Goal: Information Seeking & Learning: Learn about a topic

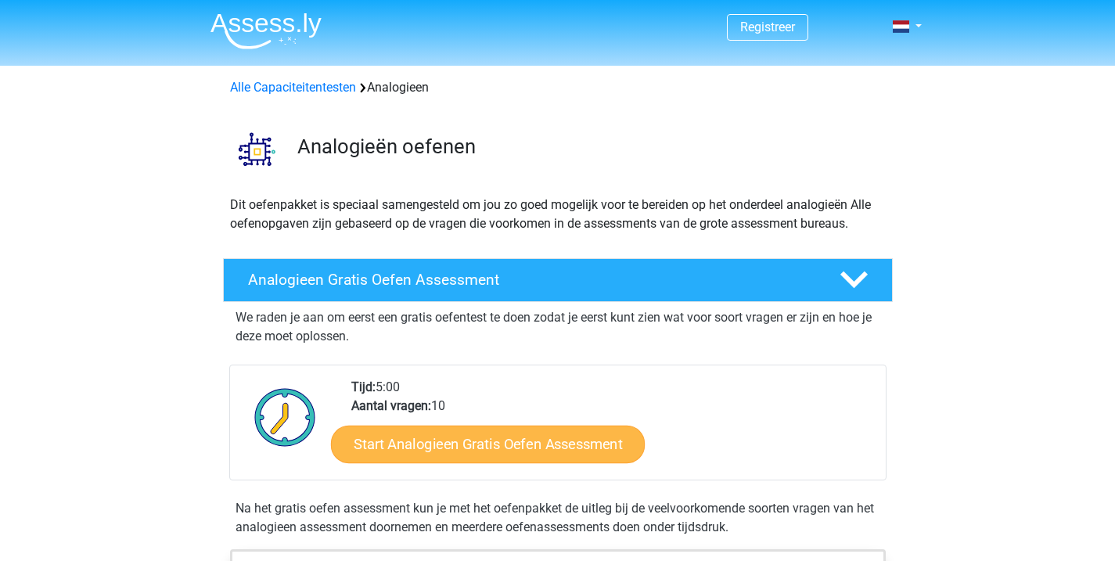
click at [493, 449] on link "Start Analogieen Gratis Oefen Assessment" at bounding box center [488, 444] width 314 height 38
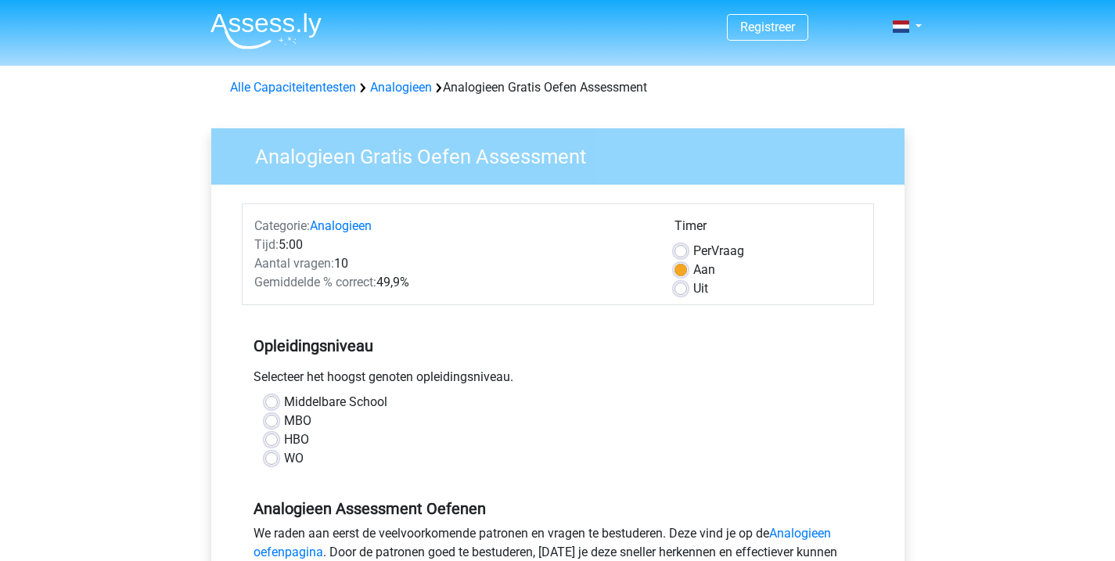
click at [284, 462] on label "WO" at bounding box center [294, 458] width 20 height 19
click at [267, 462] on input "WO" at bounding box center [271, 457] width 13 height 16
radio input "true"
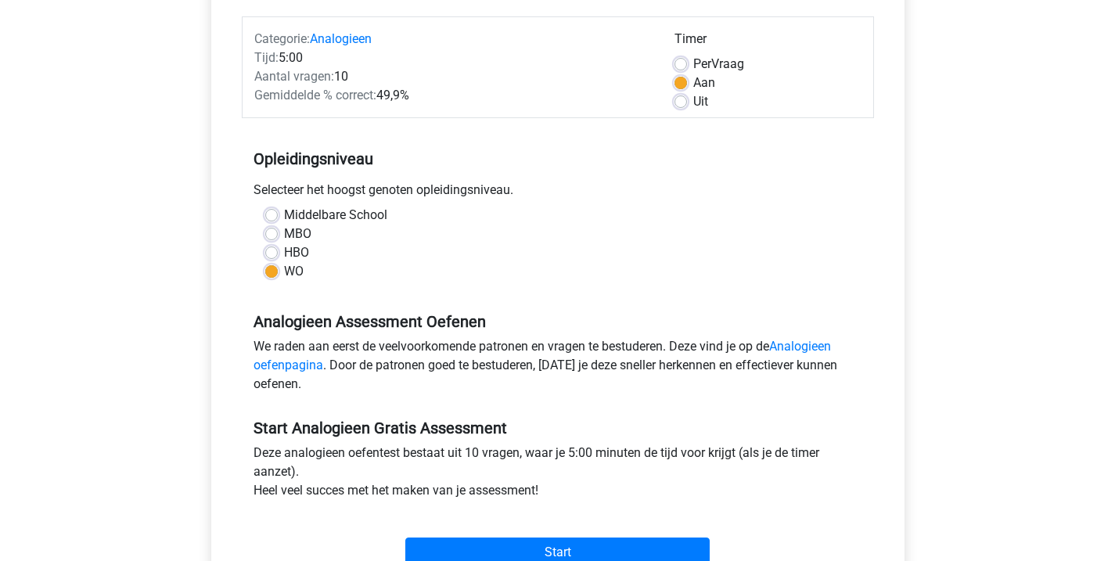
scroll to position [258, 0]
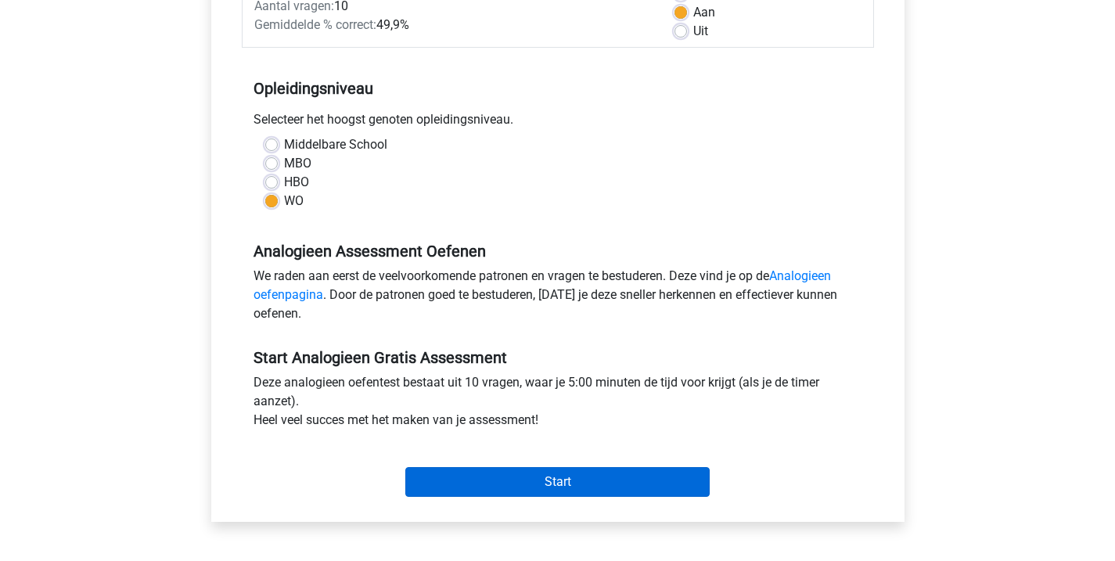
click at [521, 479] on input "Start" at bounding box center [557, 482] width 304 height 30
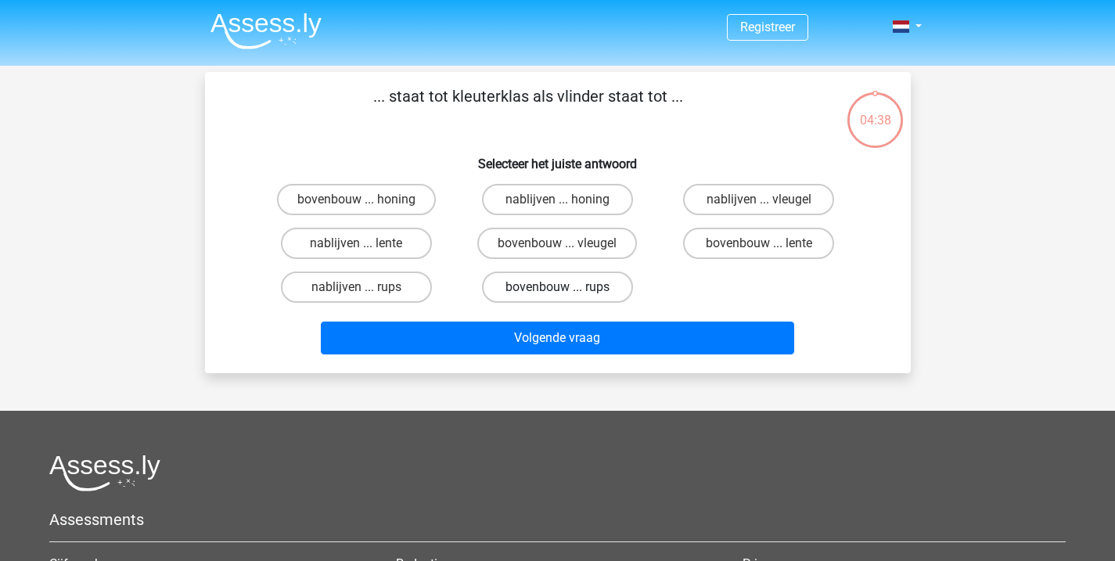
click at [554, 287] on label "bovenbouw ... rups" at bounding box center [557, 287] width 151 height 31
click at [557, 287] on input "bovenbouw ... rups" at bounding box center [562, 292] width 10 height 10
radio input "true"
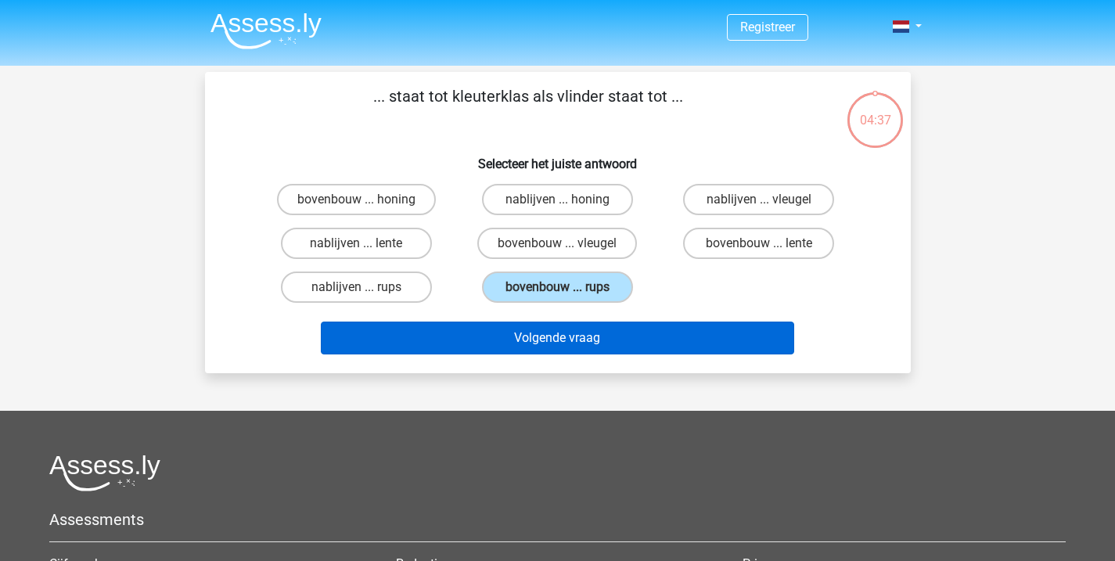
click at [568, 336] on button "Volgende vraag" at bounding box center [558, 338] width 474 height 33
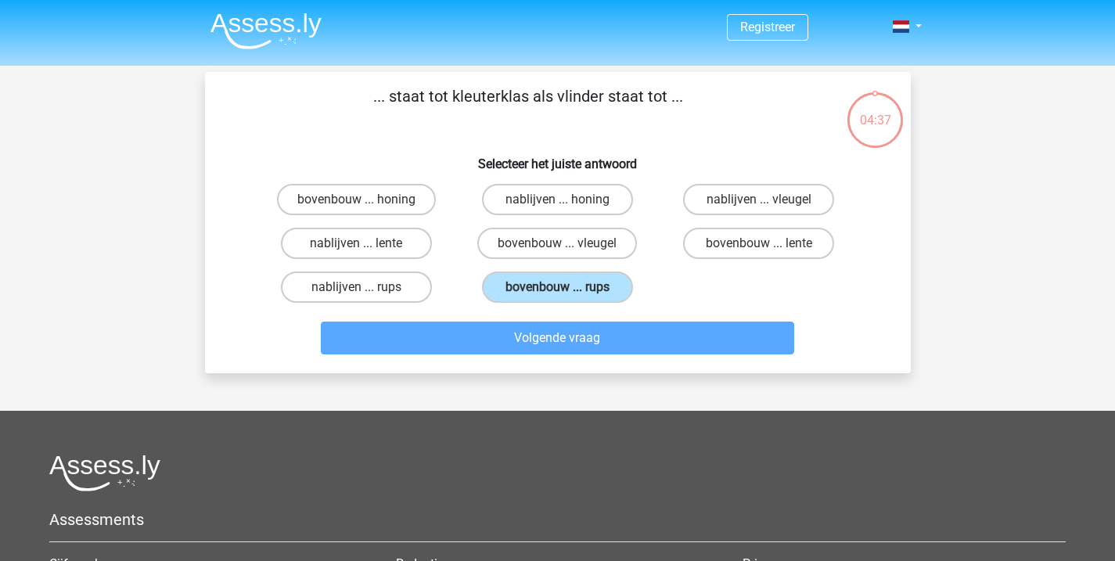
scroll to position [72, 0]
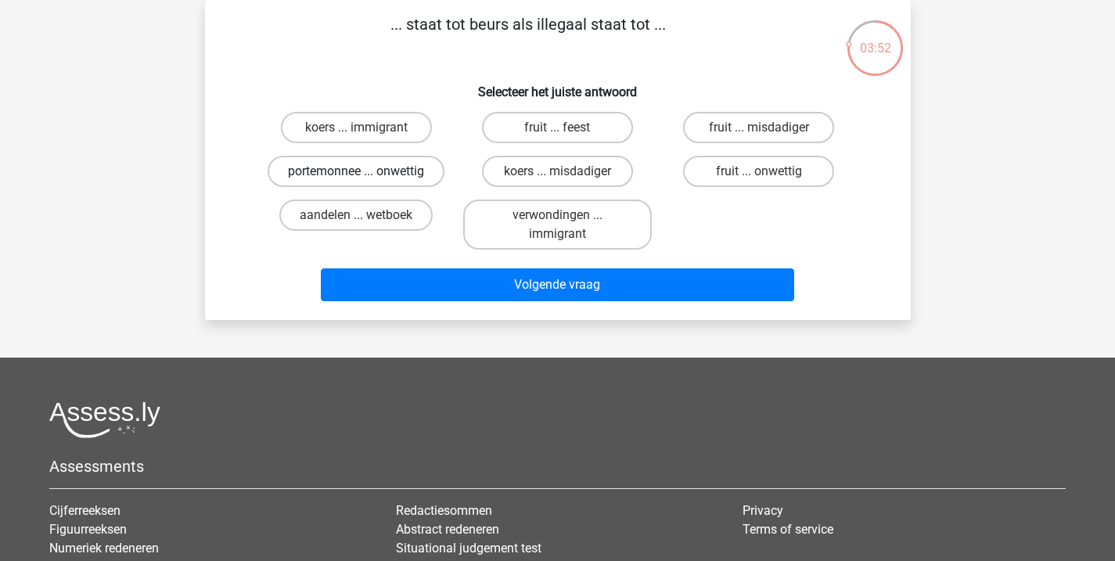
click at [385, 175] on label "portemonnee ... onwettig" at bounding box center [356, 171] width 177 height 31
click at [366, 175] on input "portemonnee ... onwettig" at bounding box center [361, 176] width 10 height 10
radio input "true"
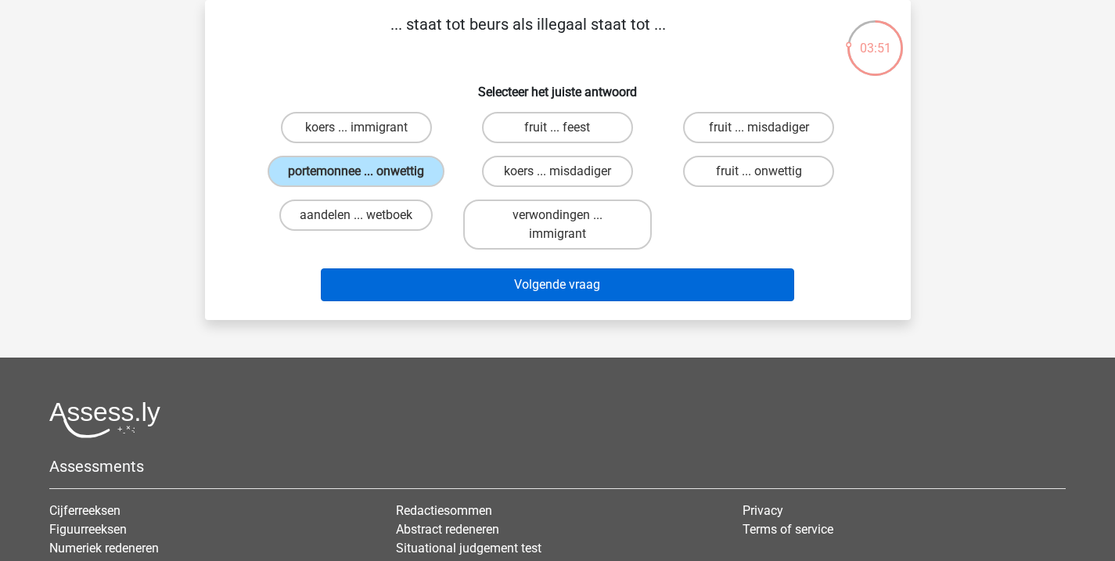
click at [566, 282] on button "Volgende vraag" at bounding box center [558, 284] width 474 height 33
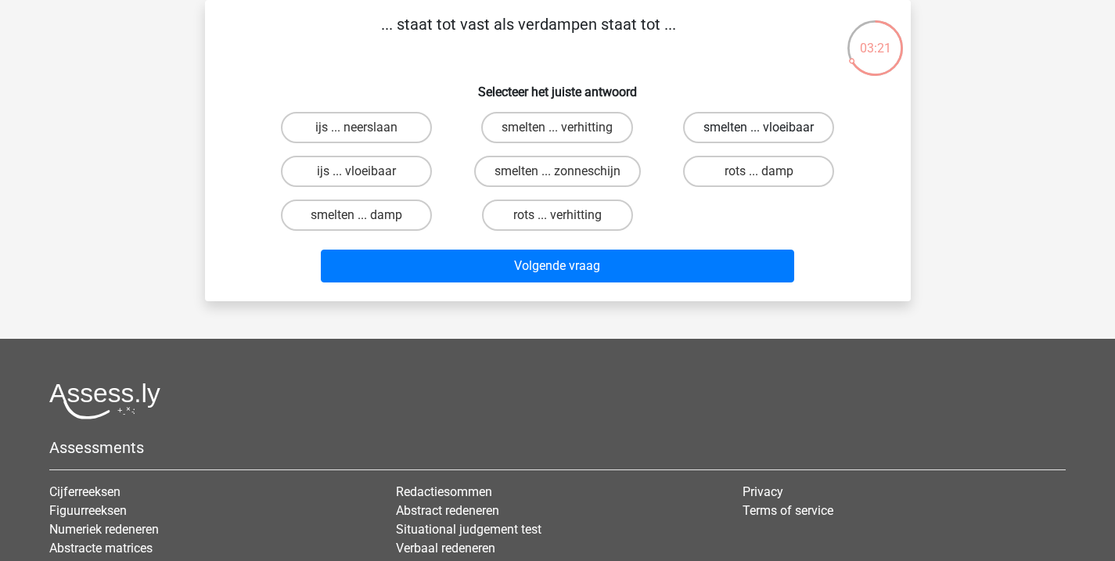
click at [770, 130] on label "smelten ... vloeibaar" at bounding box center [758, 127] width 151 height 31
click at [769, 130] on input "smelten ... vloeibaar" at bounding box center [764, 133] width 10 height 10
radio input "true"
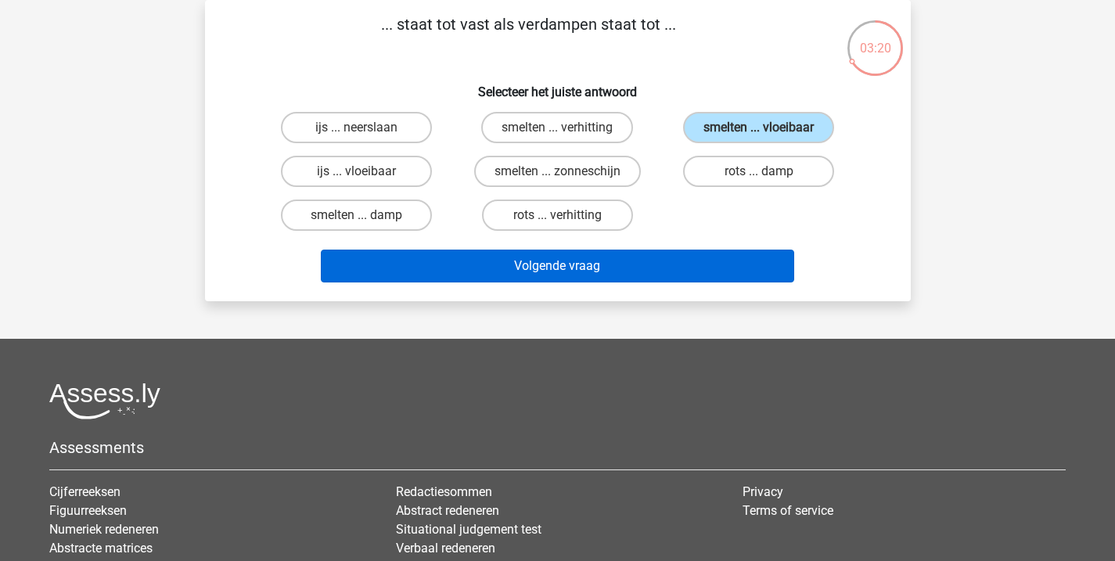
click at [661, 257] on button "Volgende vraag" at bounding box center [558, 266] width 474 height 33
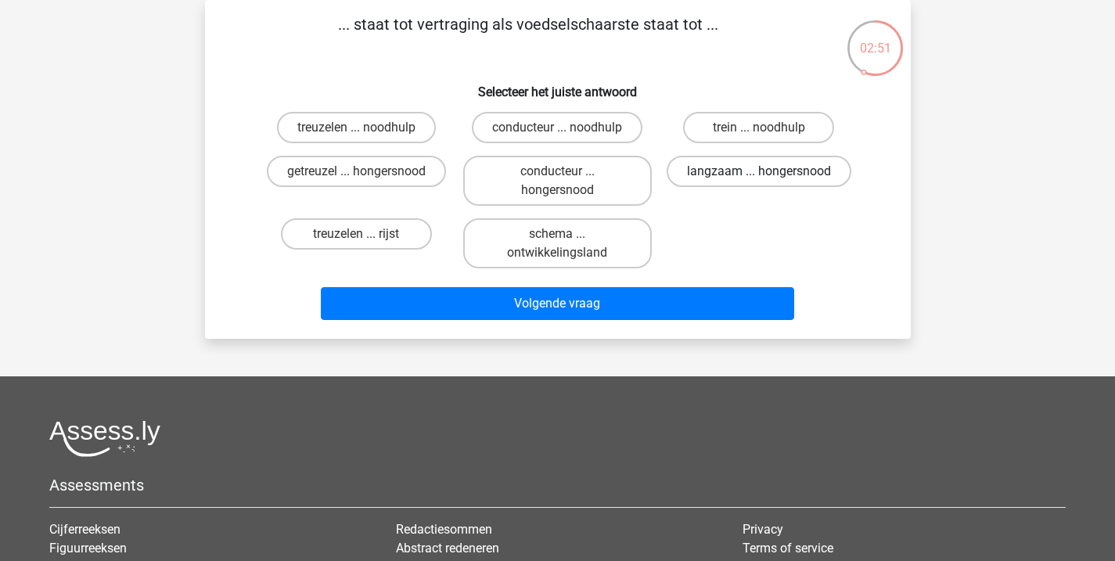
click at [720, 173] on label "langzaam ... hongersnood" at bounding box center [759, 171] width 185 height 31
click at [759, 173] on input "langzaam ... hongersnood" at bounding box center [764, 176] width 10 height 10
radio input "true"
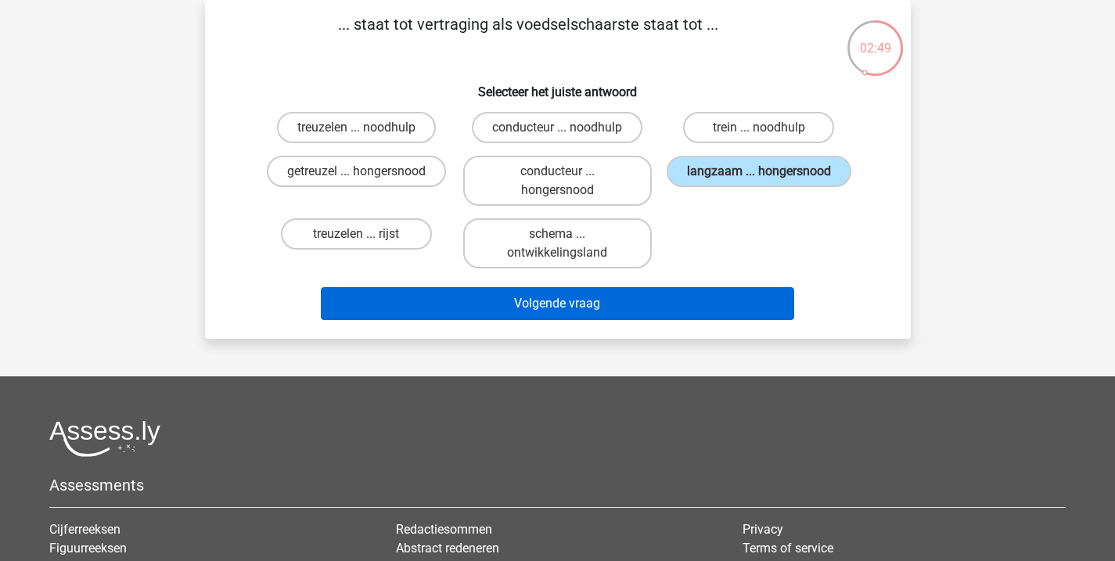
click at [645, 299] on button "Volgende vraag" at bounding box center [558, 303] width 474 height 33
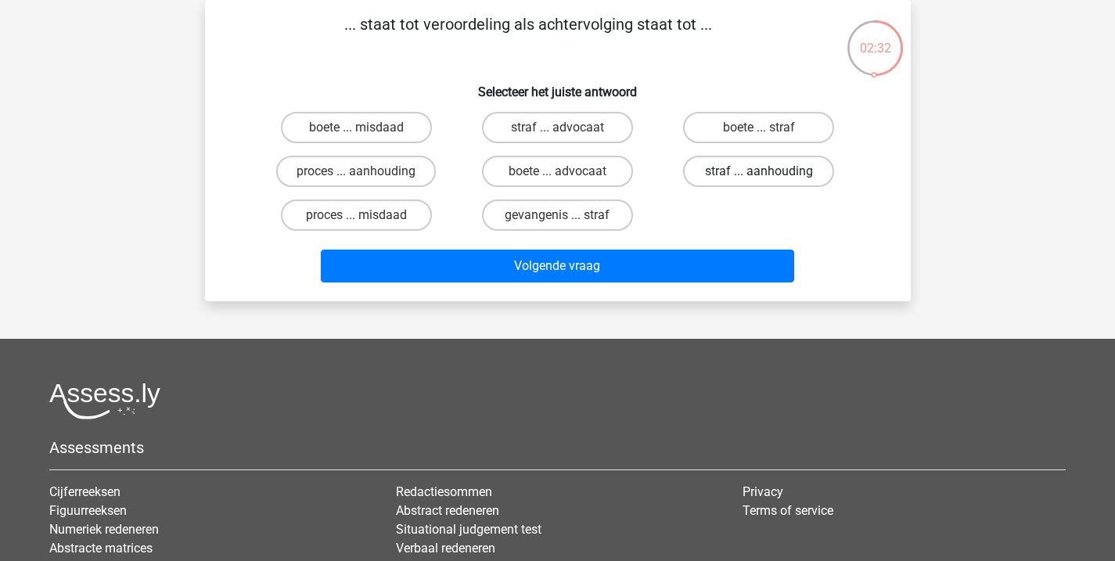
click at [707, 176] on label "straf ... aanhouding" at bounding box center [758, 171] width 151 height 31
click at [759, 176] on input "straf ... aanhouding" at bounding box center [764, 176] width 10 height 10
radio input "true"
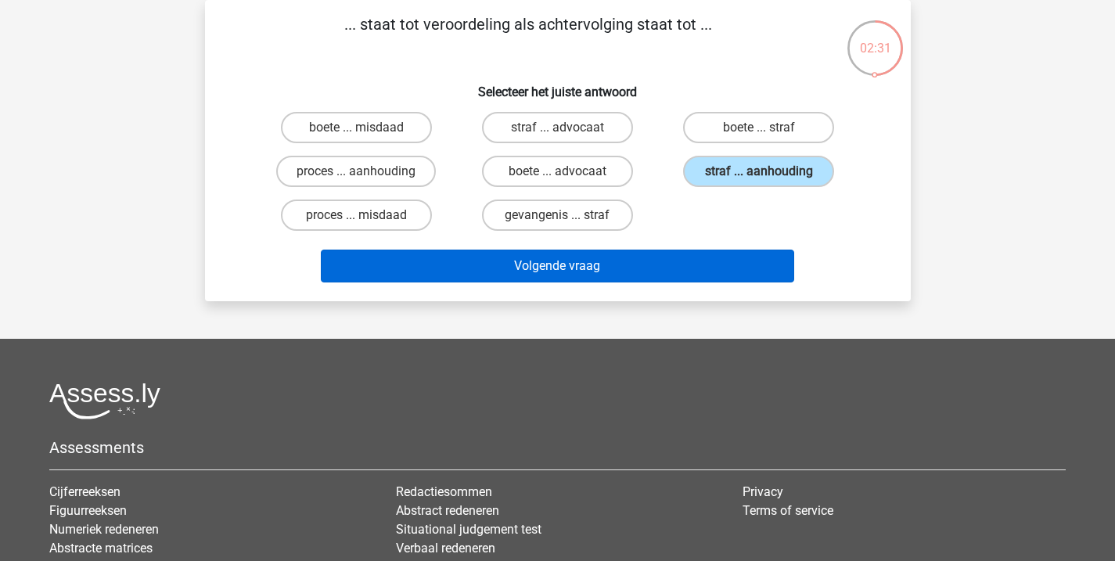
click at [663, 262] on button "Volgende vraag" at bounding box center [558, 266] width 474 height 33
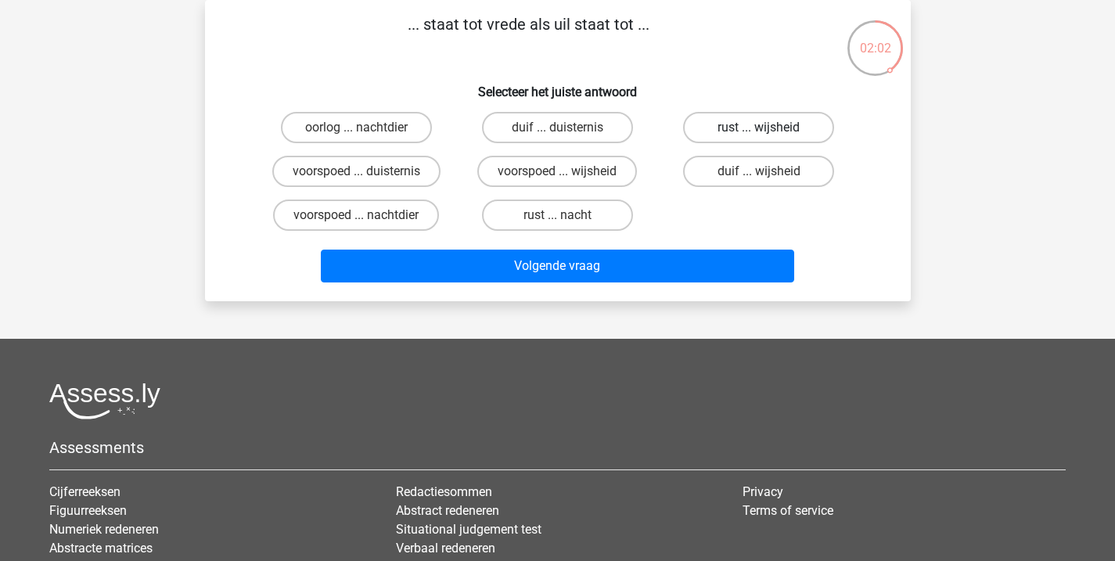
click at [741, 133] on label "rust ... wijsheid" at bounding box center [758, 127] width 151 height 31
click at [759, 133] on input "rust ... wijsheid" at bounding box center [764, 133] width 10 height 10
radio input "true"
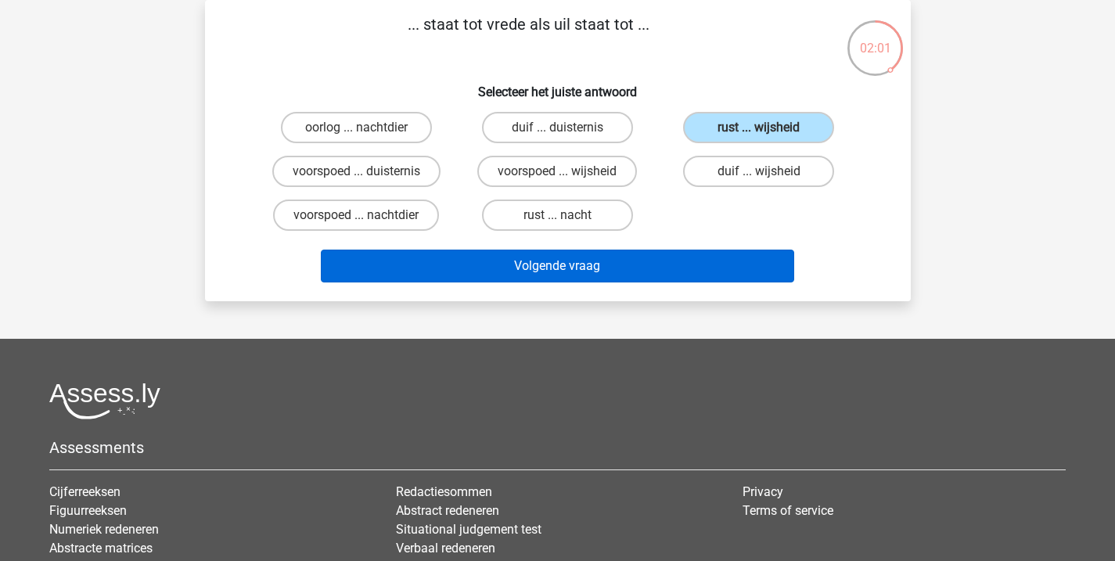
click at [633, 259] on button "Volgende vraag" at bounding box center [558, 266] width 474 height 33
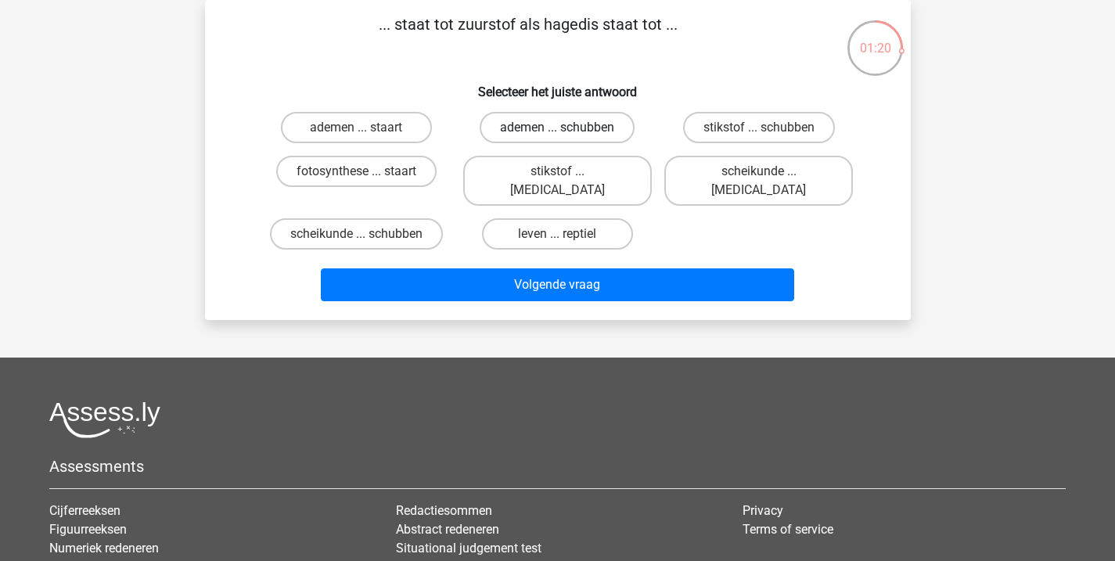
drag, startPoint x: 604, startPoint y: 124, endPoint x: 603, endPoint y: 134, distance: 9.5
click at [605, 124] on label "ademen ... schubben" at bounding box center [557, 127] width 155 height 31
click at [567, 128] on input "ademen ... schubben" at bounding box center [562, 133] width 10 height 10
radio input "true"
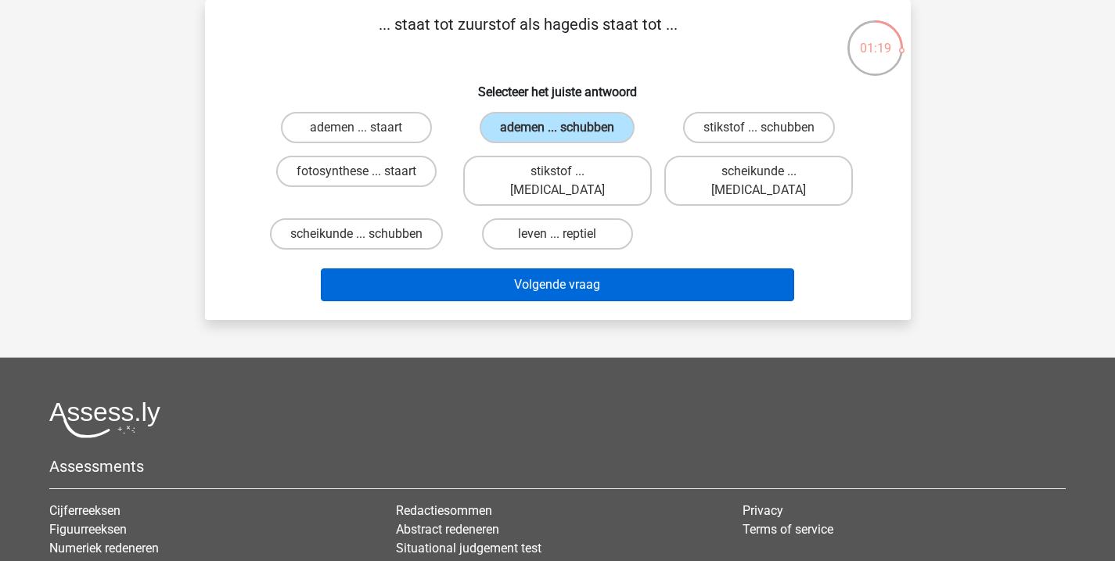
click at [581, 272] on button "Volgende vraag" at bounding box center [558, 284] width 474 height 33
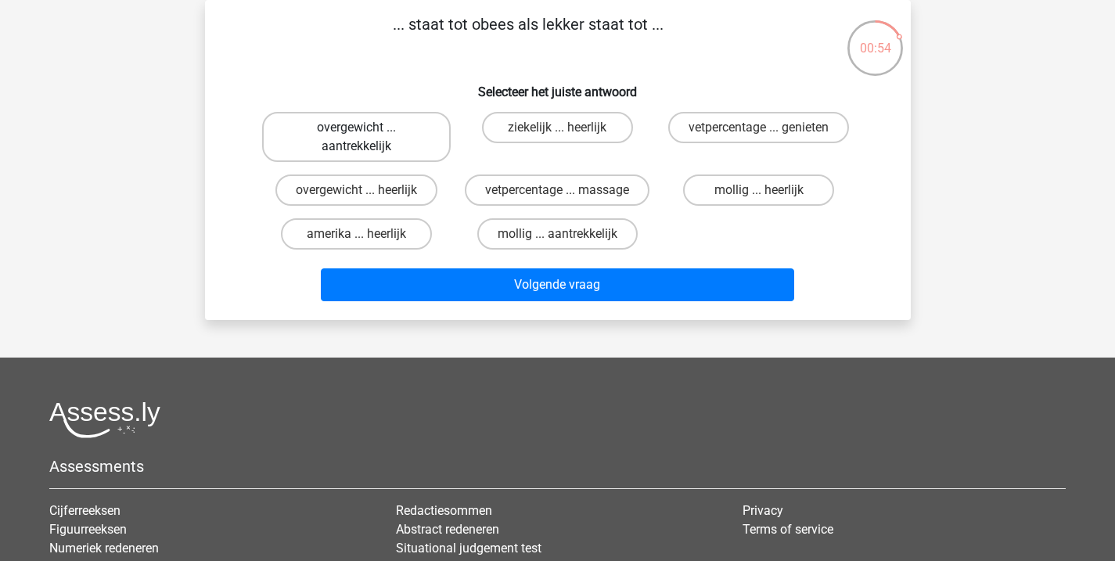
click at [350, 152] on label "overgewicht ... aantrekkelijk" at bounding box center [356, 137] width 189 height 50
click at [356, 138] on input "overgewicht ... aantrekkelijk" at bounding box center [361, 133] width 10 height 10
radio input "true"
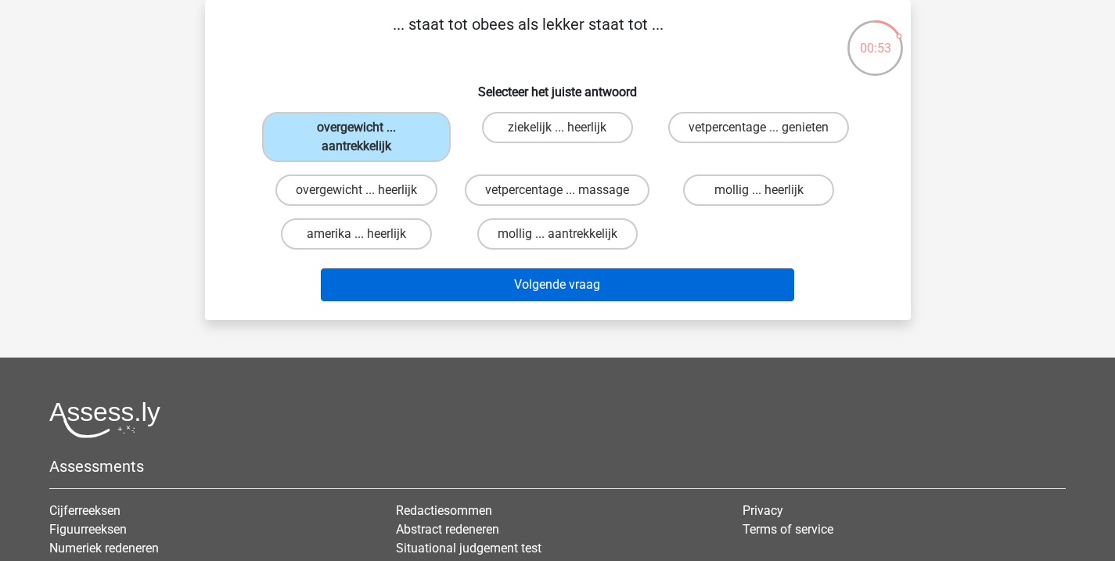
click at [493, 287] on button "Volgende vraag" at bounding box center [558, 284] width 474 height 33
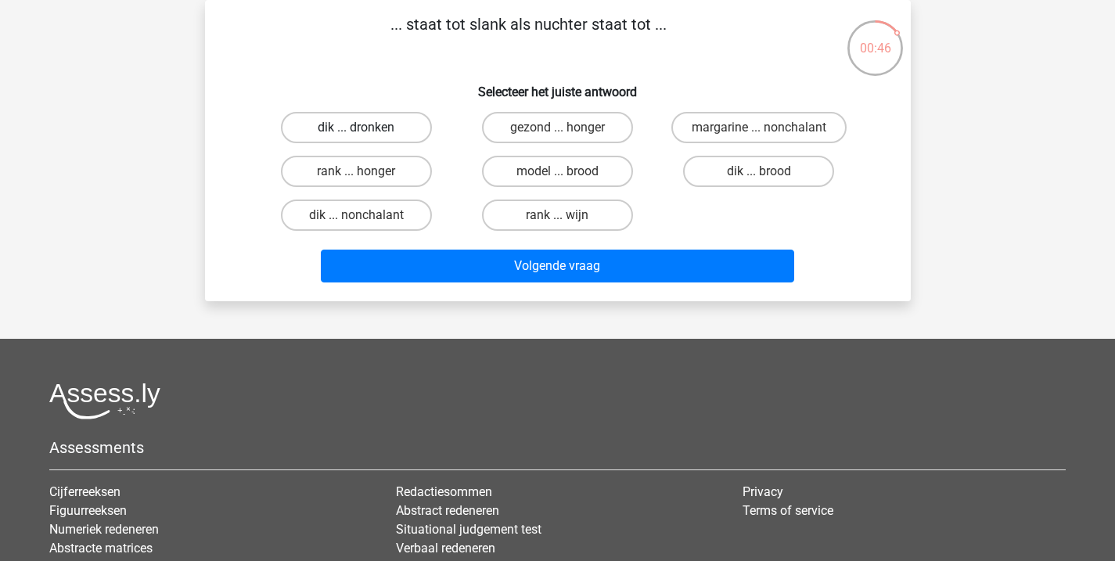
click at [375, 135] on label "dik ... dronken" at bounding box center [356, 127] width 151 height 31
click at [366, 135] on input "dik ... dronken" at bounding box center [361, 133] width 10 height 10
radio input "true"
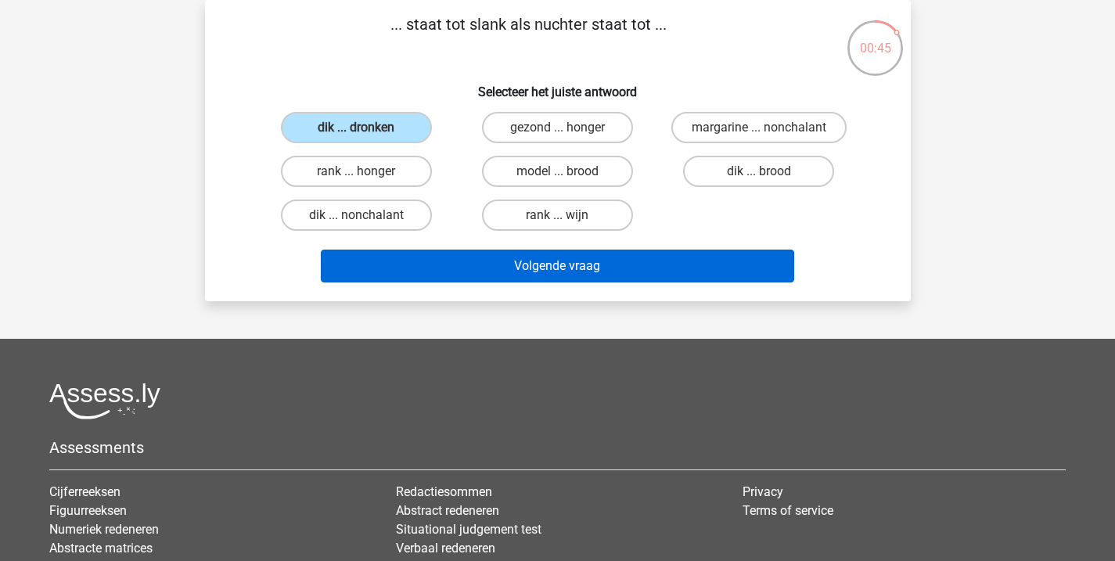
click at [553, 269] on button "Volgende vraag" at bounding box center [558, 266] width 474 height 33
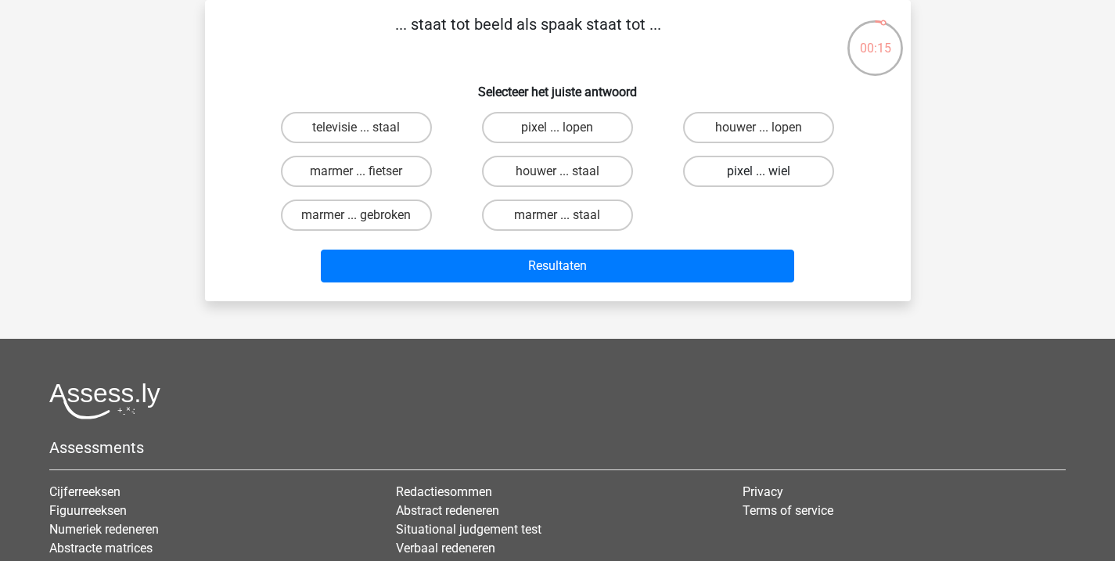
click at [747, 175] on label "pixel ... wiel" at bounding box center [758, 171] width 151 height 31
click at [759, 175] on input "pixel ... wiel" at bounding box center [764, 176] width 10 height 10
radio input "true"
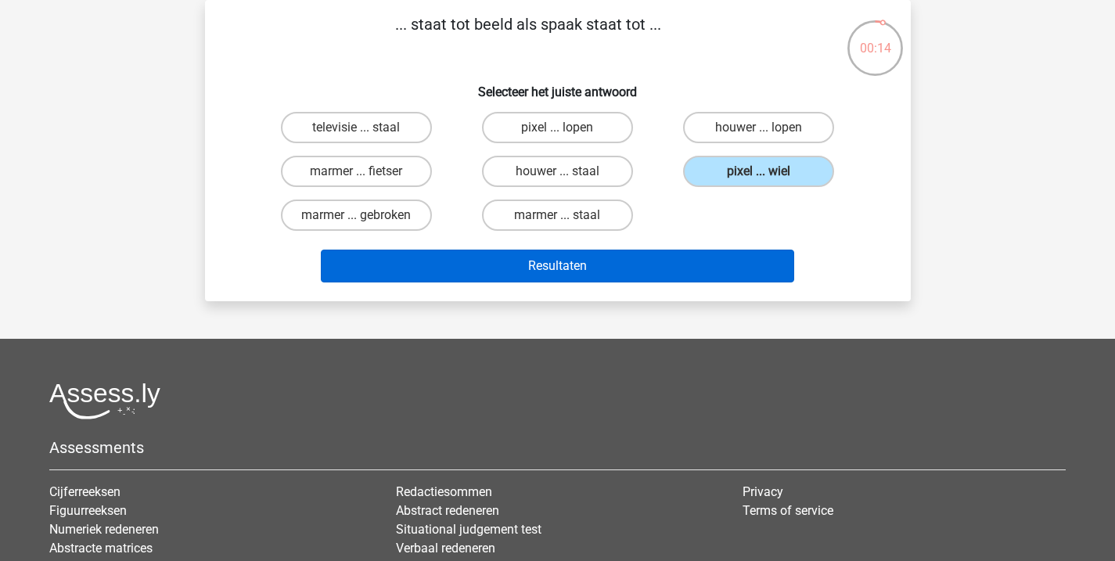
click at [674, 266] on button "Resultaten" at bounding box center [558, 266] width 474 height 33
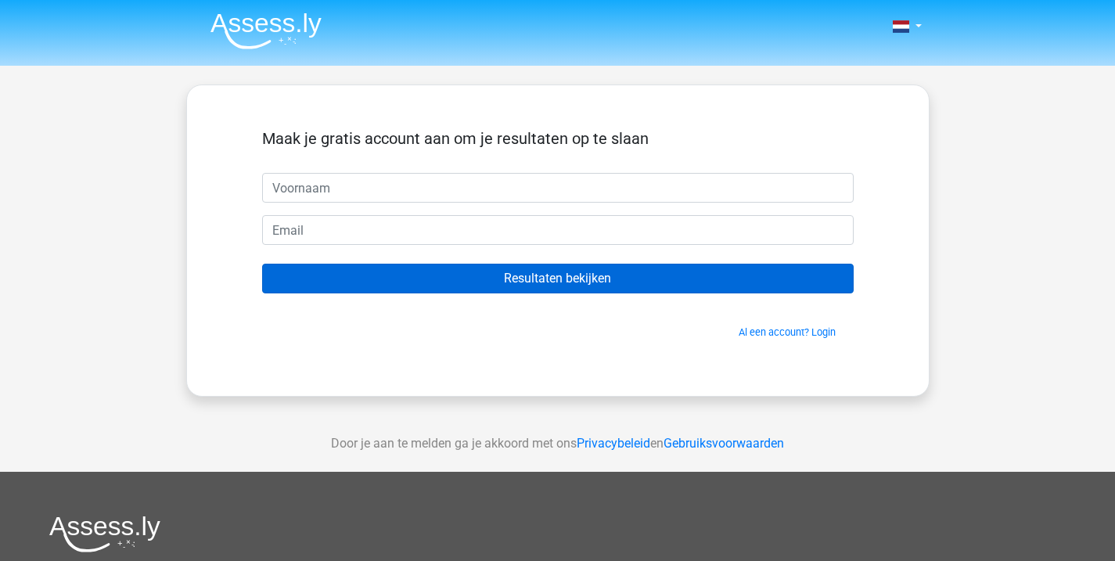
click at [570, 286] on input "Resultaten bekijken" at bounding box center [558, 279] width 592 height 30
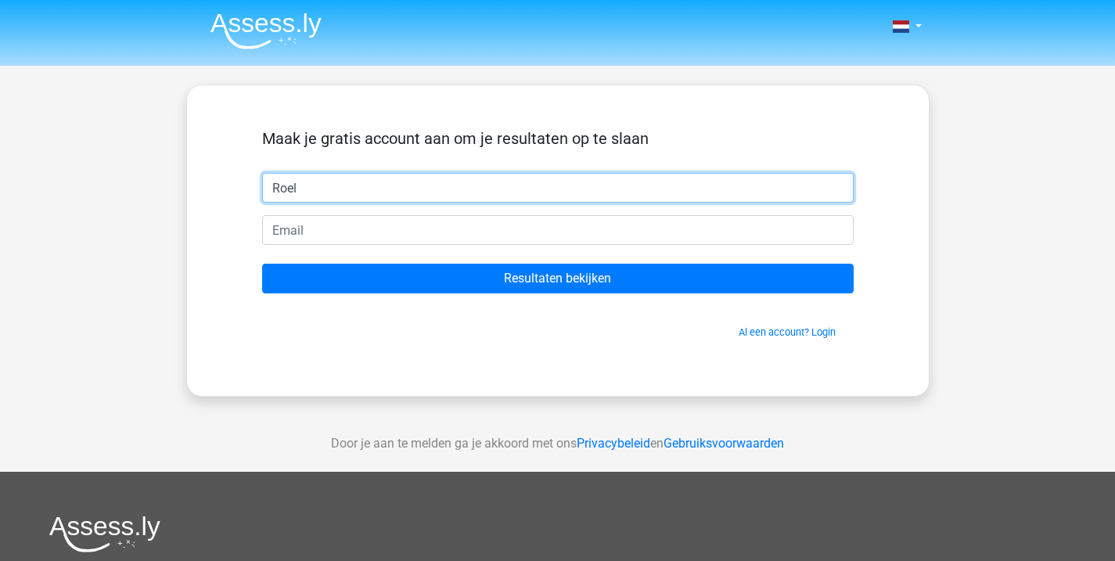
type input "Roel"
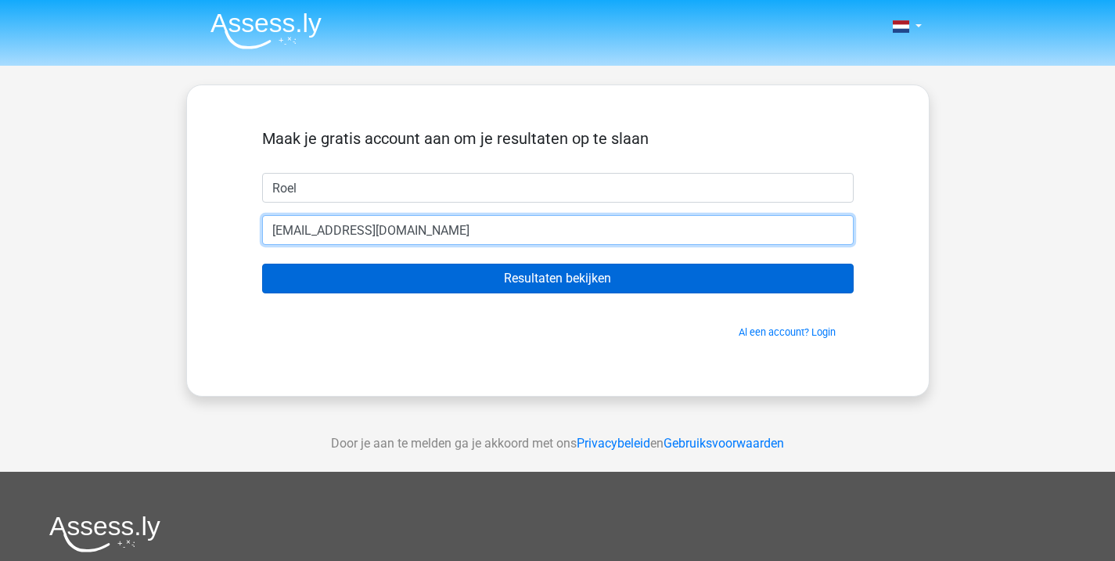
type input "roelzwemmer@gmail.com"
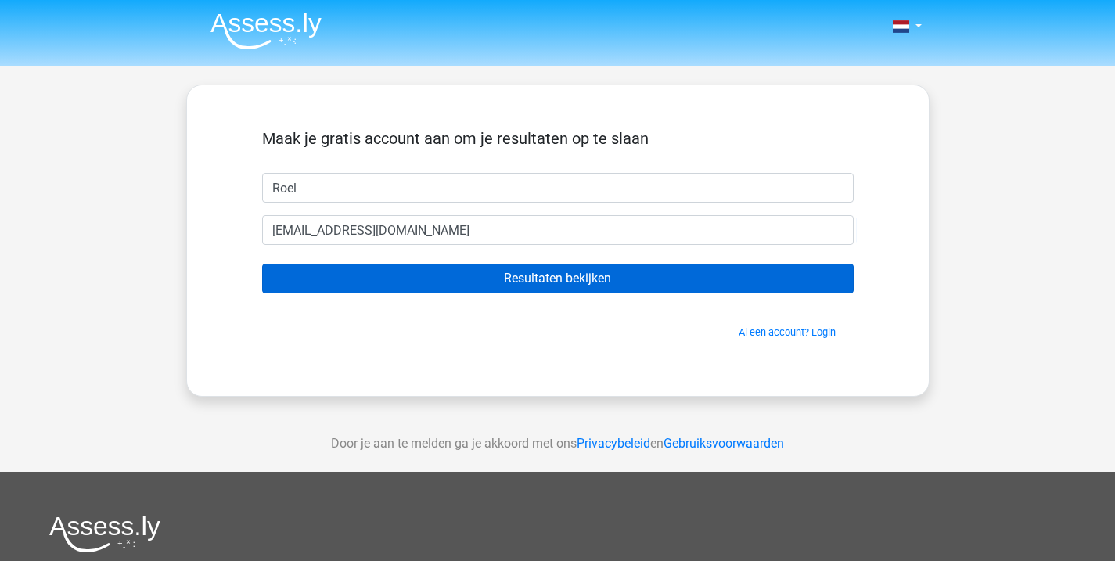
click at [528, 276] on input "Resultaten bekijken" at bounding box center [558, 279] width 592 height 30
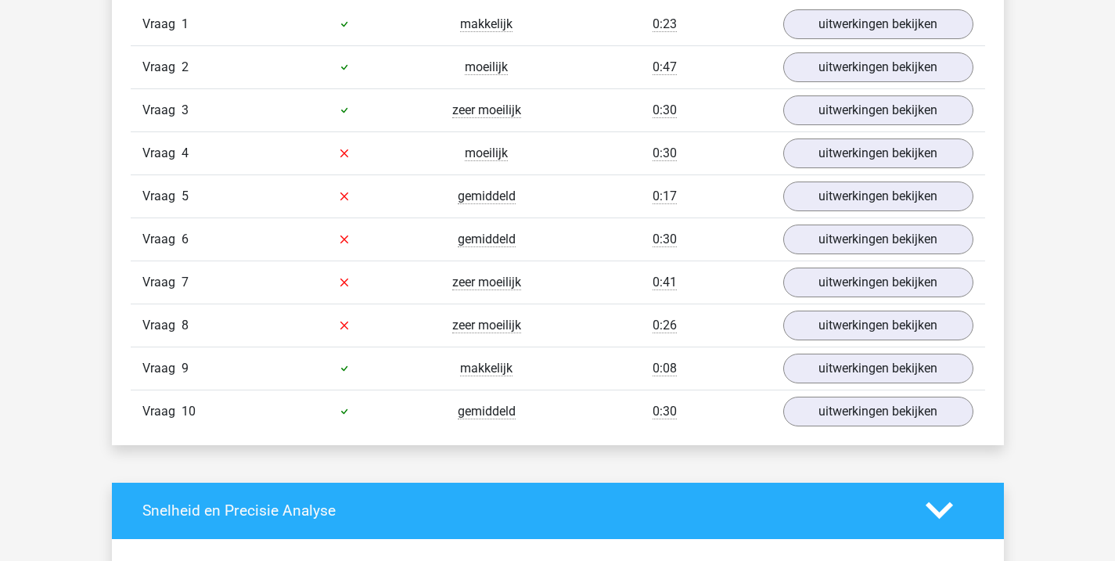
scroll to position [1224, 0]
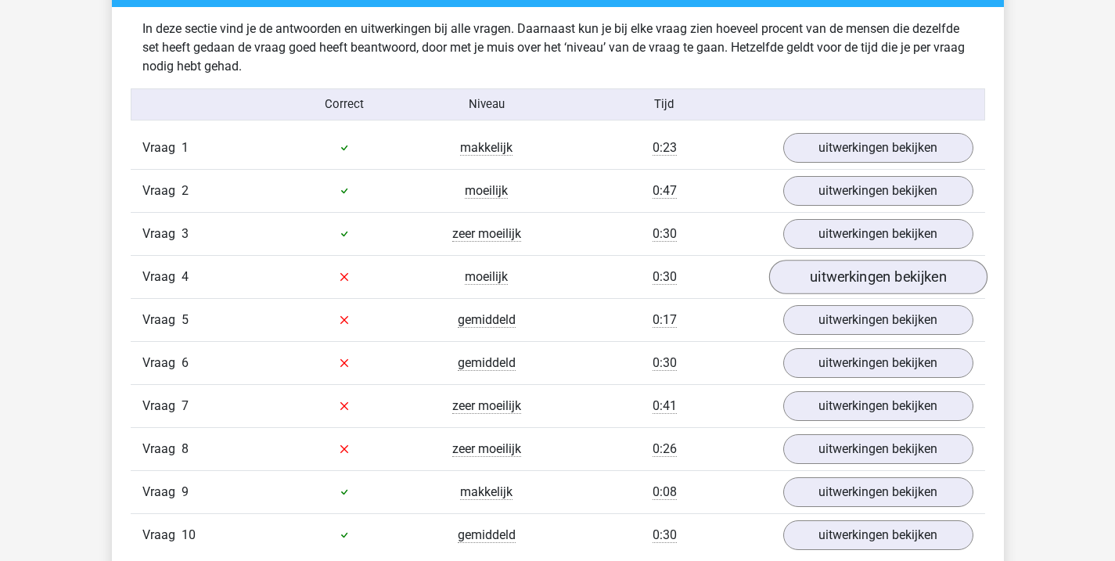
click at [856, 279] on link "uitwerkingen bekijken" at bounding box center [878, 277] width 218 height 34
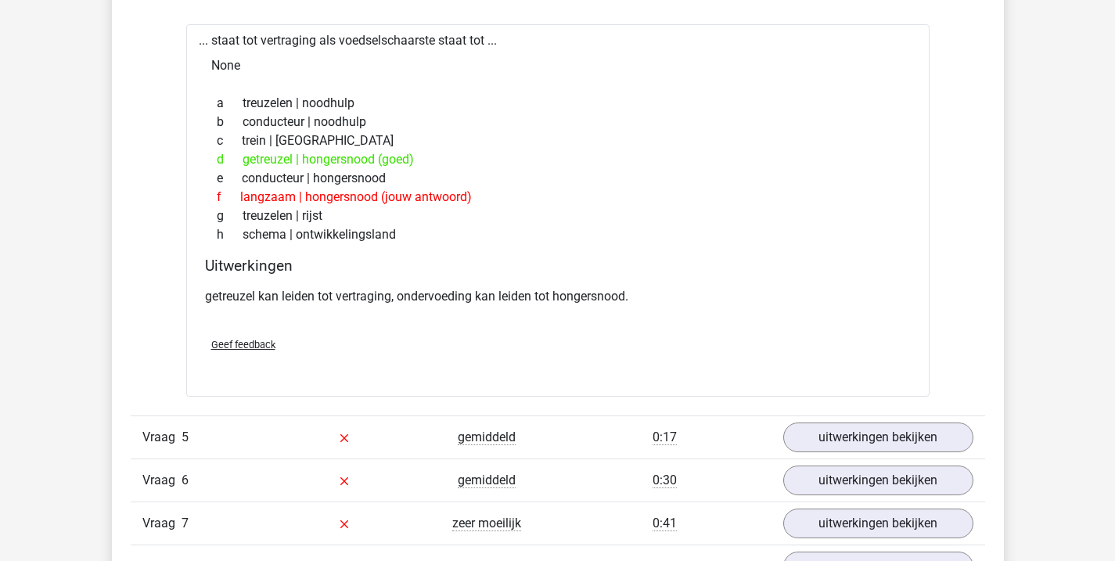
scroll to position [1622, 0]
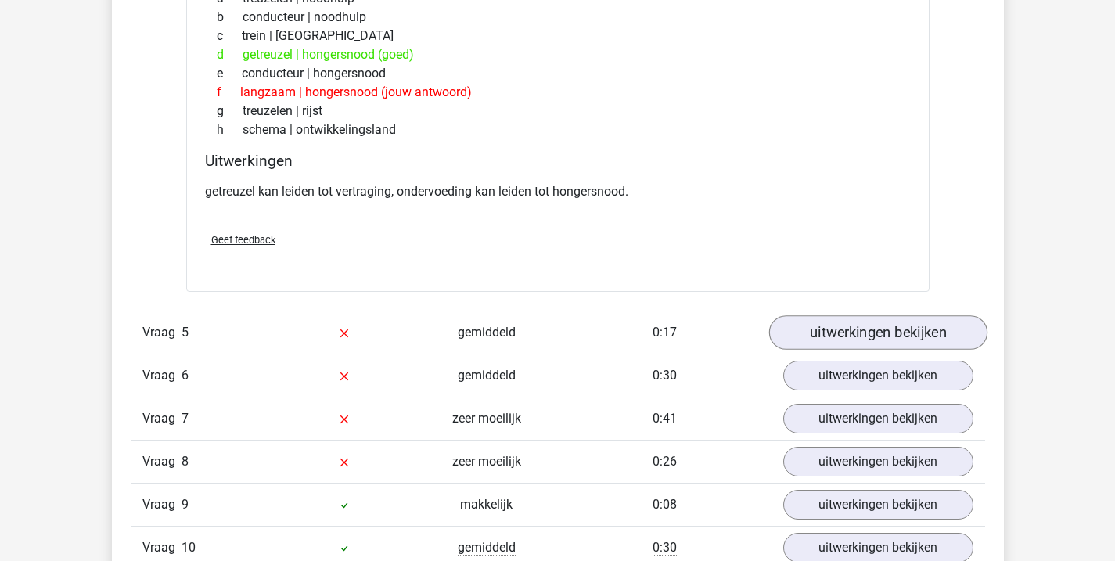
click at [854, 344] on link "uitwerkingen bekijken" at bounding box center [878, 332] width 218 height 34
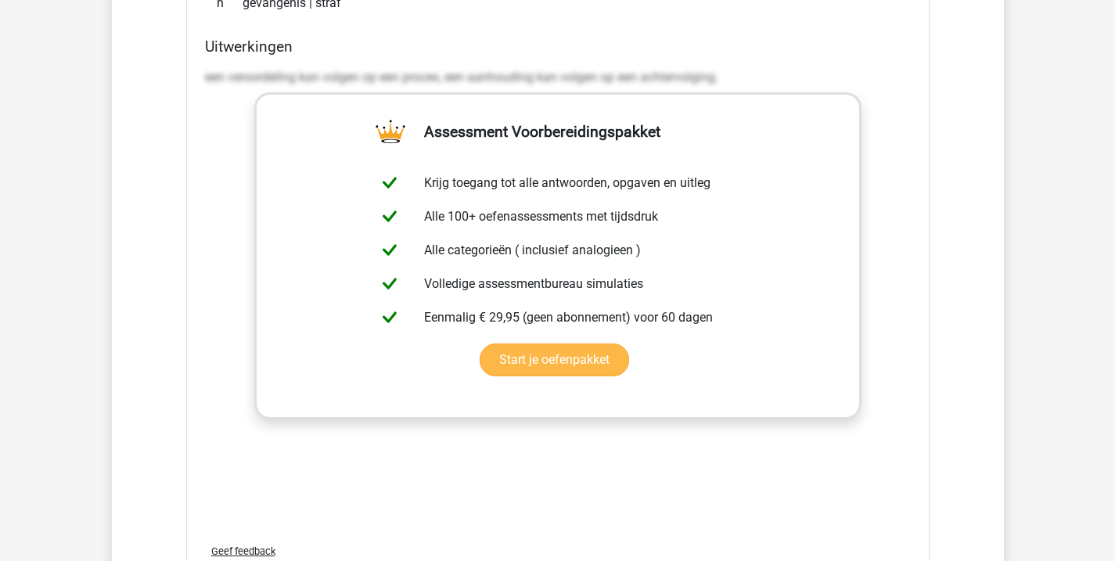
scroll to position [2059, 0]
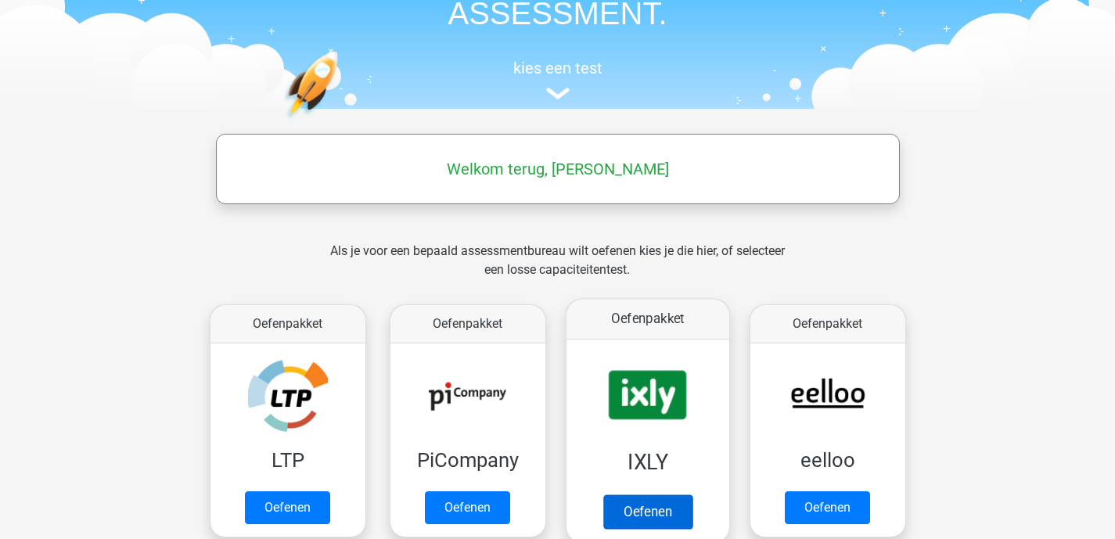
scroll to position [236, 0]
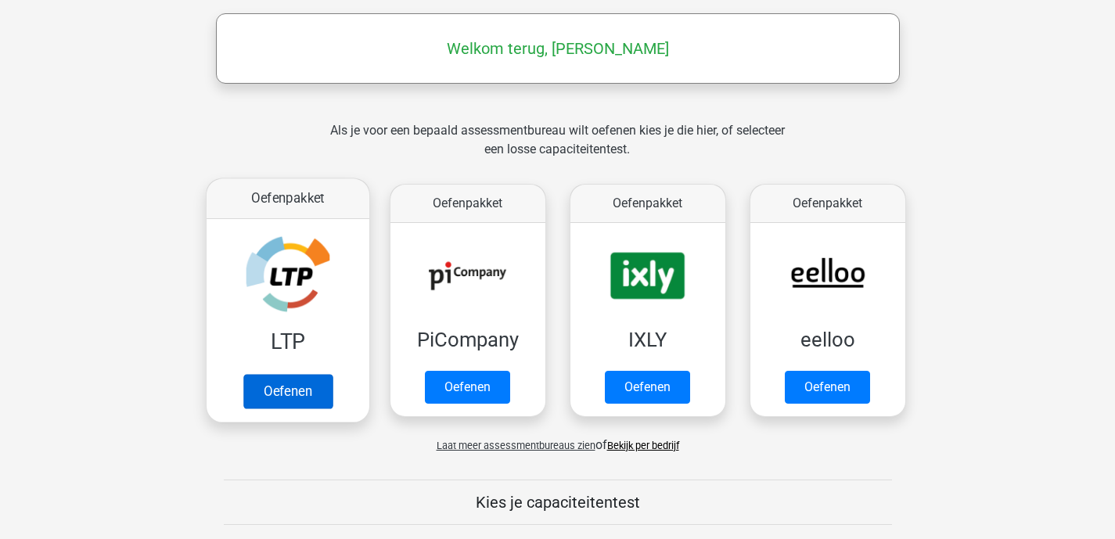
click at [294, 396] on link "Oefenen" at bounding box center [287, 391] width 89 height 34
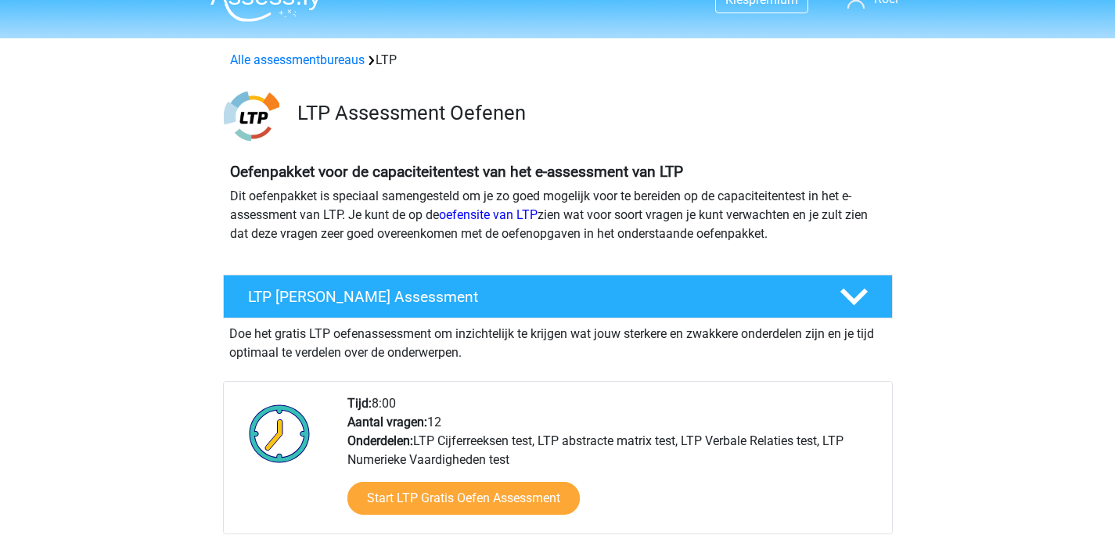
scroll to position [87, 0]
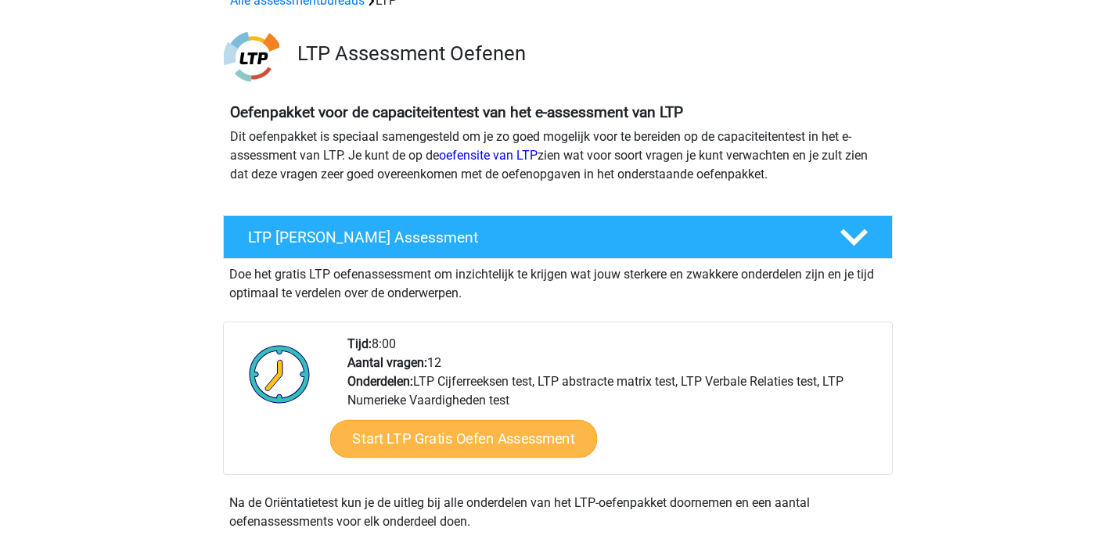
click at [518, 438] on link "Start LTP Gratis Oefen Assessment" at bounding box center [464, 439] width 268 height 38
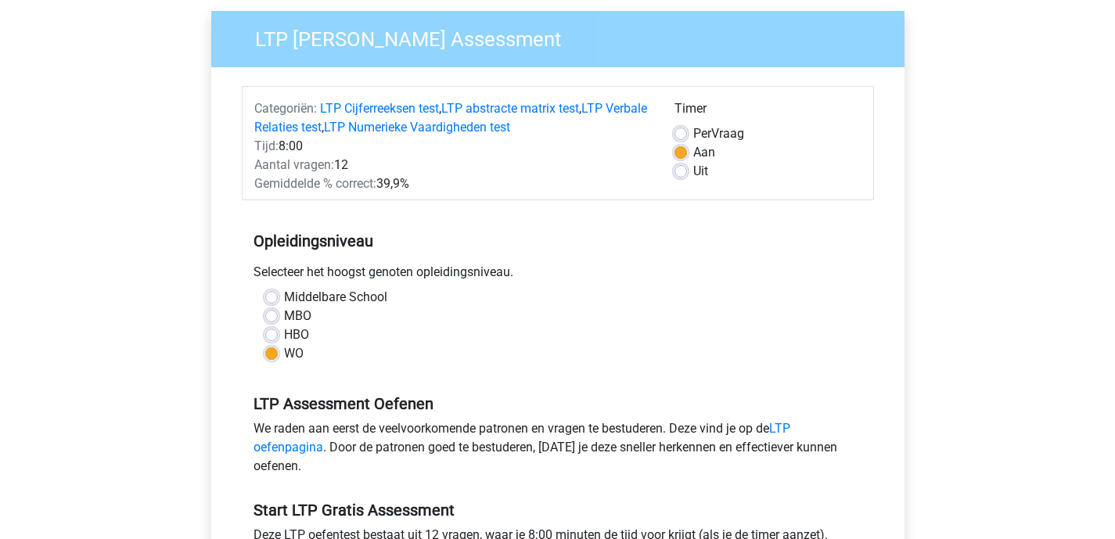
scroll to position [238, 0]
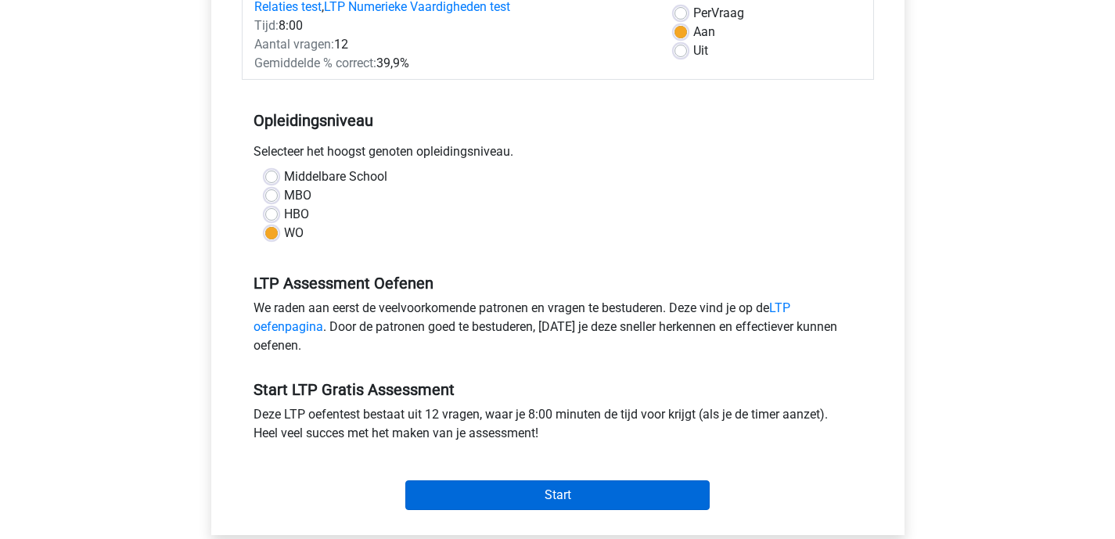
click at [572, 496] on input "Start" at bounding box center [557, 496] width 304 height 30
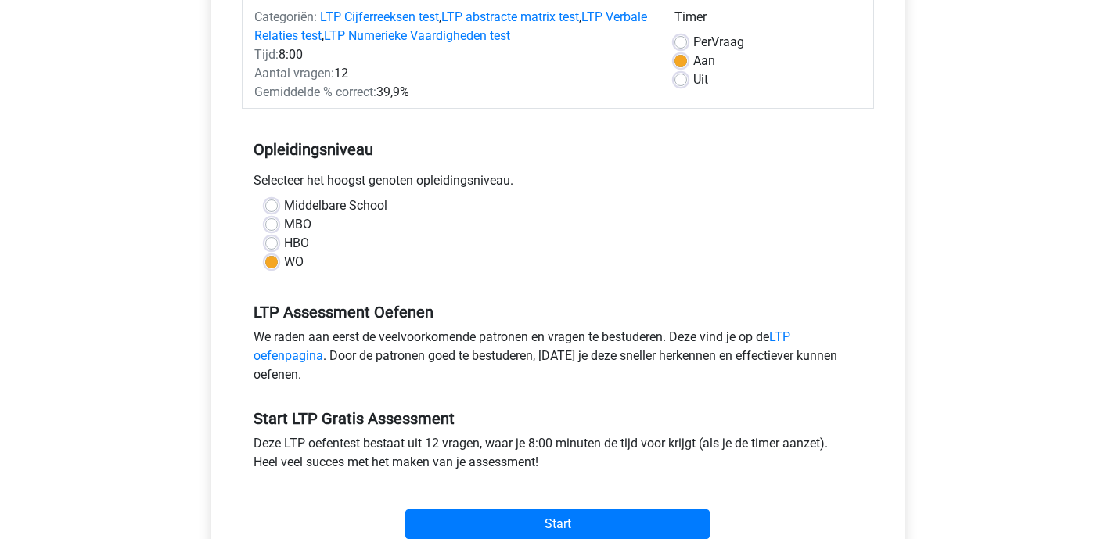
scroll to position [0, 0]
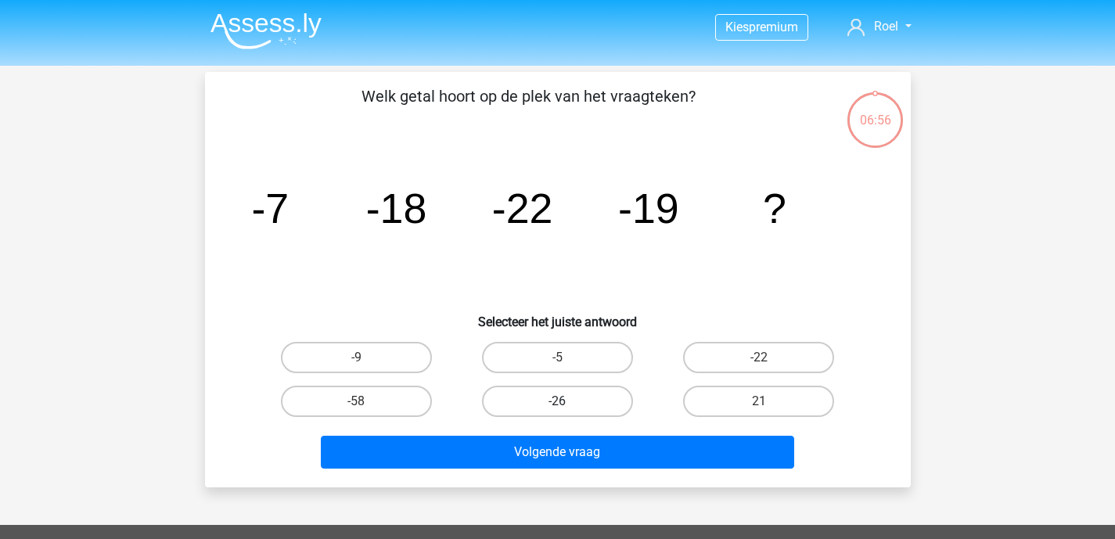
click at [595, 405] on label "-26" at bounding box center [557, 401] width 151 height 31
click at [567, 405] on input "-26" at bounding box center [562, 407] width 10 height 10
radio input "true"
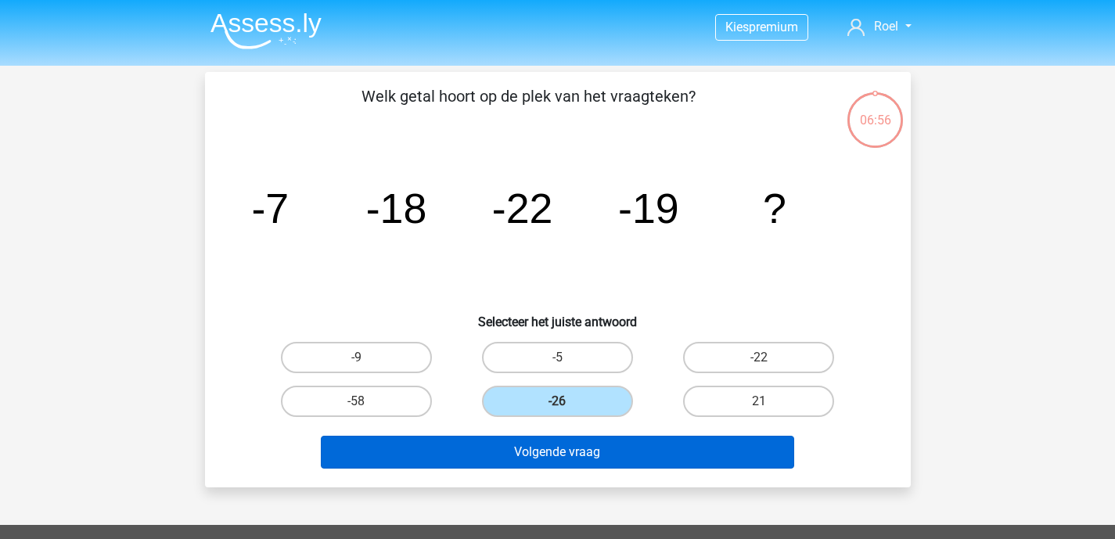
click at [578, 446] on button "Volgende vraag" at bounding box center [558, 452] width 474 height 33
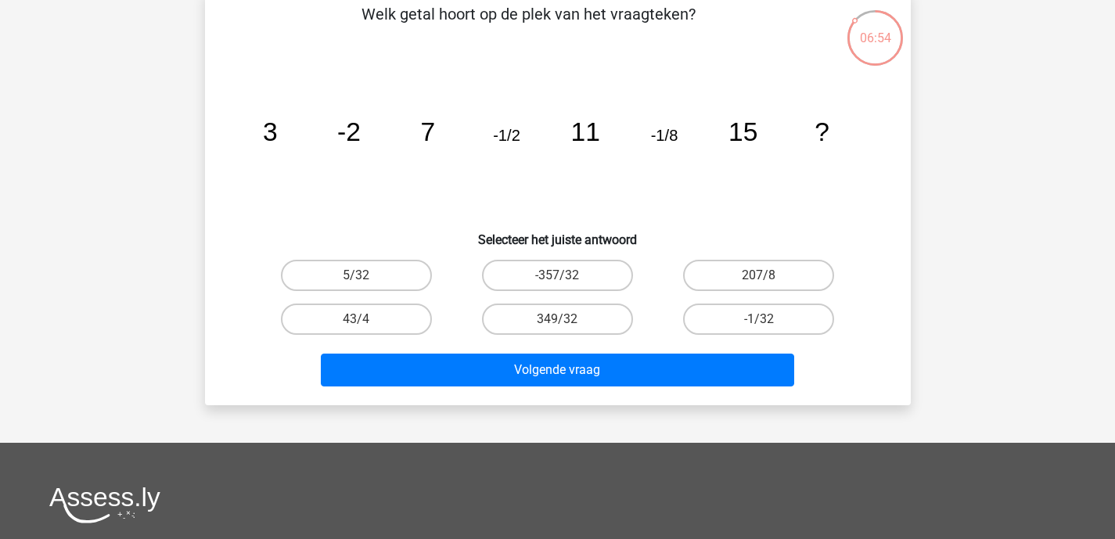
scroll to position [55, 0]
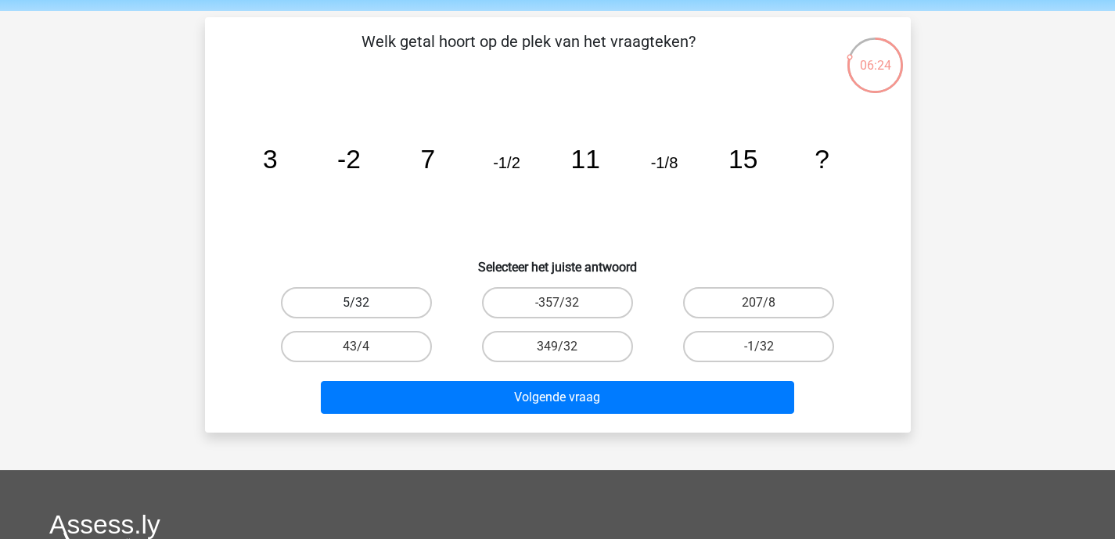
click at [367, 301] on label "5/32" at bounding box center [356, 302] width 151 height 31
click at [366, 303] on input "5/32" at bounding box center [361, 308] width 10 height 10
radio input "true"
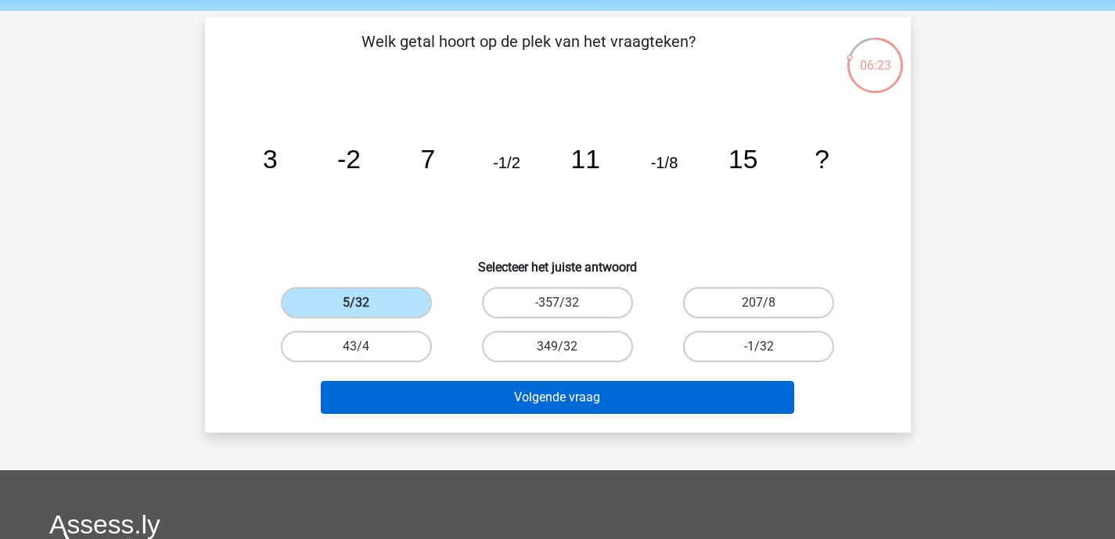
click at [541, 398] on button "Volgende vraag" at bounding box center [558, 397] width 474 height 33
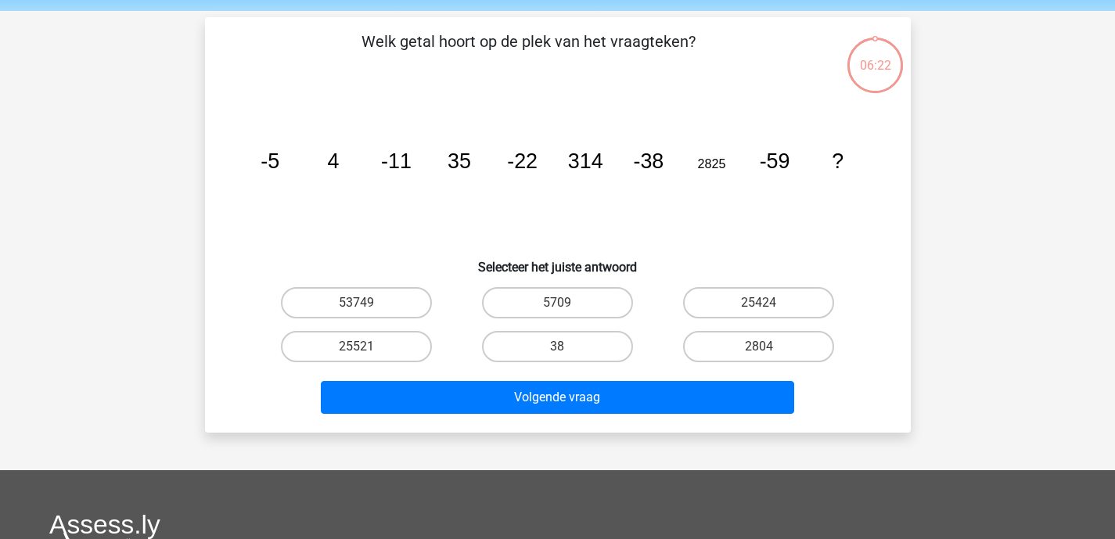
scroll to position [72, 0]
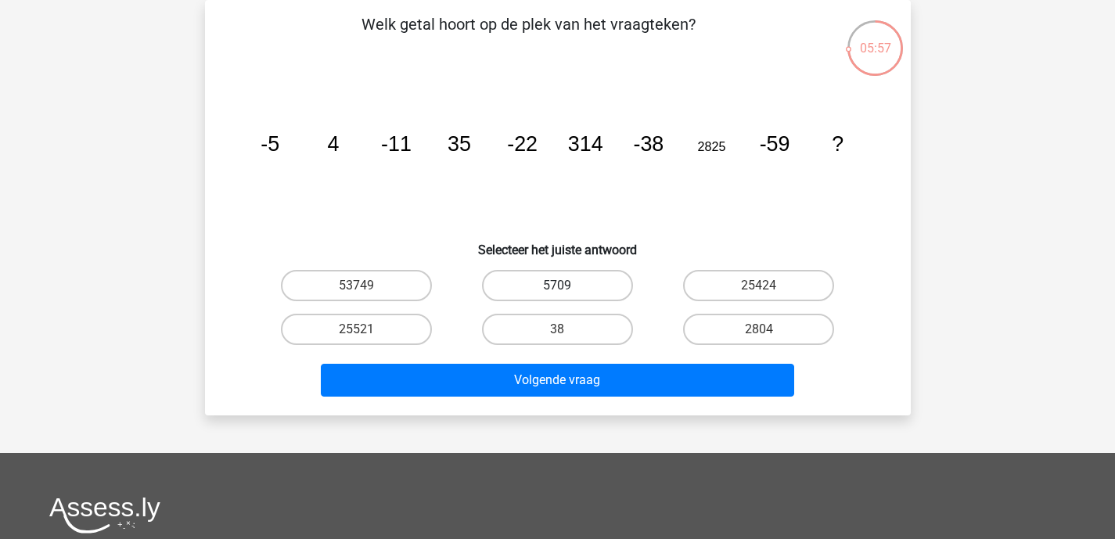
click at [549, 285] on label "5709" at bounding box center [557, 285] width 151 height 31
click at [557, 286] on input "5709" at bounding box center [562, 291] width 10 height 10
radio input "true"
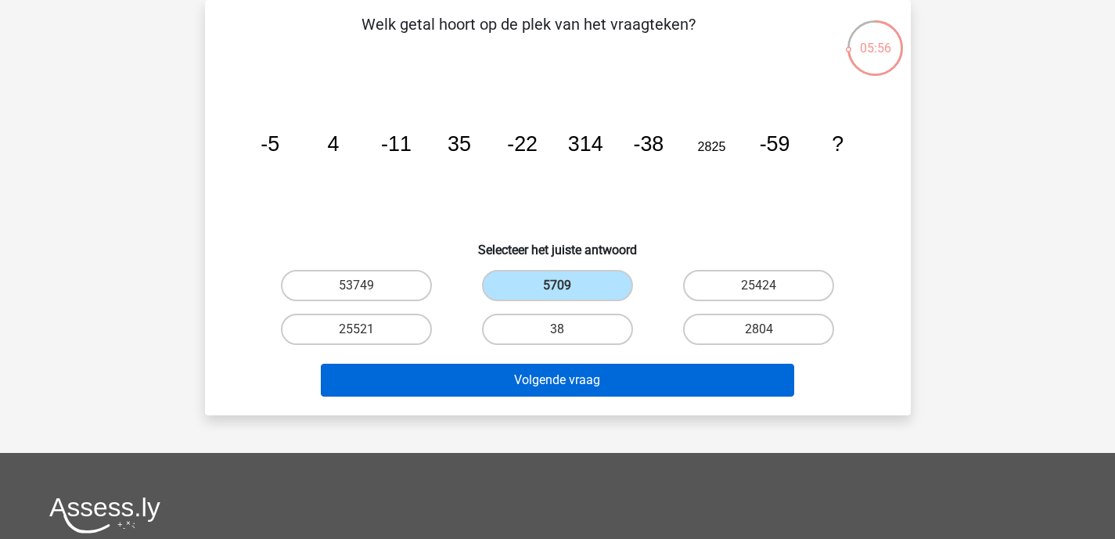
click at [563, 376] on button "Volgende vraag" at bounding box center [558, 380] width 474 height 33
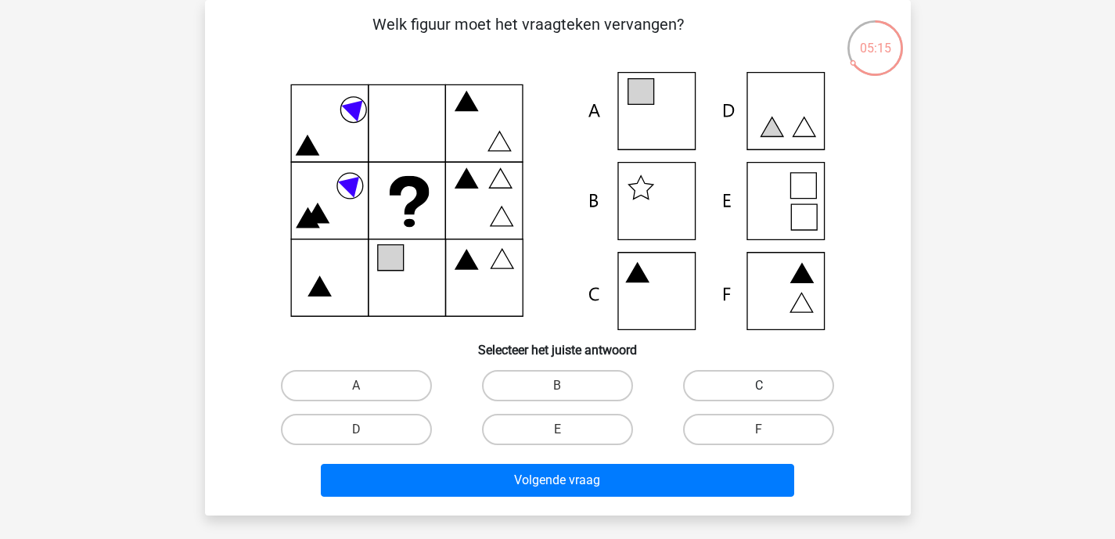
click at [772, 385] on label "C" at bounding box center [758, 385] width 151 height 31
click at [769, 386] on input "C" at bounding box center [764, 391] width 10 height 10
radio input "true"
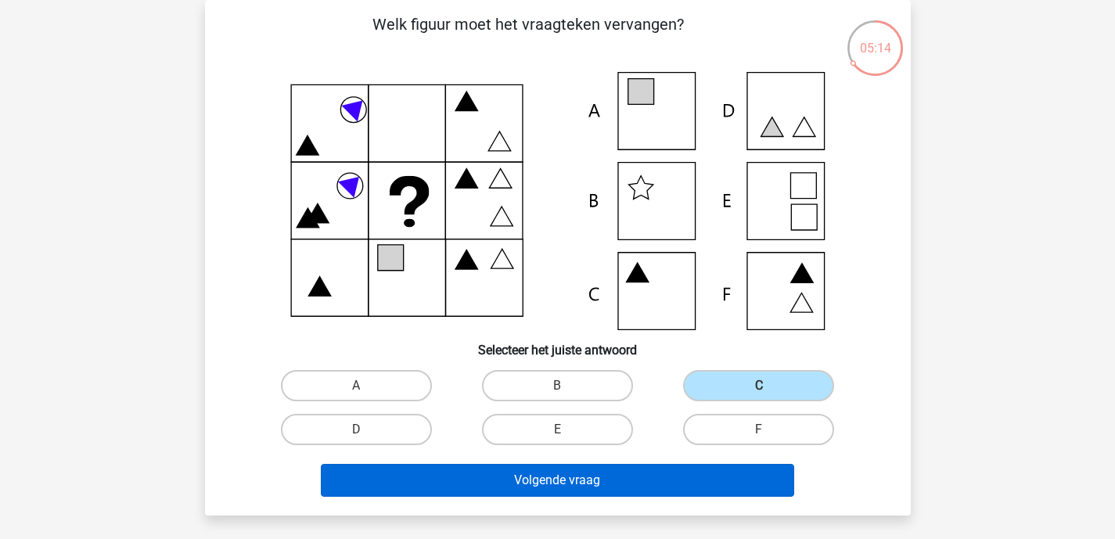
click at [607, 474] on button "Volgende vraag" at bounding box center [558, 480] width 474 height 33
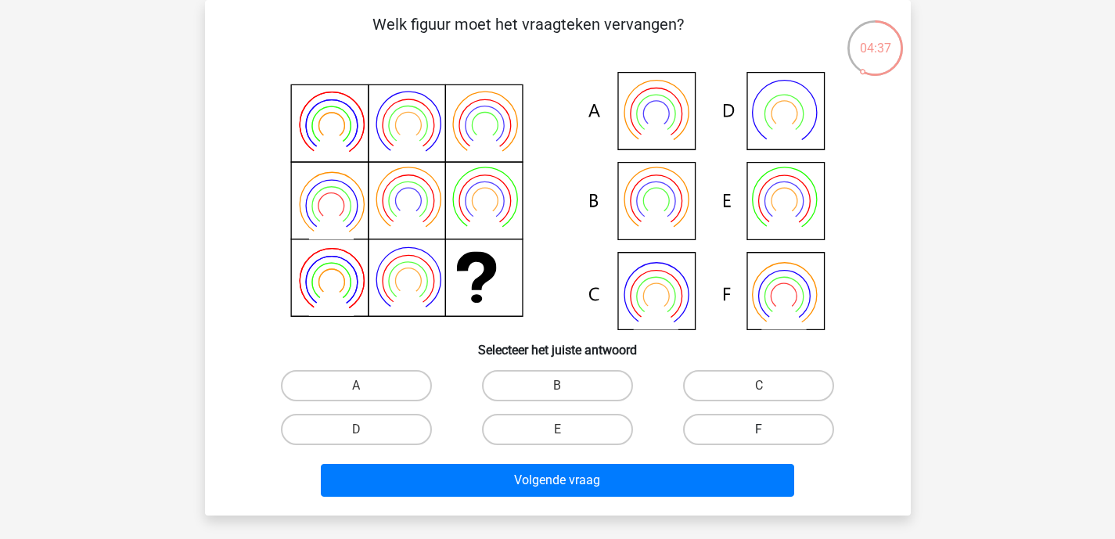
click at [740, 425] on label "F" at bounding box center [758, 429] width 151 height 31
click at [759, 430] on input "F" at bounding box center [764, 435] width 10 height 10
radio input "true"
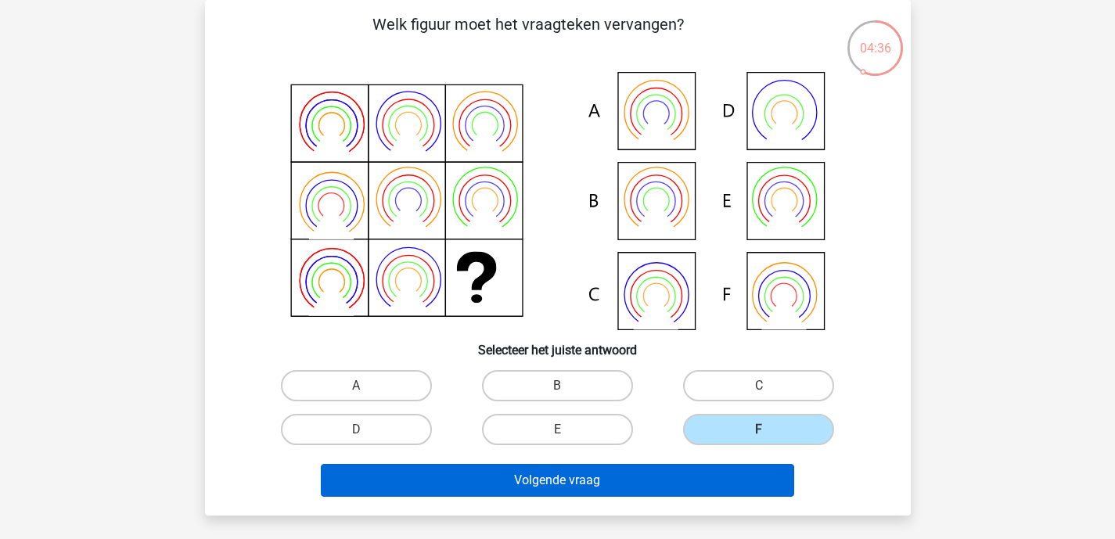
click at [639, 483] on button "Volgende vraag" at bounding box center [558, 480] width 474 height 33
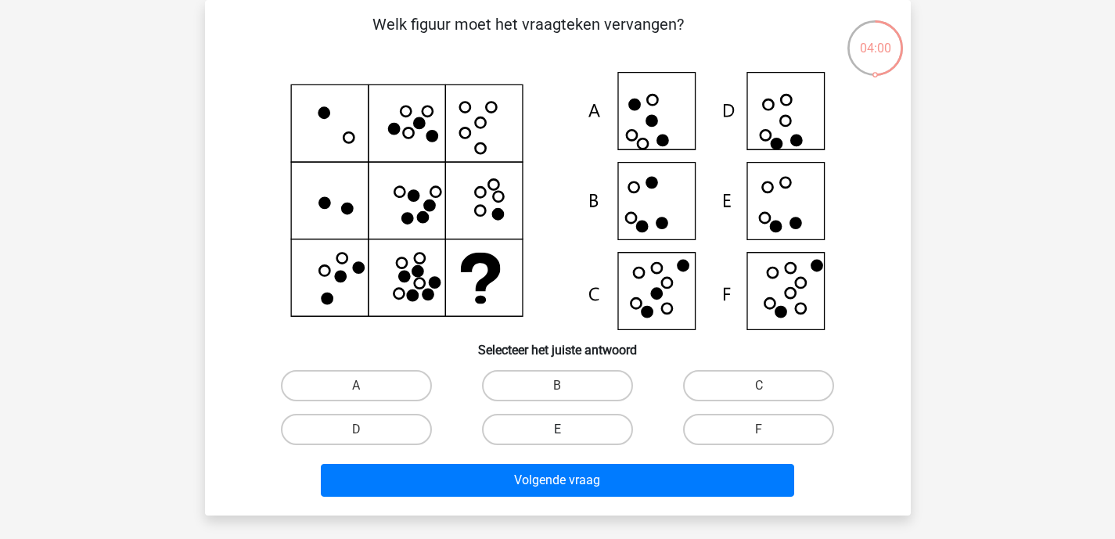
click at [570, 419] on label "E" at bounding box center [557, 429] width 151 height 31
click at [567, 430] on input "E" at bounding box center [562, 435] width 10 height 10
radio input "true"
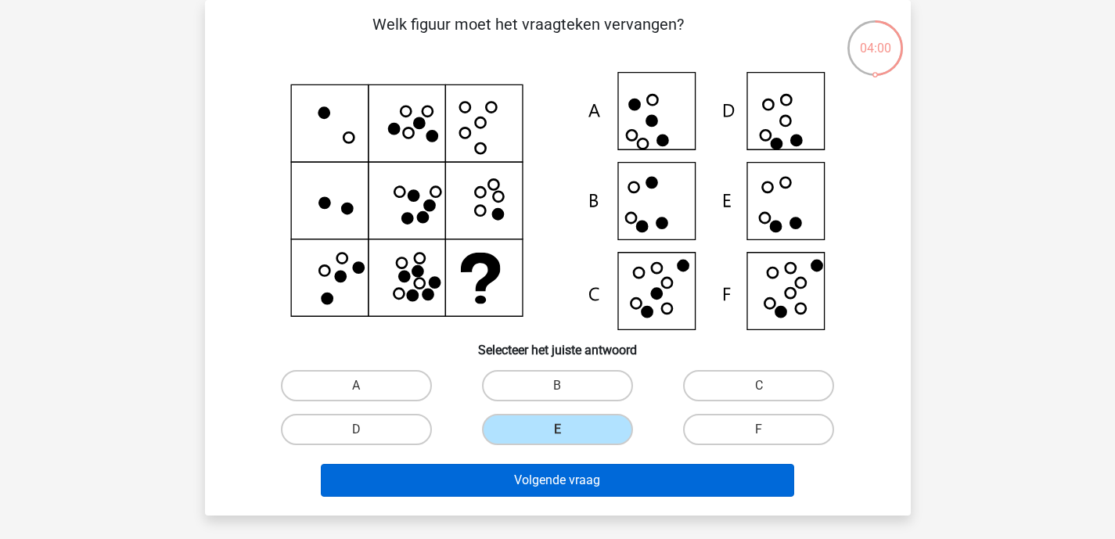
click at [563, 477] on button "Volgende vraag" at bounding box center [558, 480] width 474 height 33
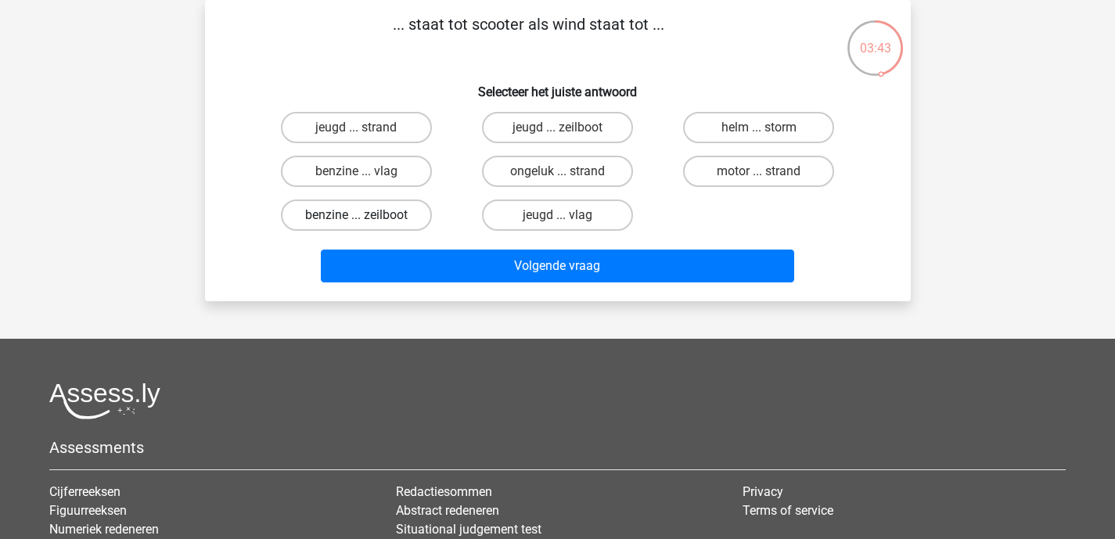
click at [391, 223] on label "benzine ... zeilboot" at bounding box center [356, 215] width 151 height 31
click at [366, 223] on input "benzine ... zeilboot" at bounding box center [361, 220] width 10 height 10
radio input "true"
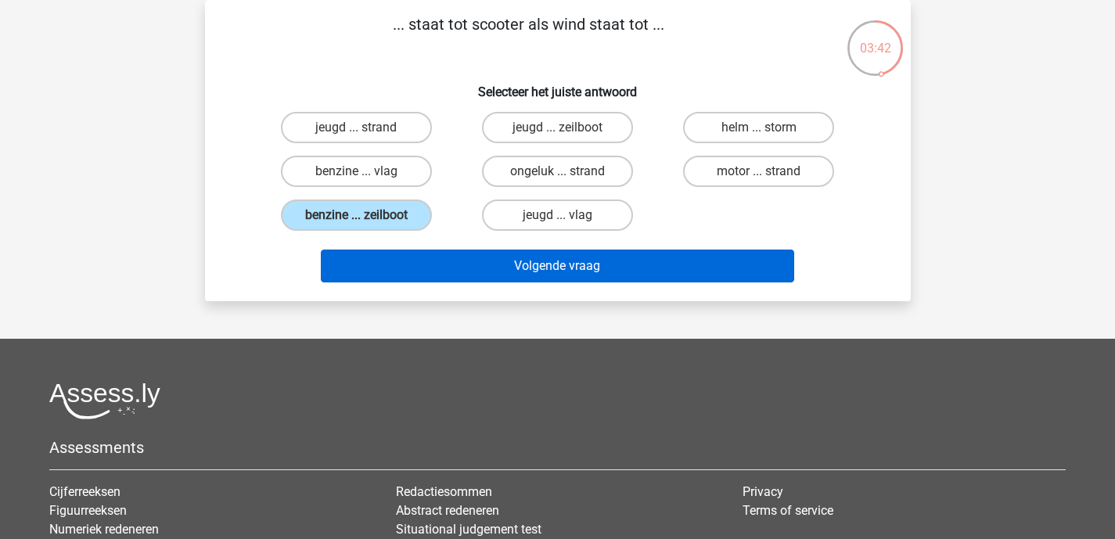
click at [506, 258] on button "Volgende vraag" at bounding box center [558, 266] width 474 height 33
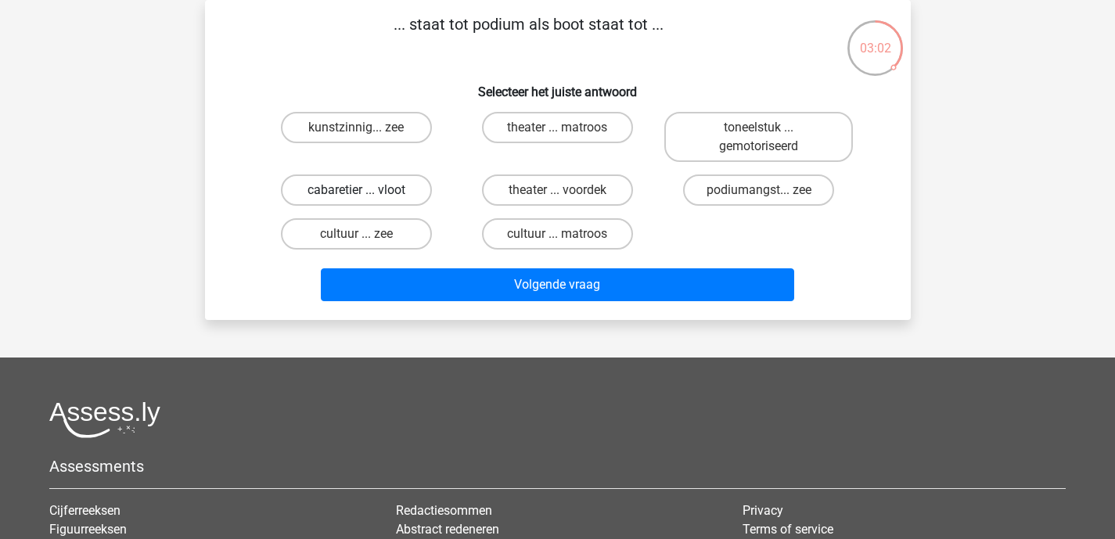
click at [343, 196] on label "cabaretier ... vloot" at bounding box center [356, 190] width 151 height 31
click at [356, 196] on input "cabaretier ... vloot" at bounding box center [361, 195] width 10 height 10
radio input "true"
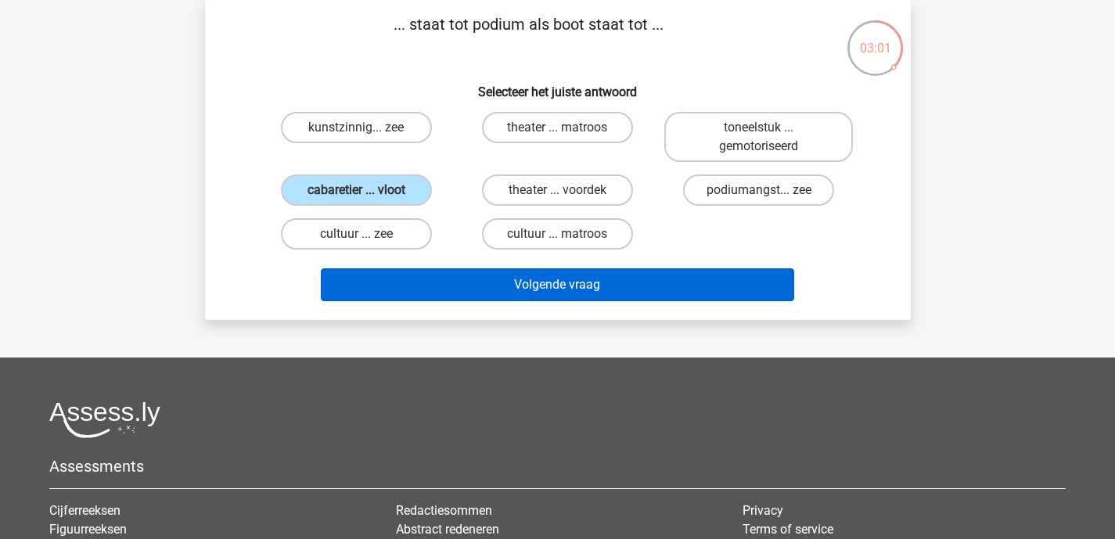
click at [447, 287] on button "Volgende vraag" at bounding box center [558, 284] width 474 height 33
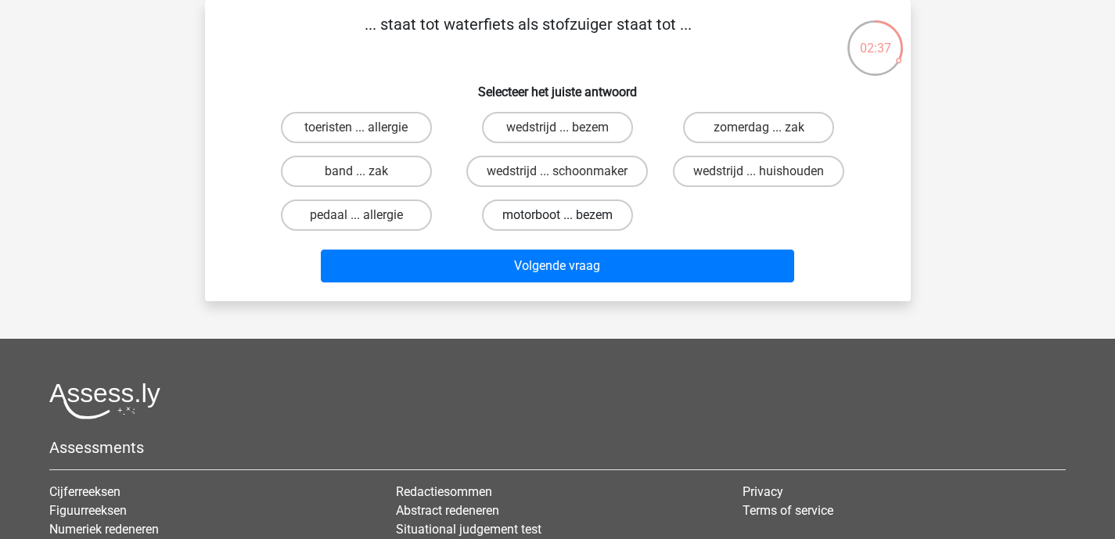
click at [573, 218] on label "motorboot ... bezem" at bounding box center [557, 215] width 151 height 31
click at [567, 218] on input "motorboot ... bezem" at bounding box center [562, 220] width 10 height 10
radio input "true"
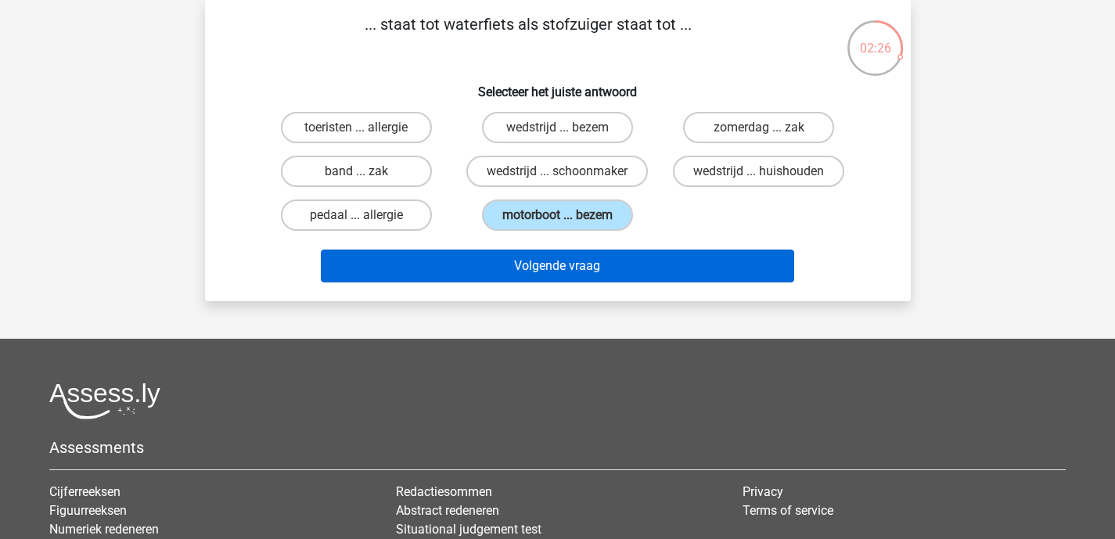
click at [566, 271] on button "Volgende vraag" at bounding box center [558, 266] width 474 height 33
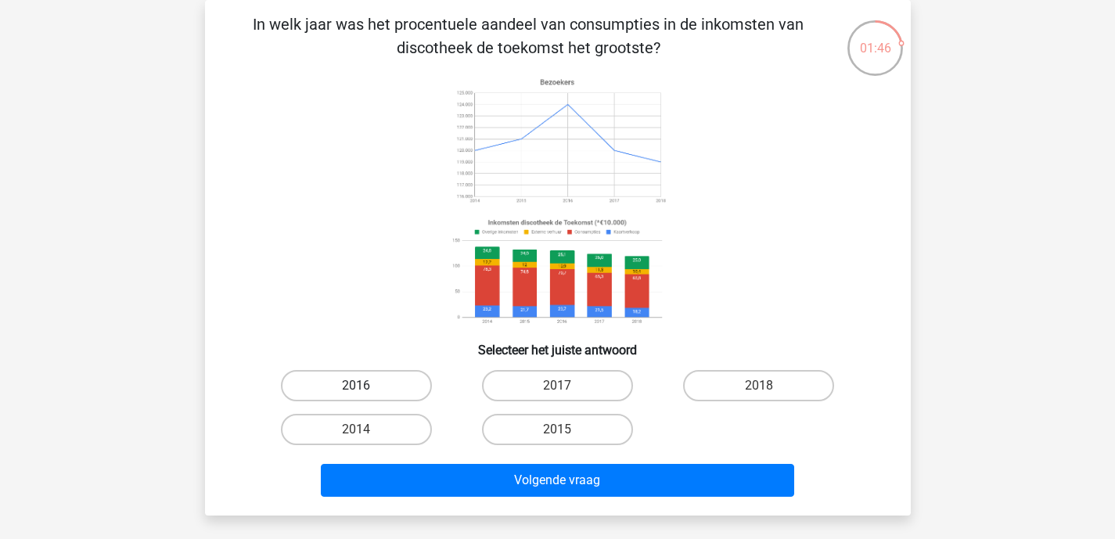
click at [394, 380] on label "2016" at bounding box center [356, 385] width 151 height 31
click at [366, 386] on input "2016" at bounding box center [361, 391] width 10 height 10
radio input "true"
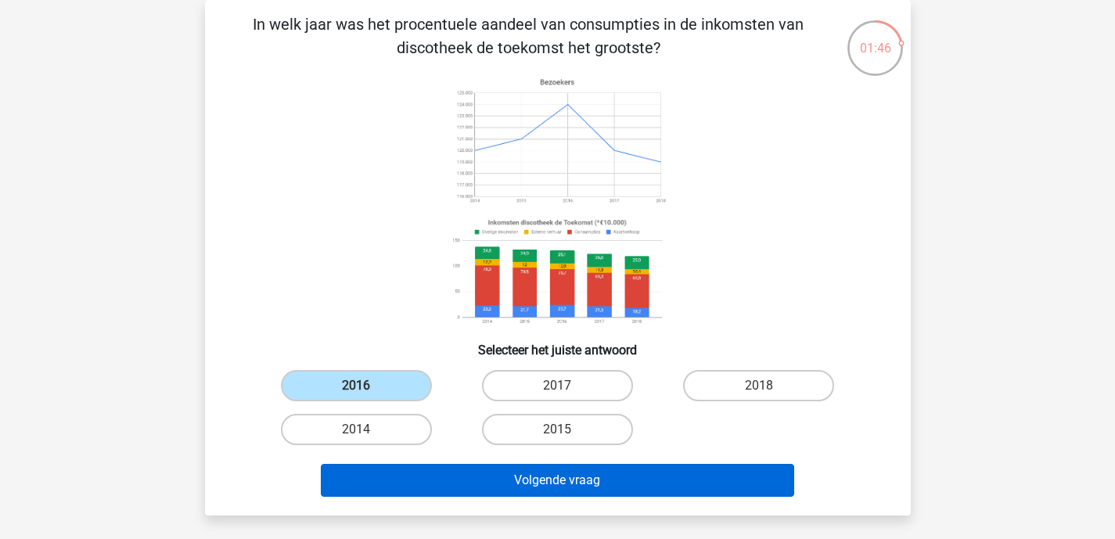
click at [569, 478] on button "Volgende vraag" at bounding box center [558, 480] width 474 height 33
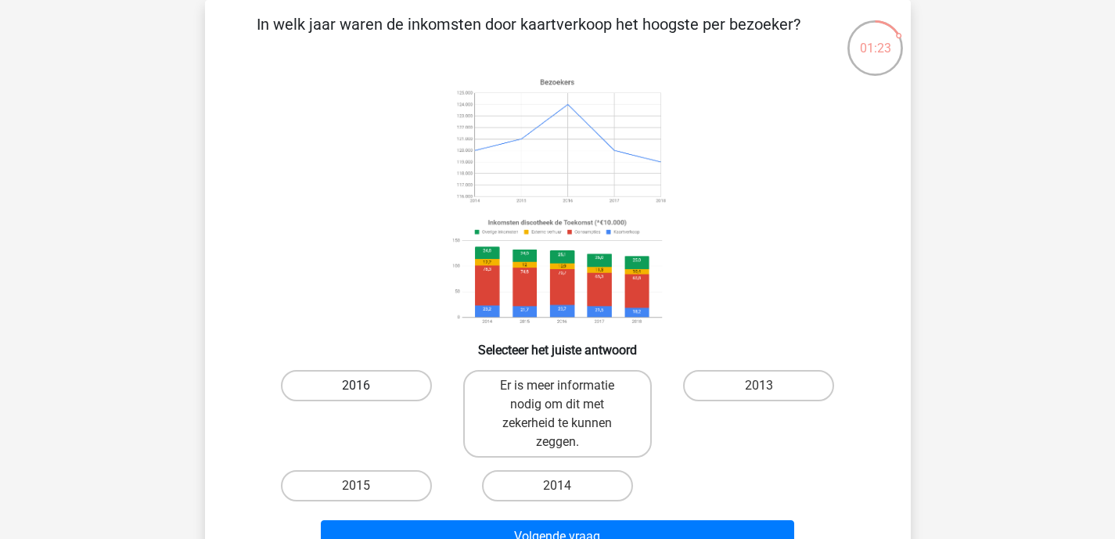
click at [380, 384] on label "2016" at bounding box center [356, 385] width 151 height 31
click at [366, 386] on input "2016" at bounding box center [361, 391] width 10 height 10
radio input "true"
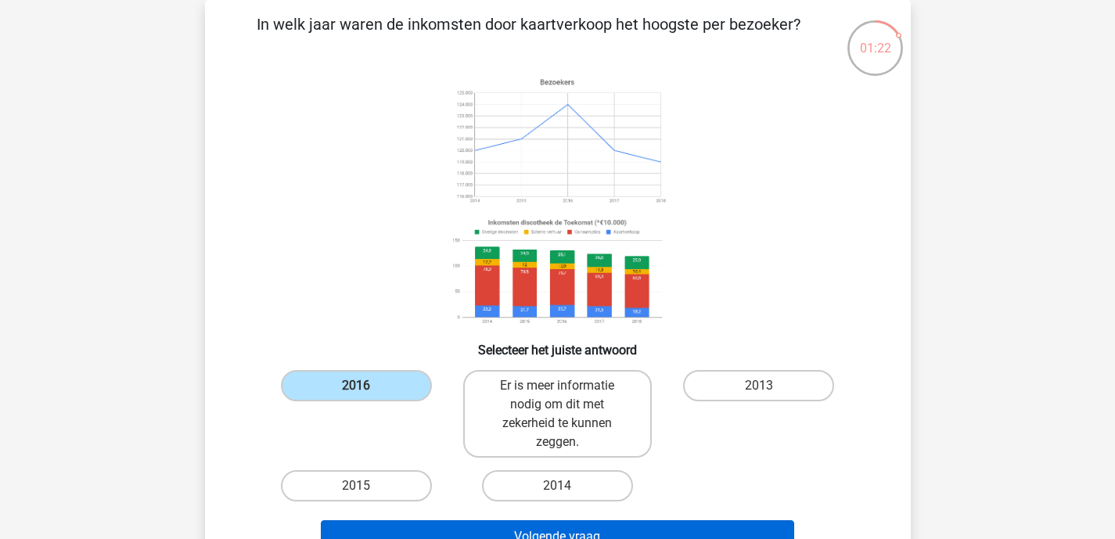
click at [559, 529] on button "Volgende vraag" at bounding box center [558, 537] width 474 height 33
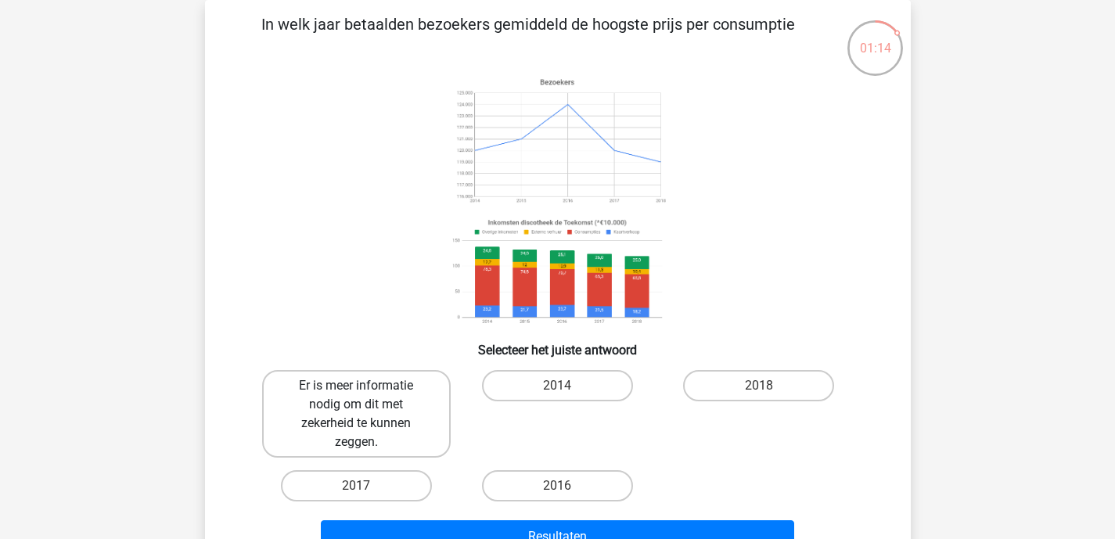
click at [351, 428] on label "Er is meer informatie nodig om dit met zekerheid te kunnen zeggen." at bounding box center [356, 414] width 189 height 88
click at [356, 396] on input "Er is meer informatie nodig om dit met zekerheid te kunnen zeggen." at bounding box center [361, 391] width 10 height 10
radio input "true"
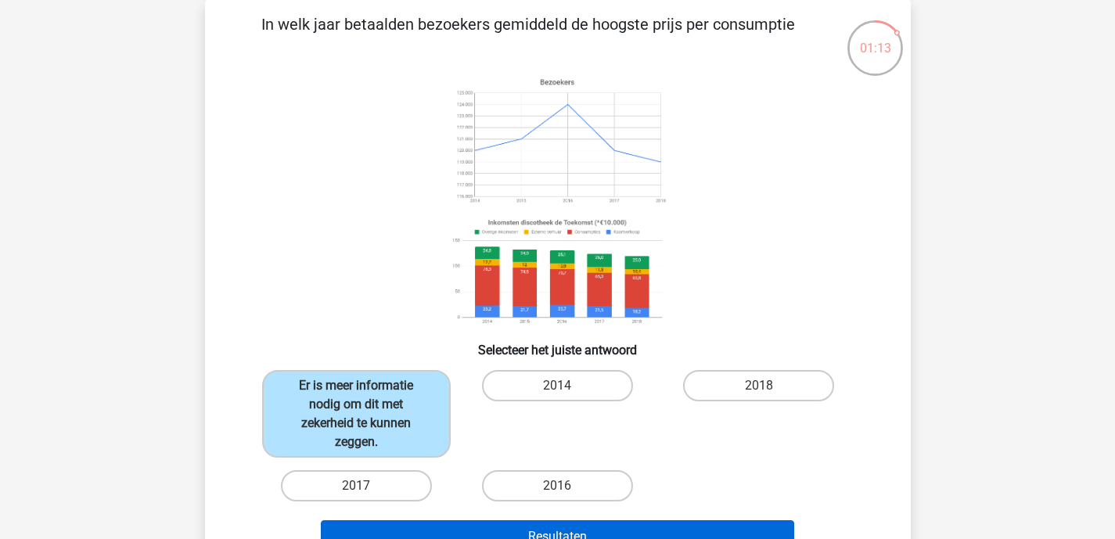
click at [549, 528] on button "Resultaten" at bounding box center [558, 537] width 474 height 33
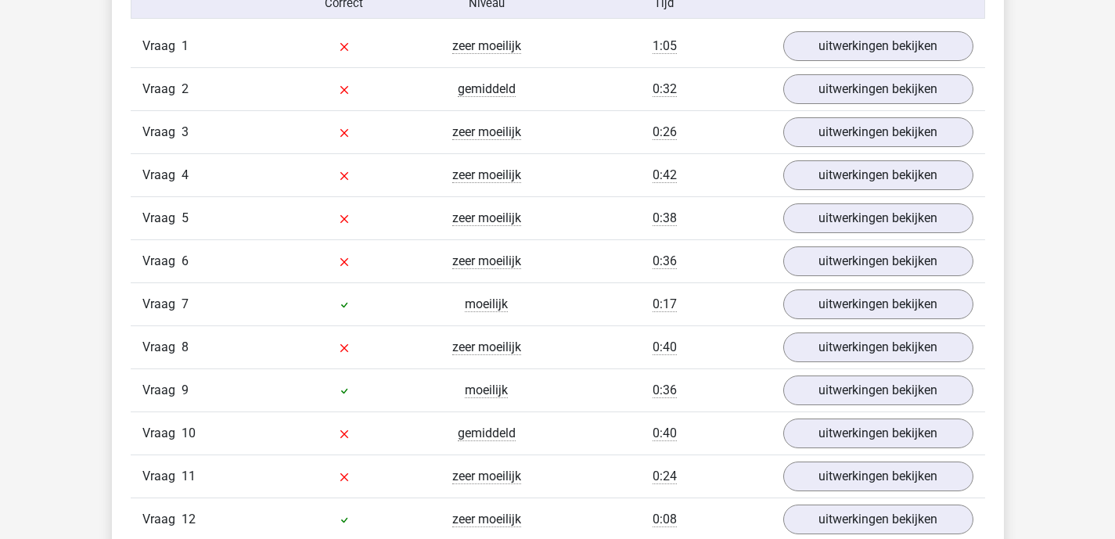
scroll to position [1640, 0]
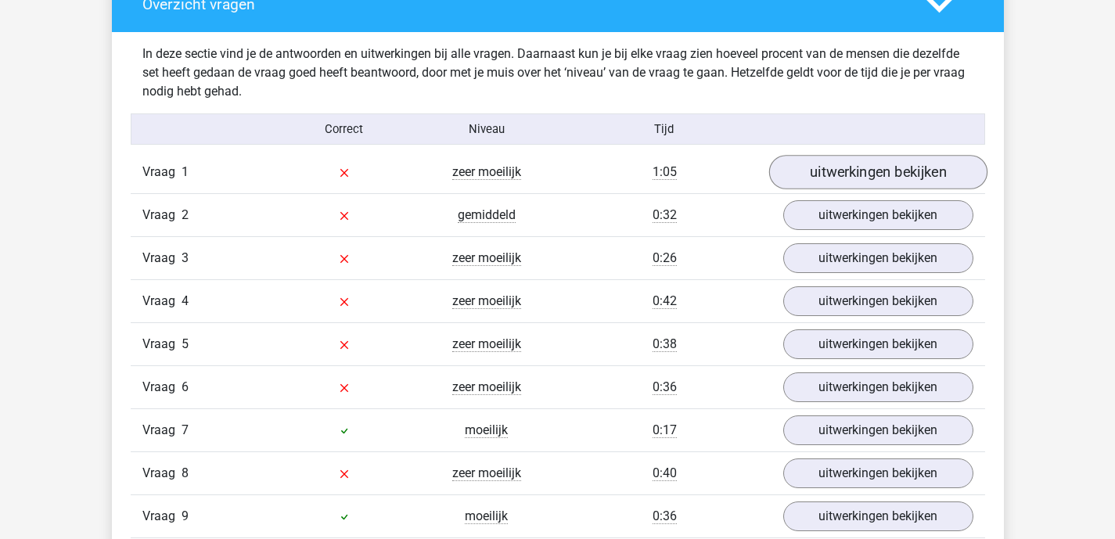
click at [827, 181] on link "uitwerkingen bekijken" at bounding box center [878, 173] width 218 height 34
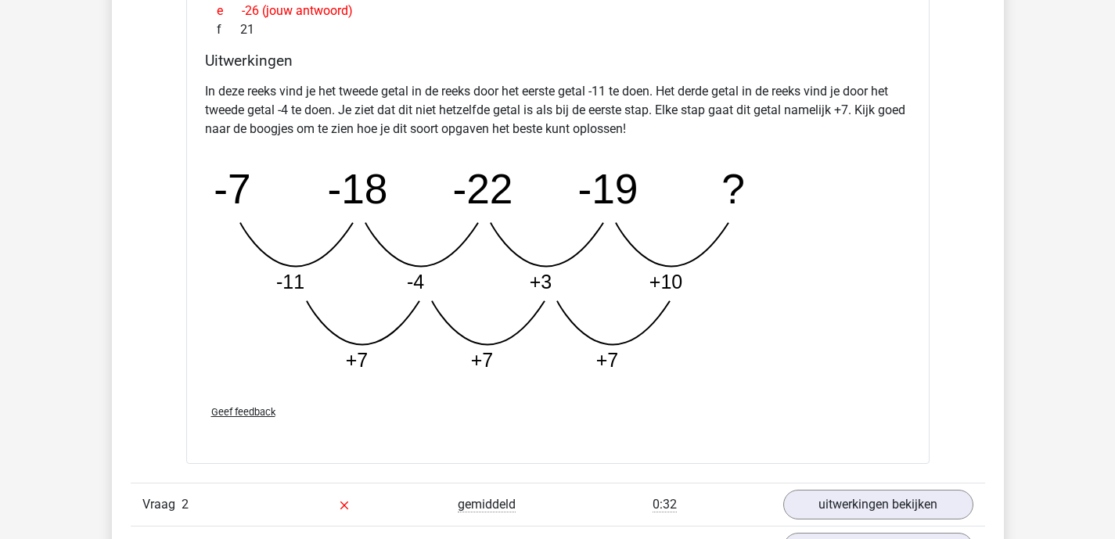
scroll to position [2297, 0]
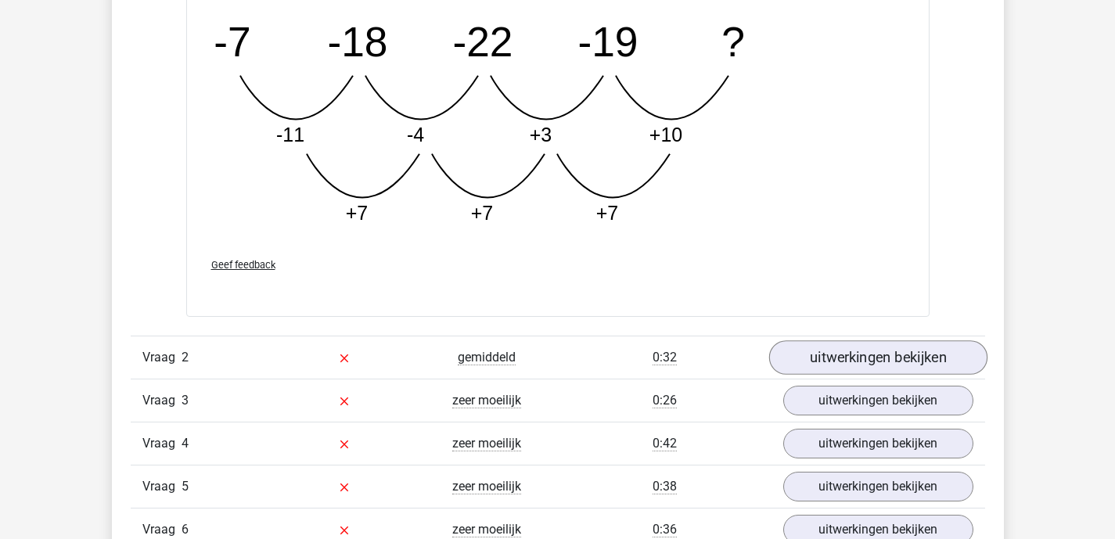
click at [864, 366] on link "uitwerkingen bekijken" at bounding box center [878, 357] width 218 height 34
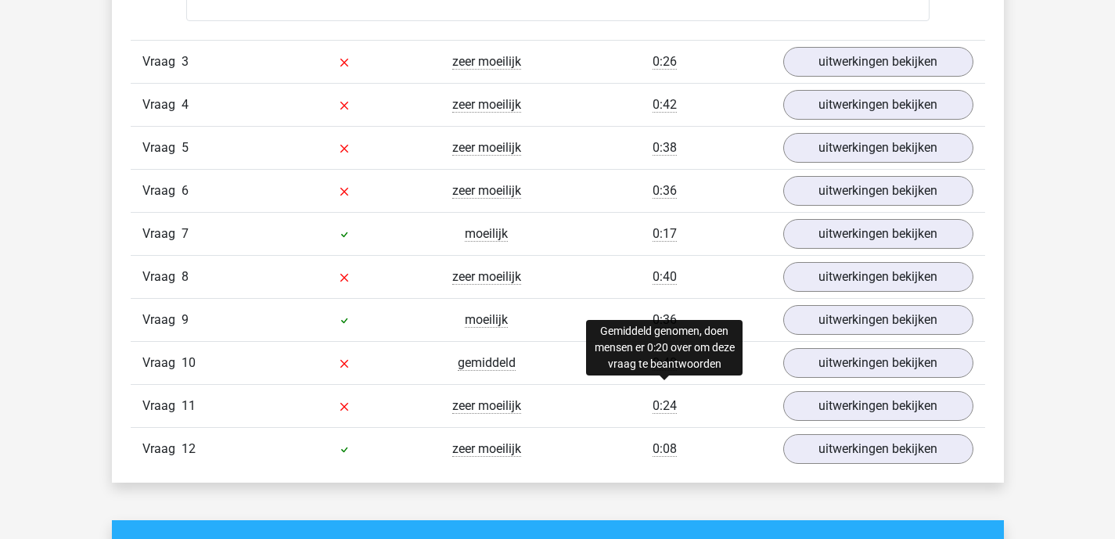
scroll to position [3261, 0]
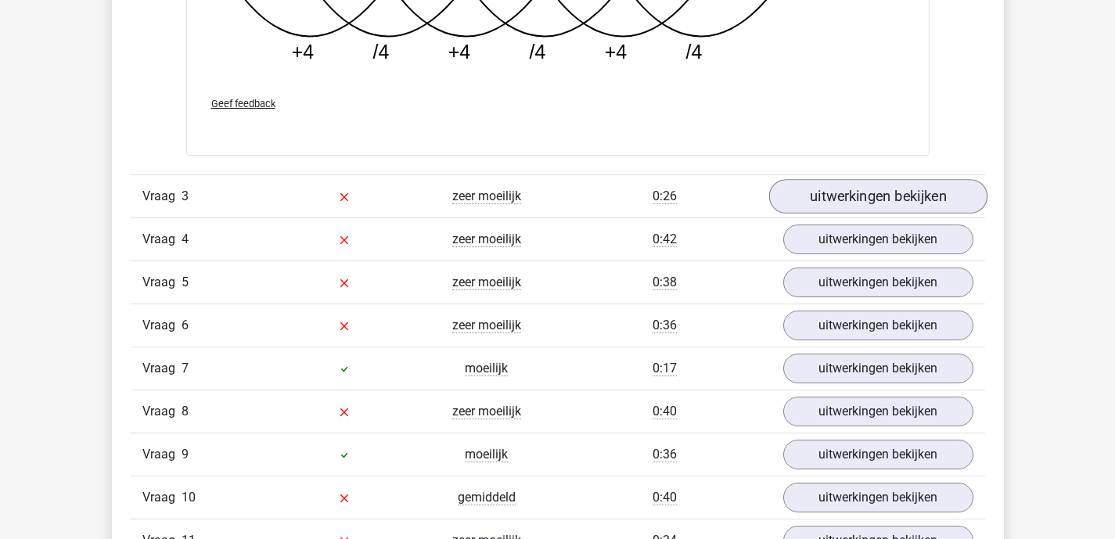
click at [893, 202] on link "uitwerkingen bekijken" at bounding box center [878, 196] width 218 height 34
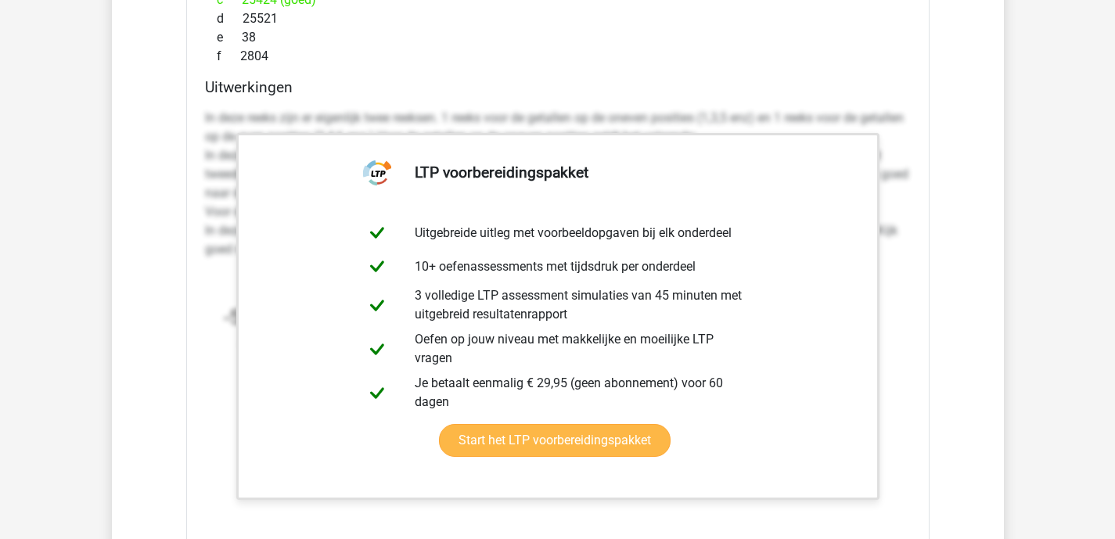
scroll to position [3771, 0]
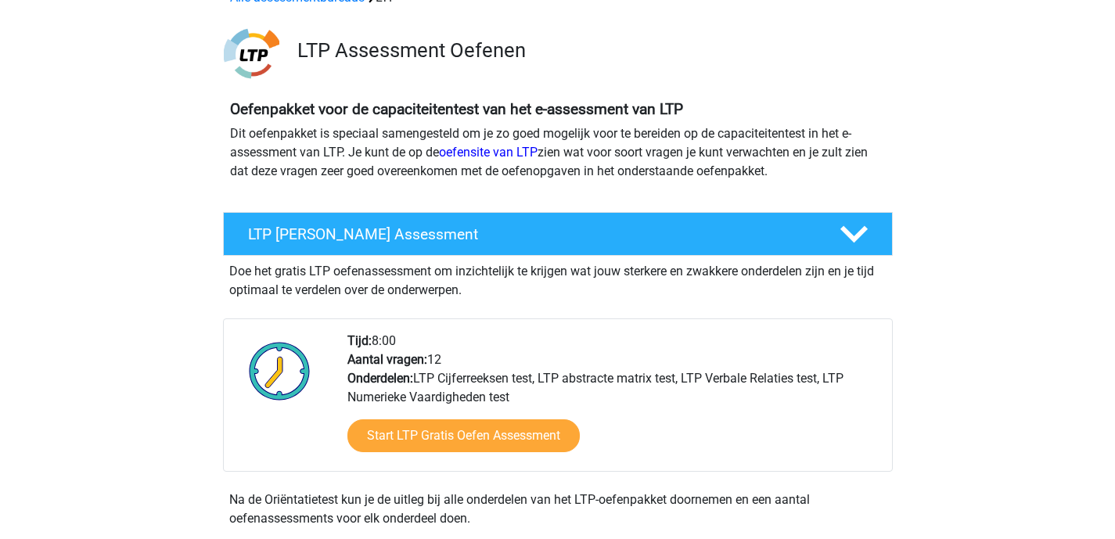
scroll to position [114, 0]
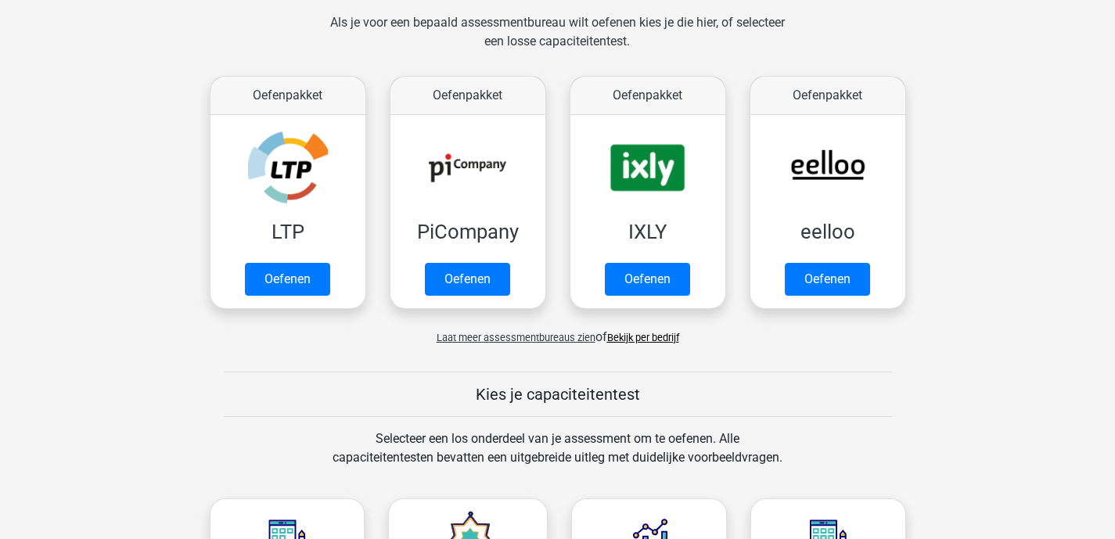
scroll to position [236, 0]
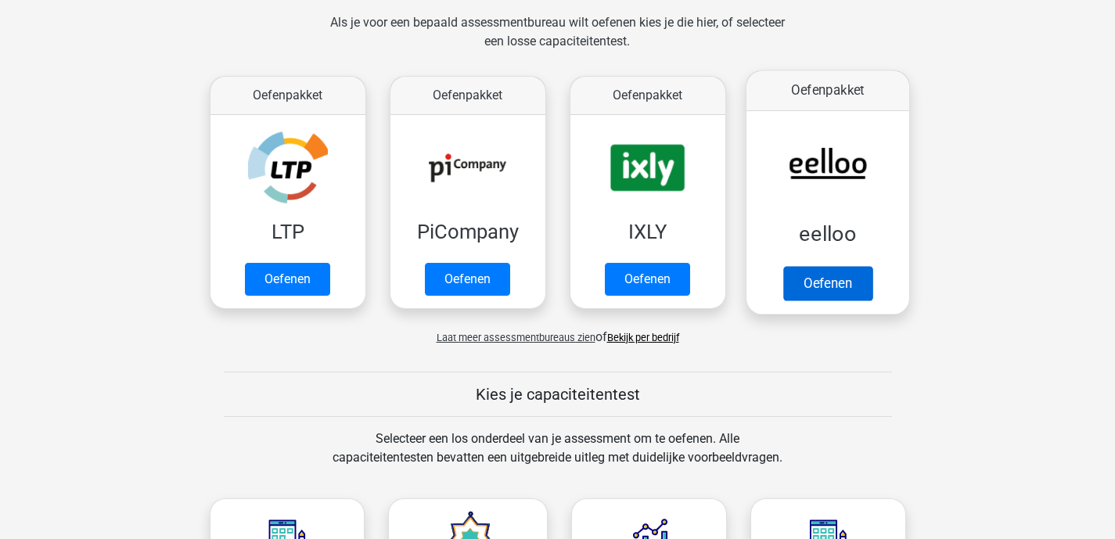
click at [838, 287] on link "Oefenen" at bounding box center [827, 283] width 89 height 34
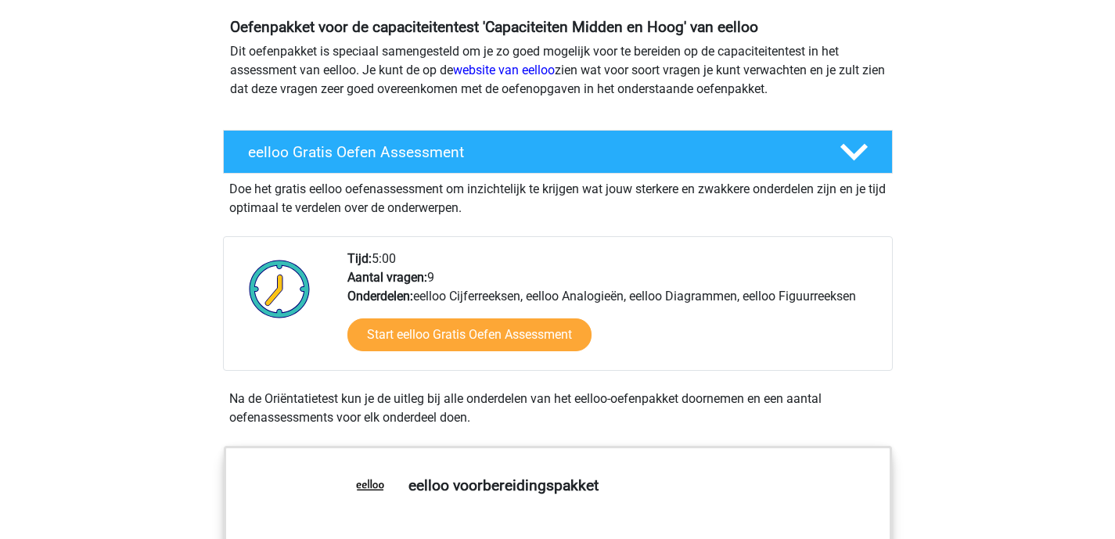
scroll to position [197, 0]
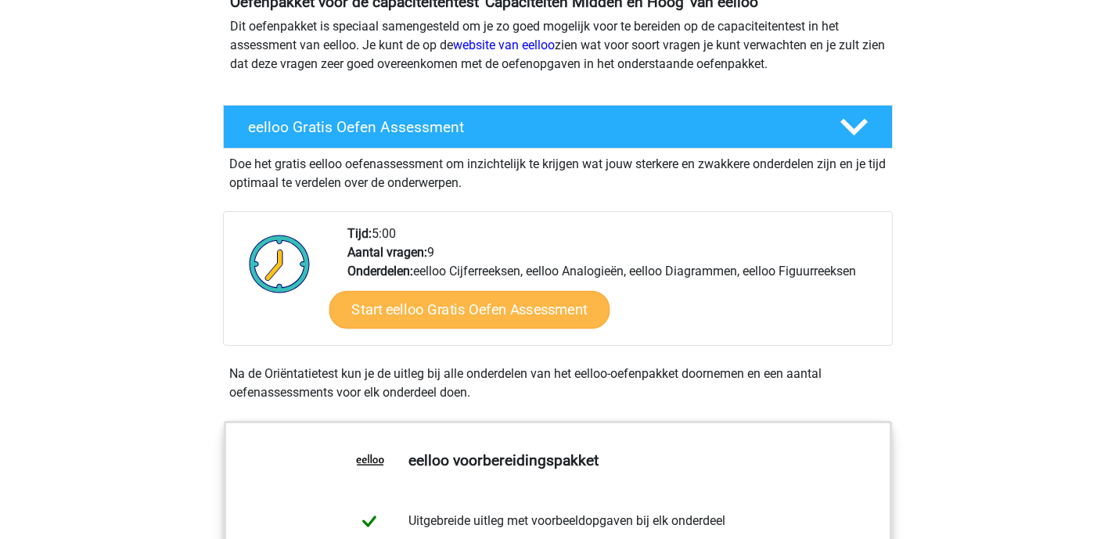
click at [463, 317] on link "Start eelloo Gratis Oefen Assessment" at bounding box center [469, 310] width 281 height 38
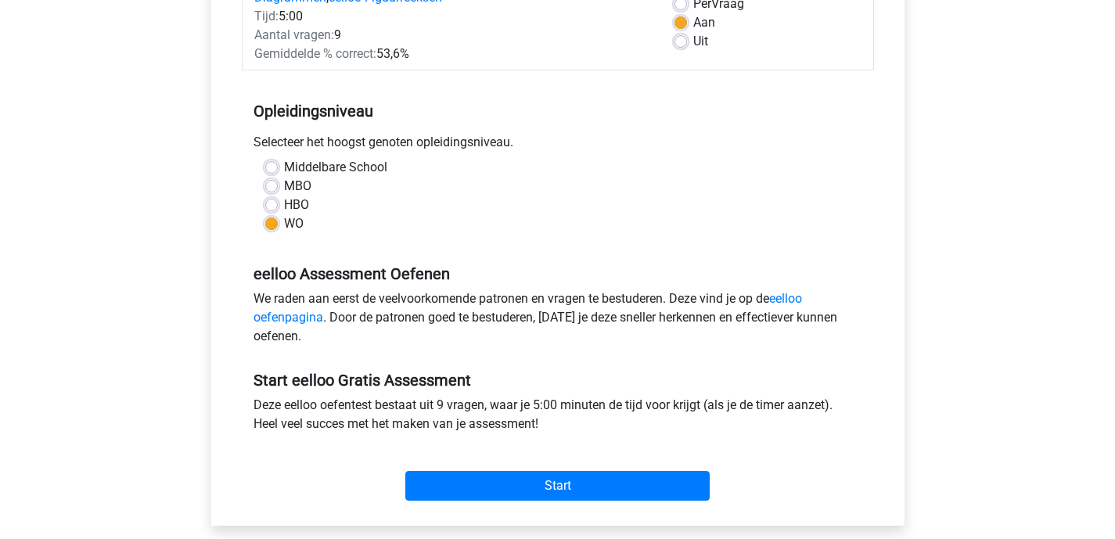
scroll to position [296, 0]
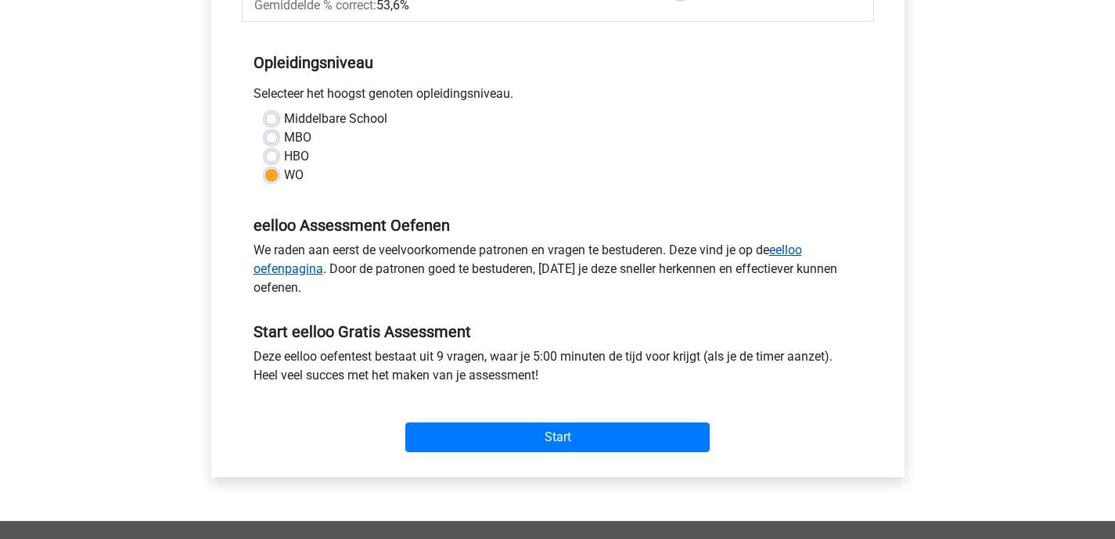
click at [795, 254] on link "eelloo oefenpagina" at bounding box center [528, 260] width 549 height 34
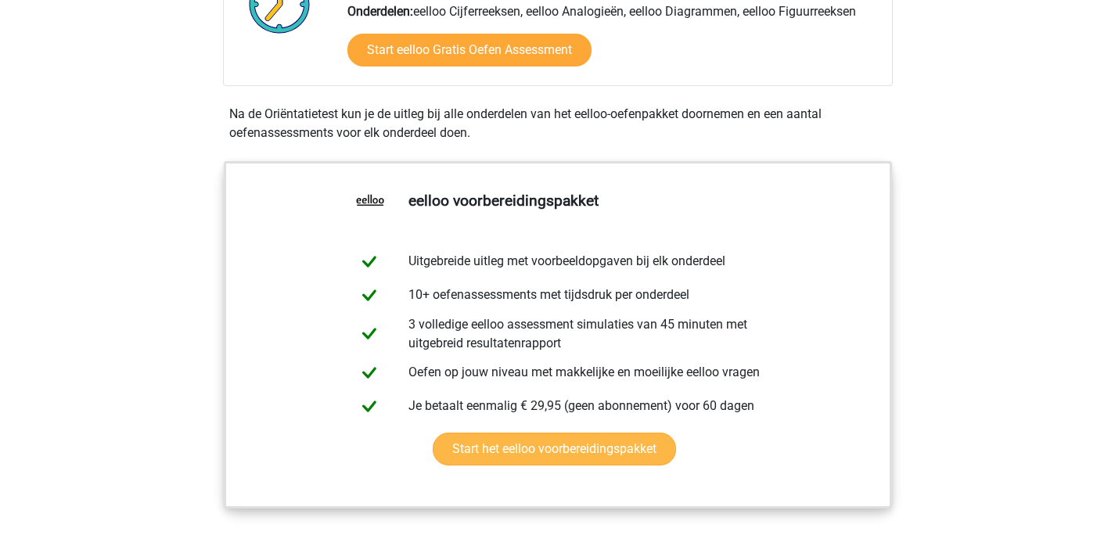
scroll to position [319, 0]
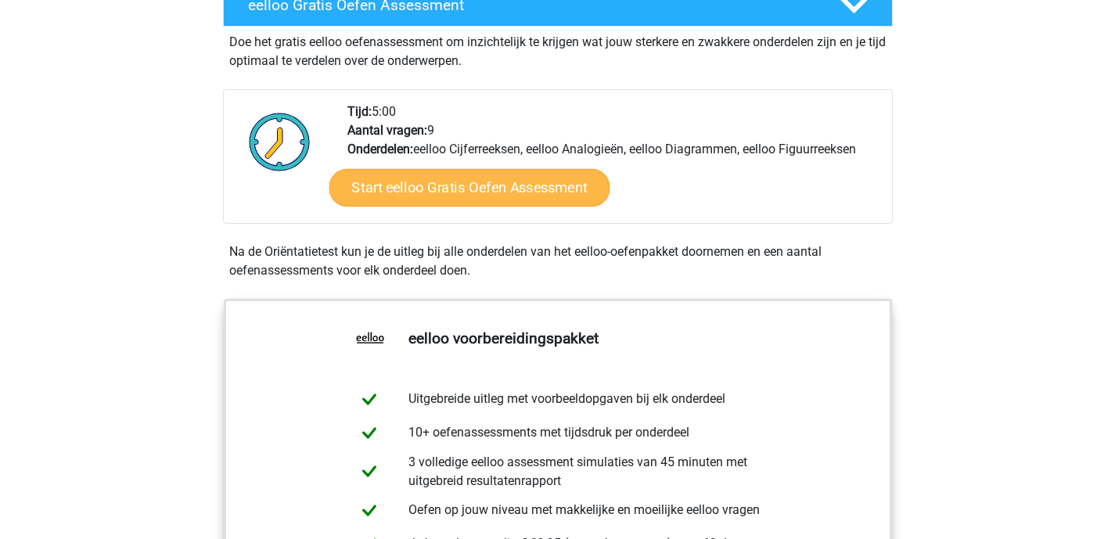
click at [463, 190] on link "Start eelloo Gratis Oefen Assessment" at bounding box center [469, 188] width 281 height 38
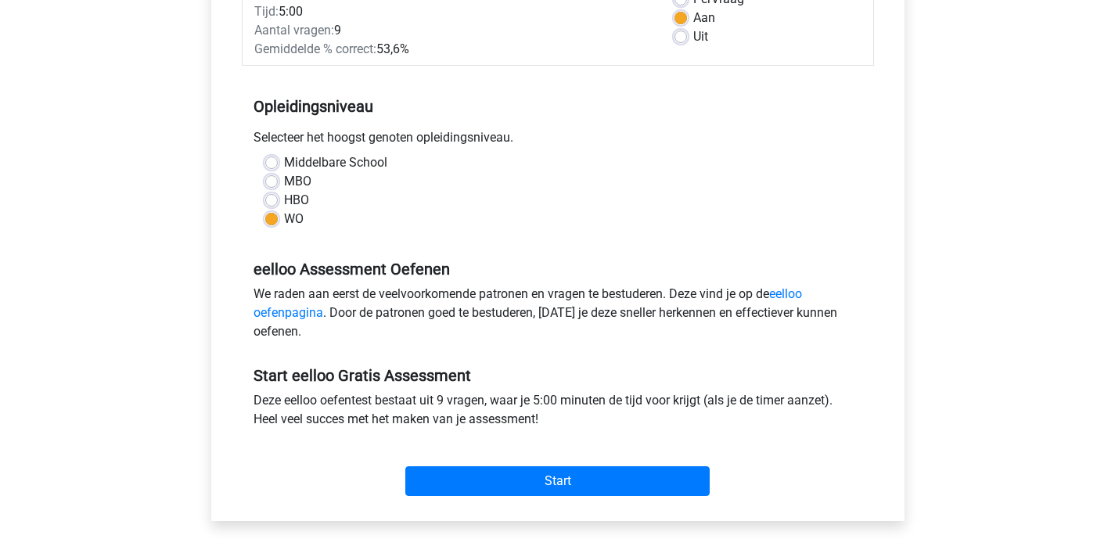
scroll to position [362, 0]
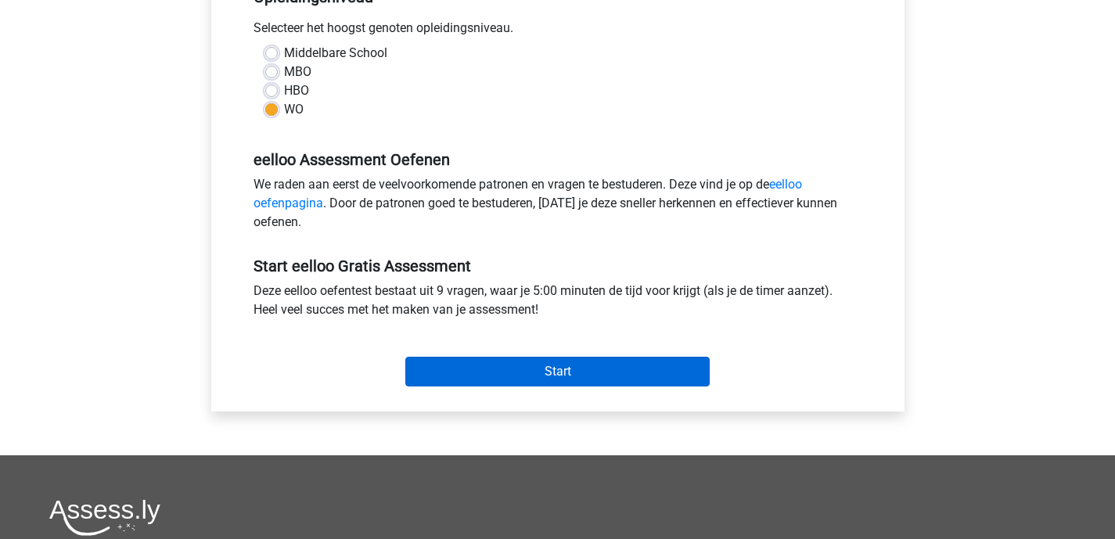
click at [565, 372] on input "Start" at bounding box center [557, 372] width 304 height 30
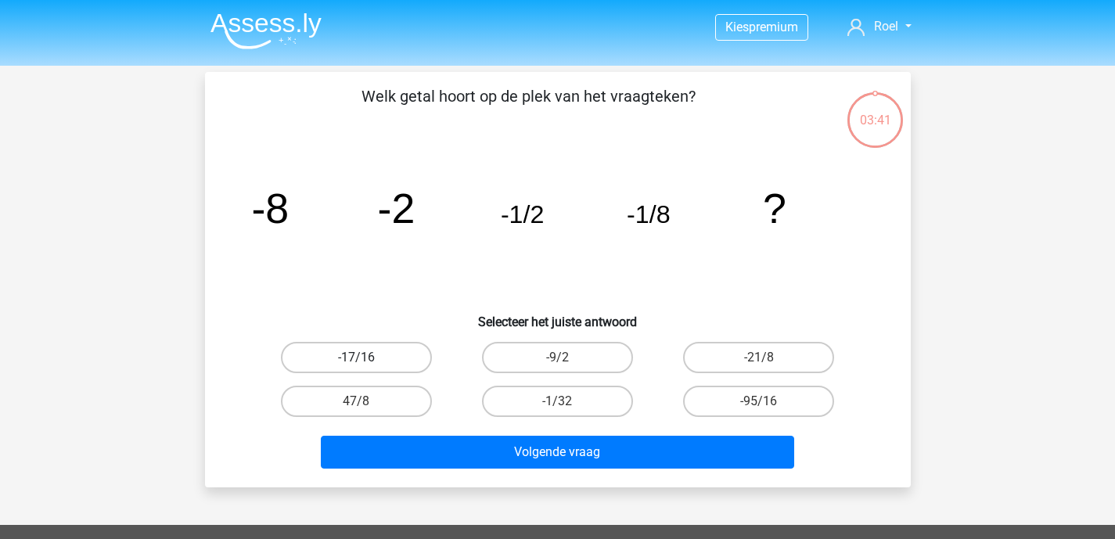
click at [350, 357] on label "-17/16" at bounding box center [356, 357] width 151 height 31
click at [356, 358] on input "-17/16" at bounding box center [361, 363] width 10 height 10
radio input "true"
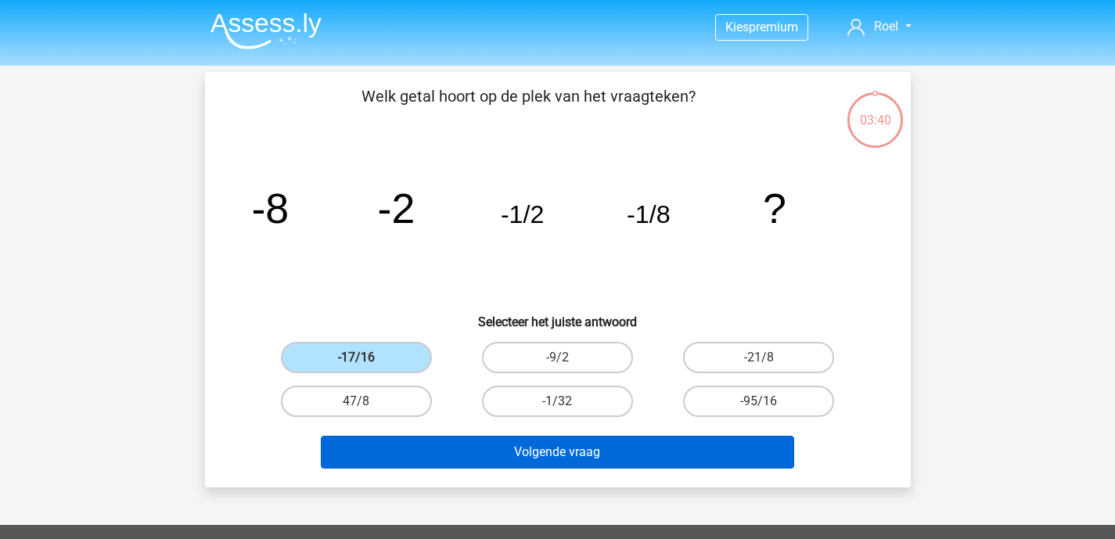
click at [561, 443] on button "Volgende vraag" at bounding box center [558, 452] width 474 height 33
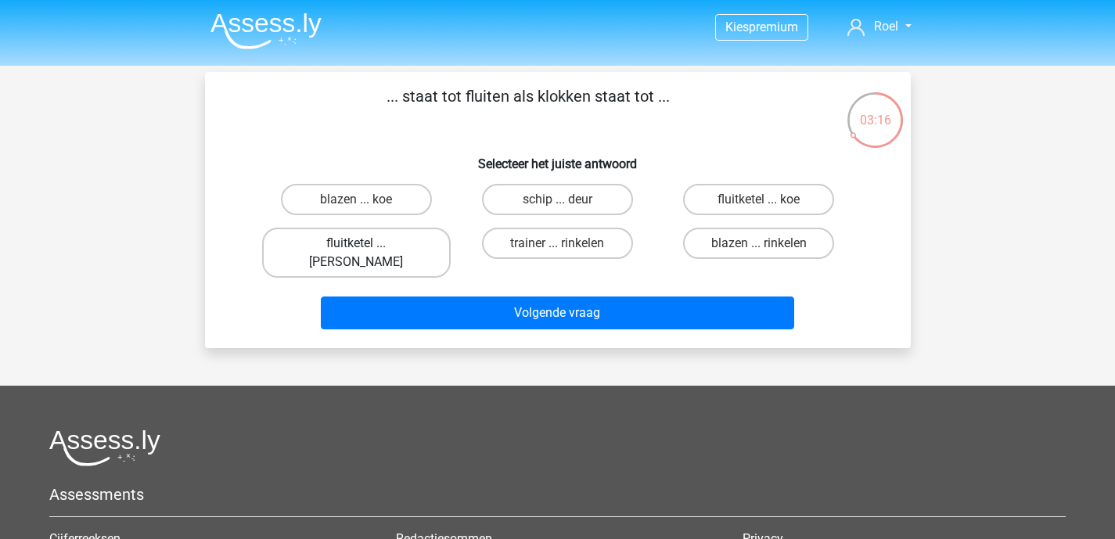
click at [344, 254] on label "fluitketel ... [PERSON_NAME]" at bounding box center [356, 253] width 189 height 50
click at [356, 254] on input "fluitketel ... [PERSON_NAME]" at bounding box center [361, 248] width 10 height 10
radio input "true"
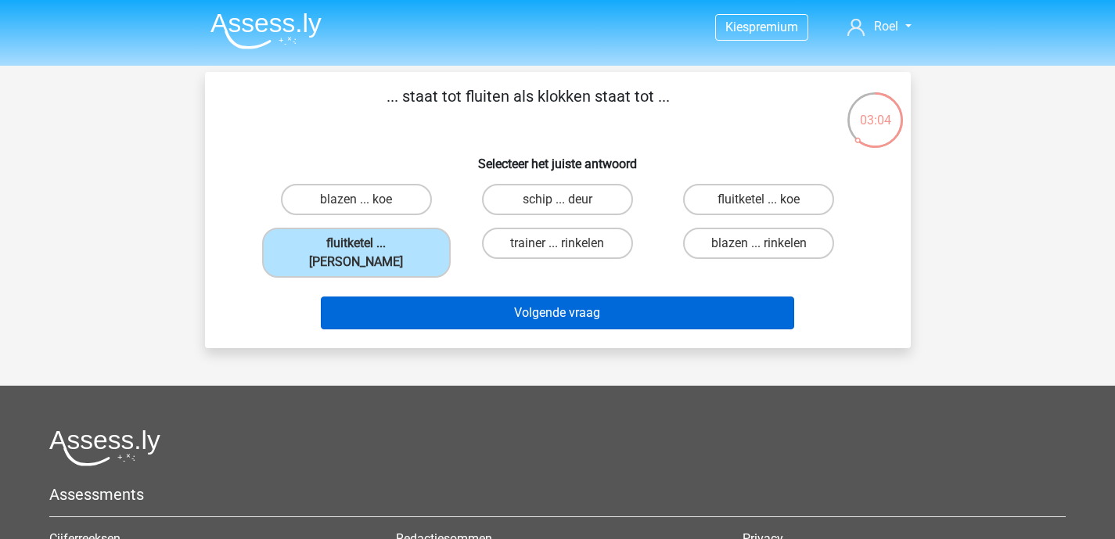
click at [549, 297] on button "Volgende vraag" at bounding box center [558, 313] width 474 height 33
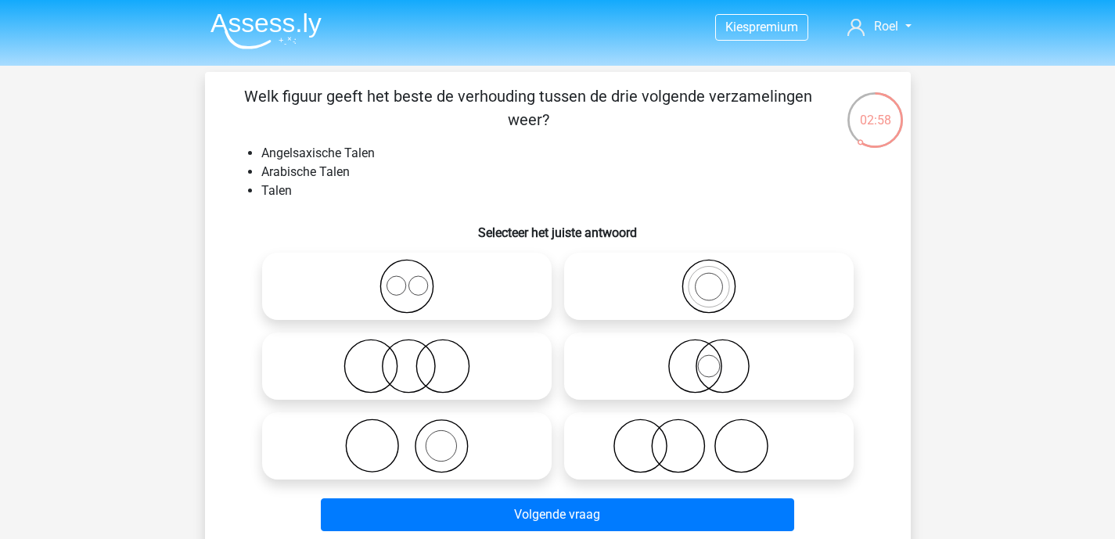
scroll to position [3, 0]
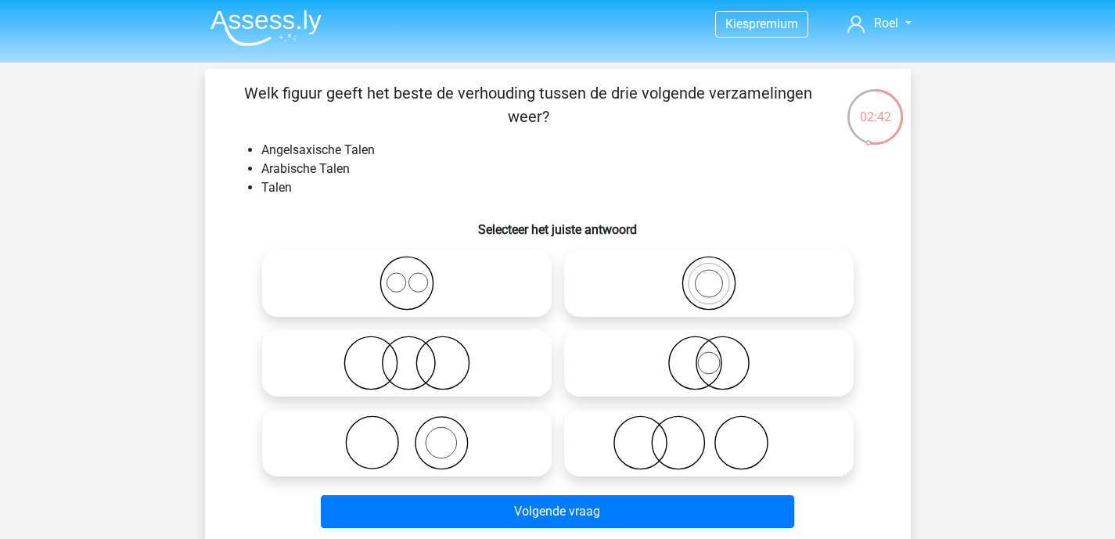
click at [430, 282] on icon at bounding box center [406, 283] width 277 height 55
click at [417, 276] on input "radio" at bounding box center [412, 270] width 10 height 10
radio input "true"
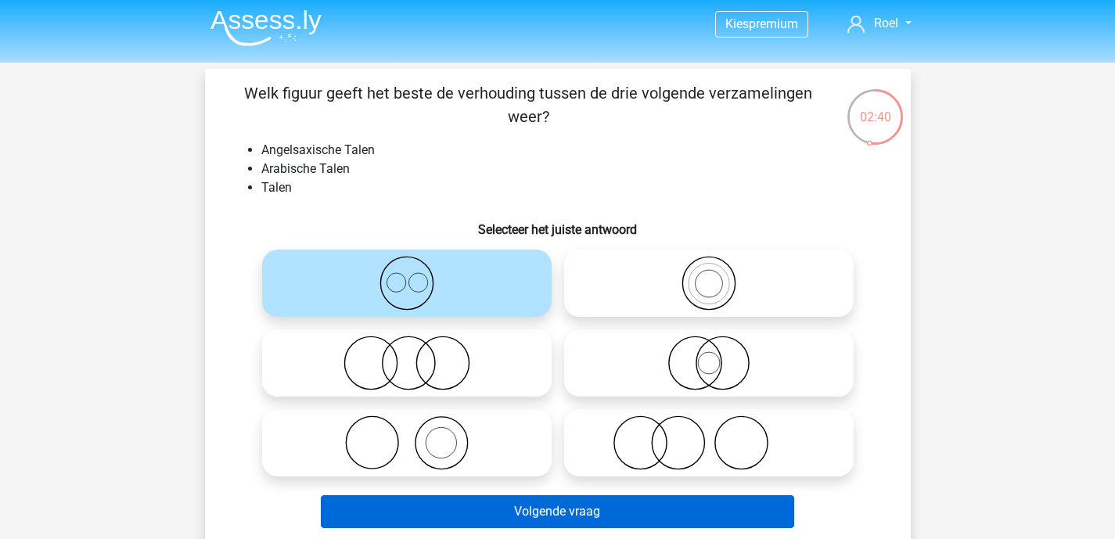
click at [536, 516] on button "Volgende vraag" at bounding box center [558, 511] width 474 height 33
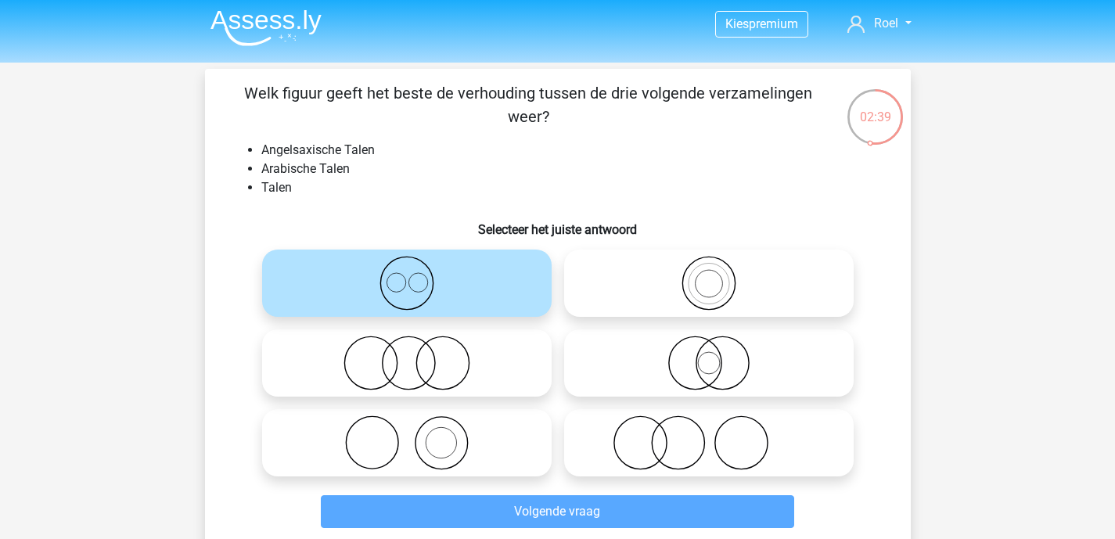
scroll to position [72, 0]
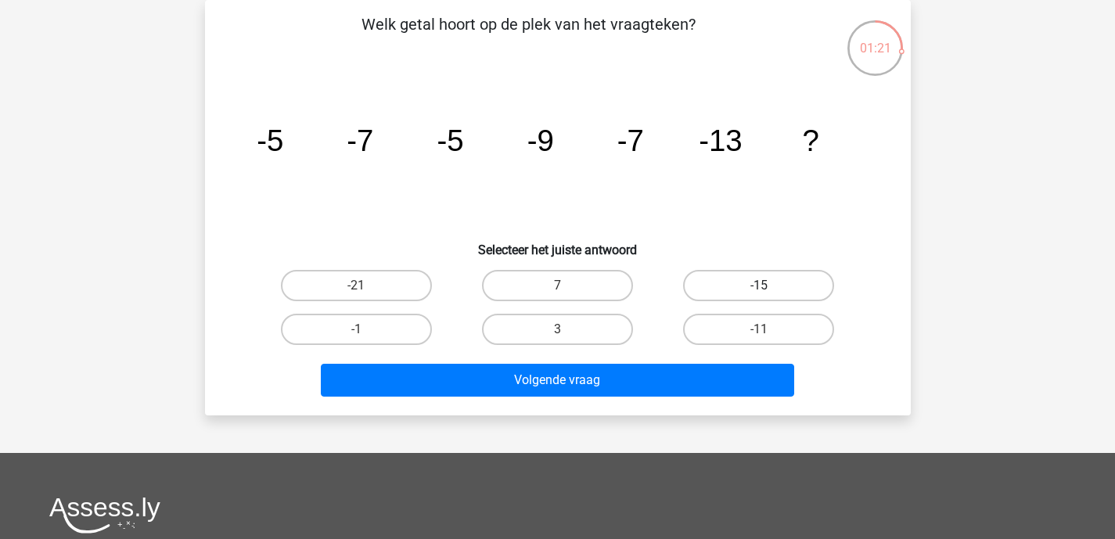
click at [762, 281] on label "-15" at bounding box center [758, 285] width 151 height 31
click at [762, 286] on input "-15" at bounding box center [764, 291] width 10 height 10
radio input "true"
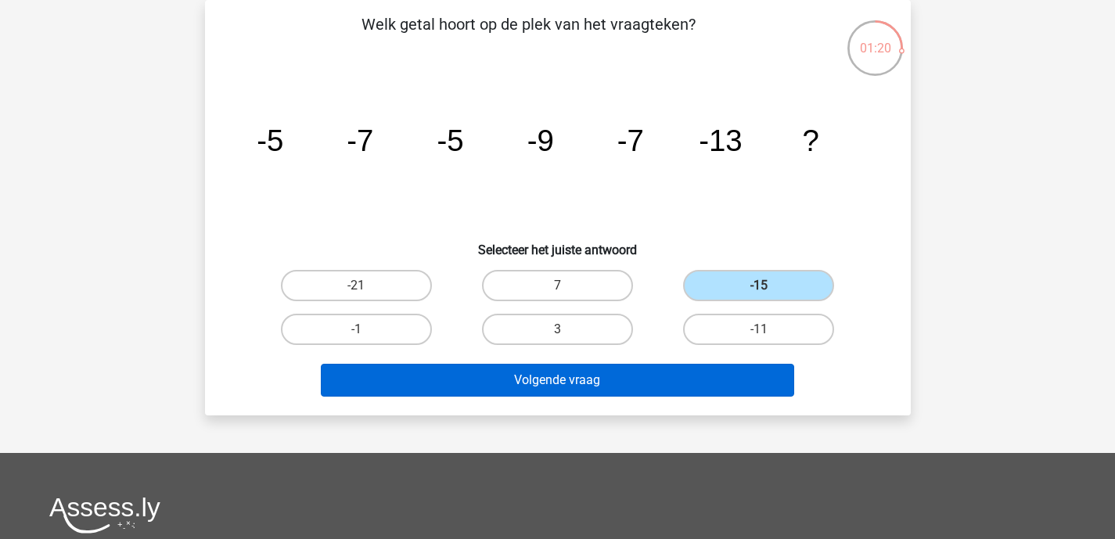
click at [560, 376] on button "Volgende vraag" at bounding box center [558, 380] width 474 height 33
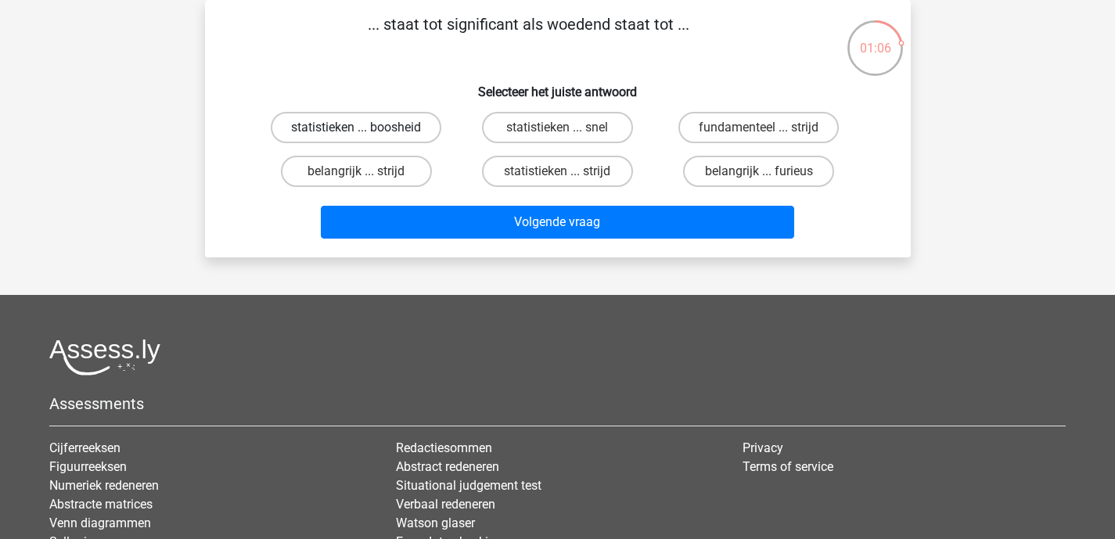
click at [405, 133] on label "statistieken ... boosheid" at bounding box center [356, 127] width 171 height 31
click at [366, 133] on input "statistieken ... boosheid" at bounding box center [361, 133] width 10 height 10
radio input "true"
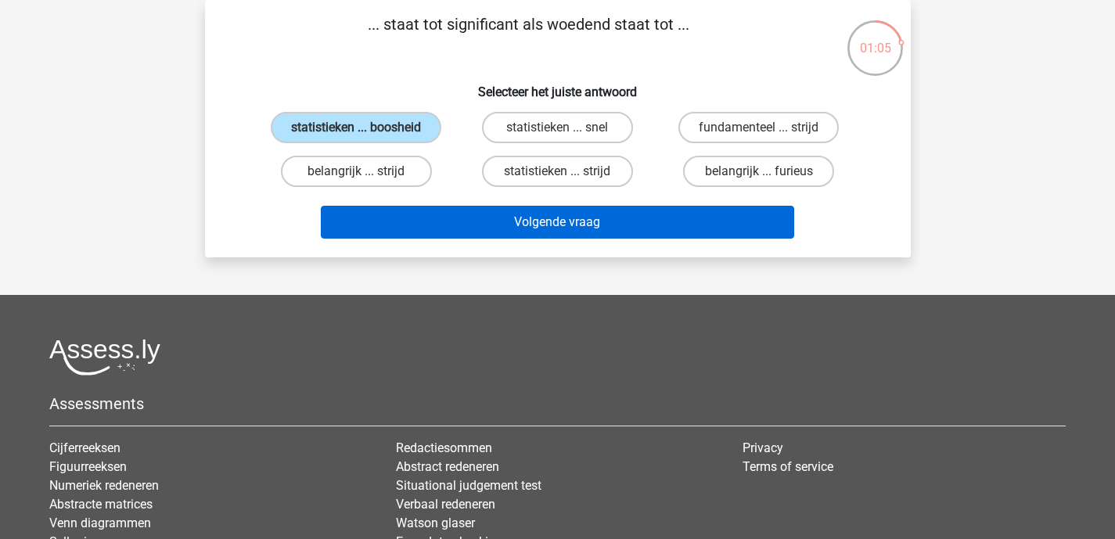
click at [529, 224] on button "Volgende vraag" at bounding box center [558, 222] width 474 height 33
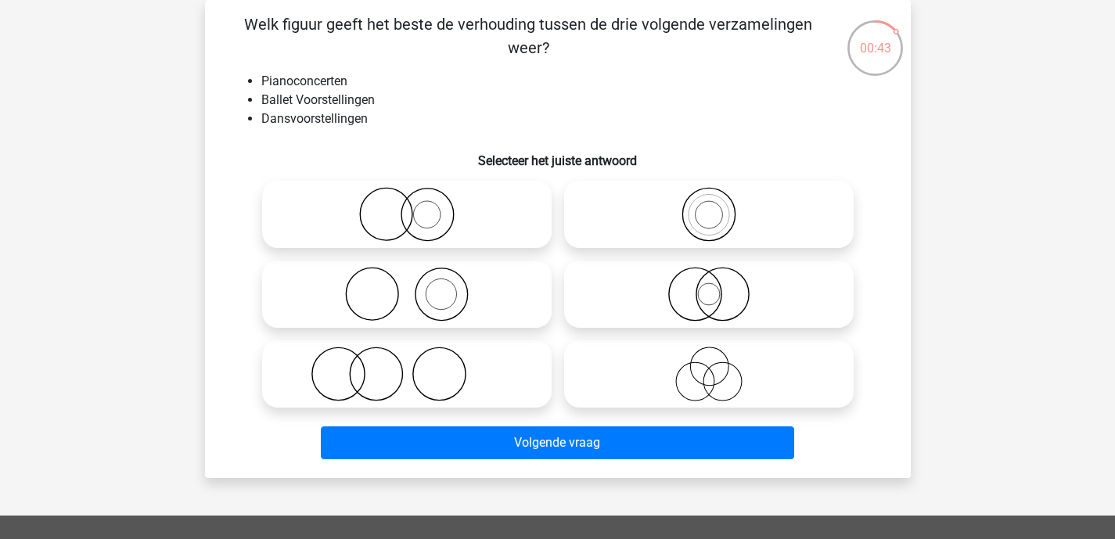
click at [464, 298] on icon at bounding box center [406, 294] width 277 height 55
click at [417, 286] on input "radio" at bounding box center [412, 281] width 10 height 10
radio input "true"
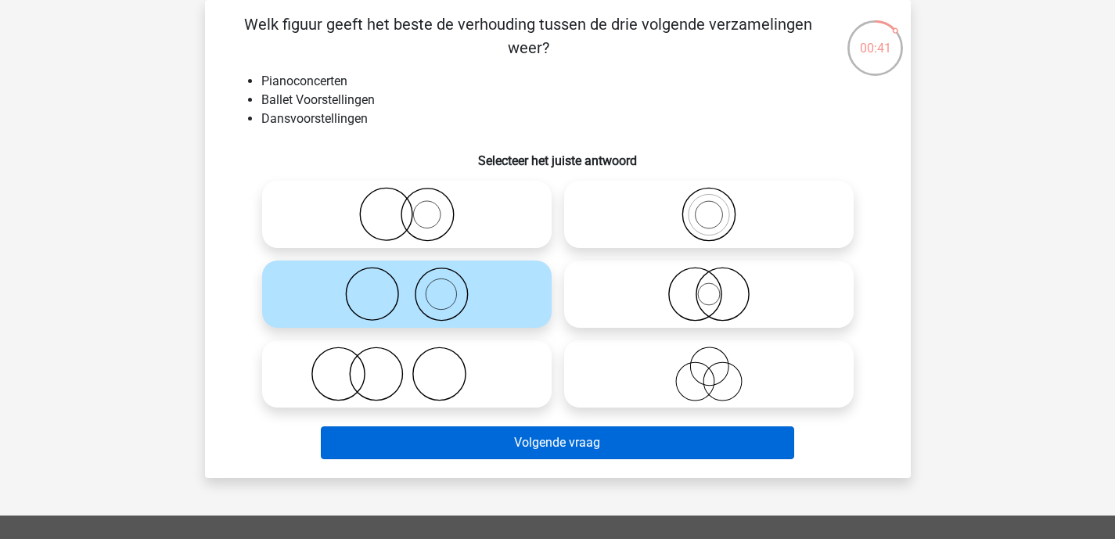
click at [585, 446] on button "Volgende vraag" at bounding box center [558, 443] width 474 height 33
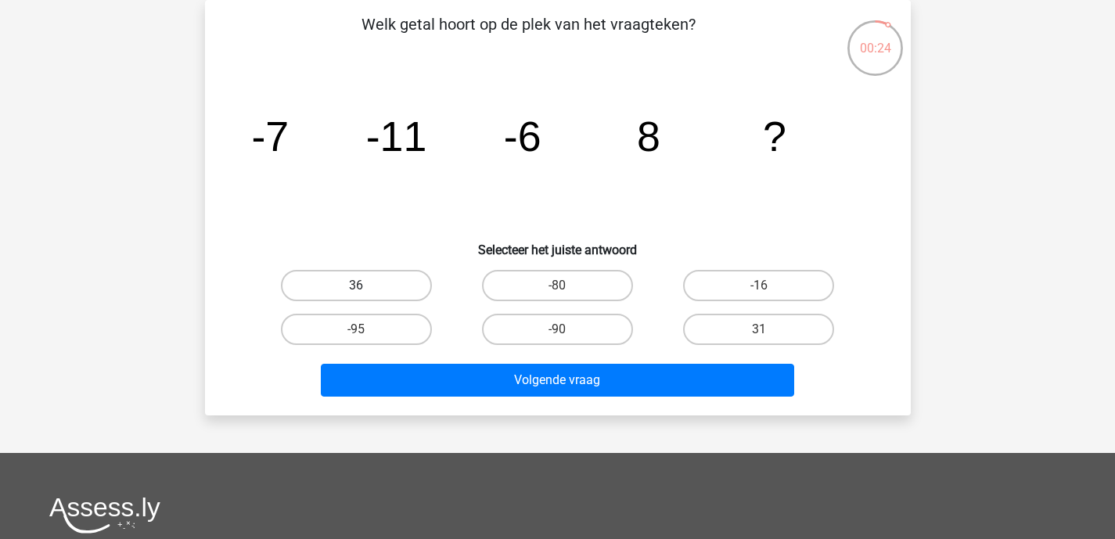
click at [376, 294] on label "36" at bounding box center [356, 285] width 151 height 31
click at [366, 294] on input "36" at bounding box center [361, 291] width 10 height 10
radio input "true"
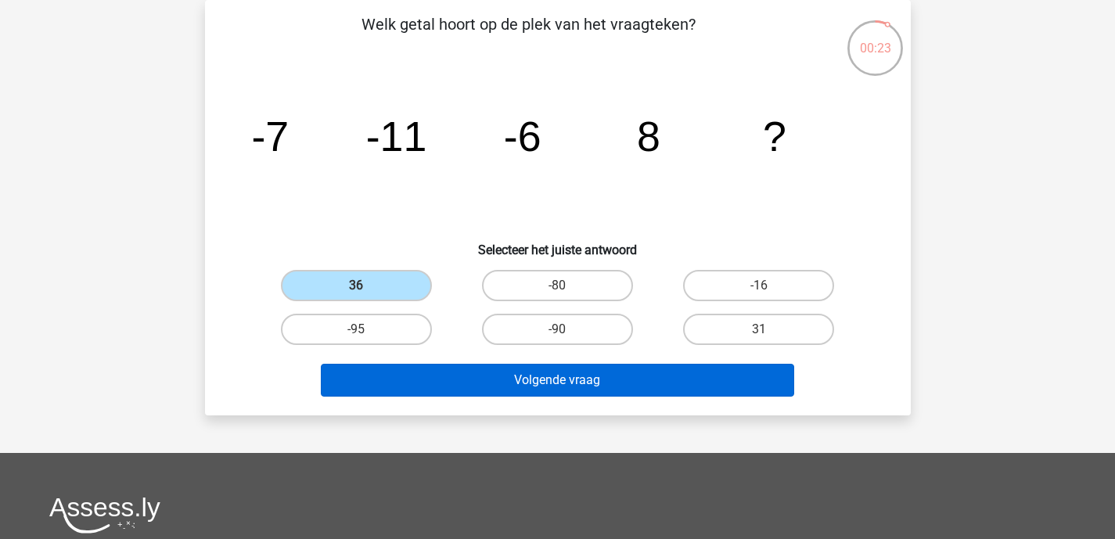
click at [528, 380] on button "Volgende vraag" at bounding box center [558, 380] width 474 height 33
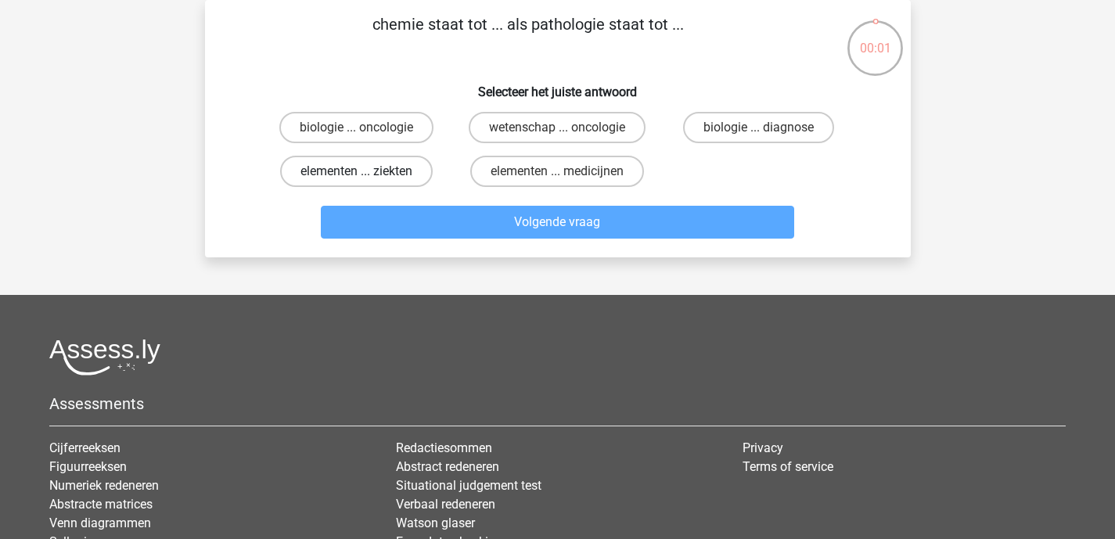
click at [352, 175] on label "elementen ... ziekten" at bounding box center [356, 171] width 153 height 31
click at [356, 175] on input "elementen ... ziekten" at bounding box center [361, 176] width 10 height 10
radio input "true"
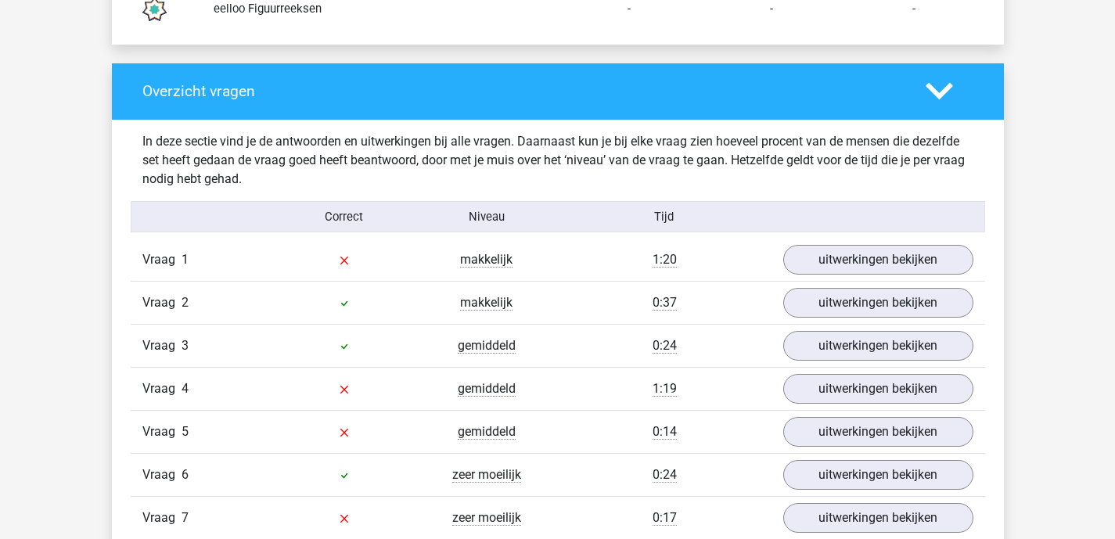
scroll to position [1564, 0]
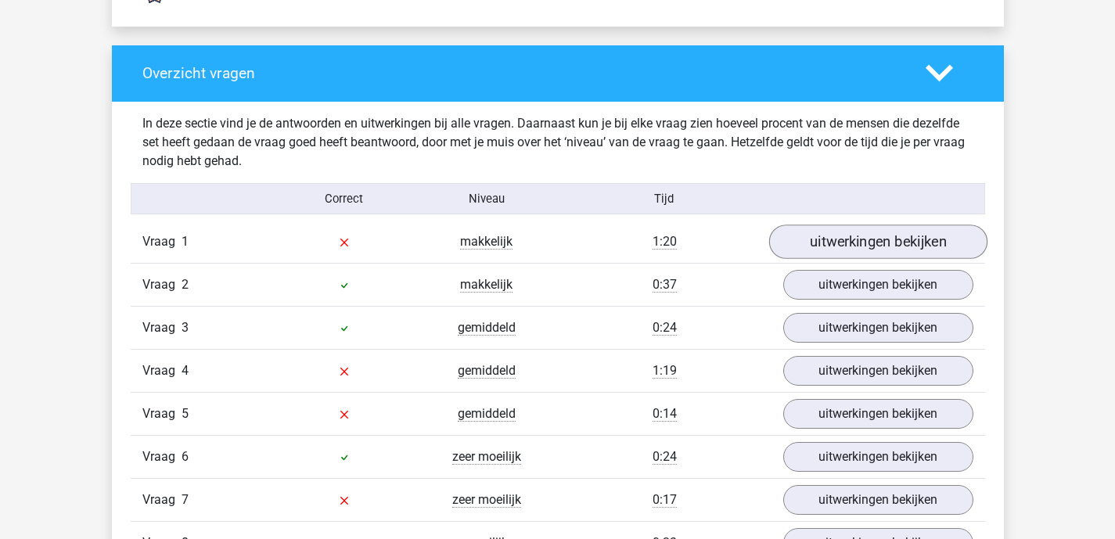
click at [823, 250] on link "uitwerkingen bekijken" at bounding box center [878, 242] width 218 height 34
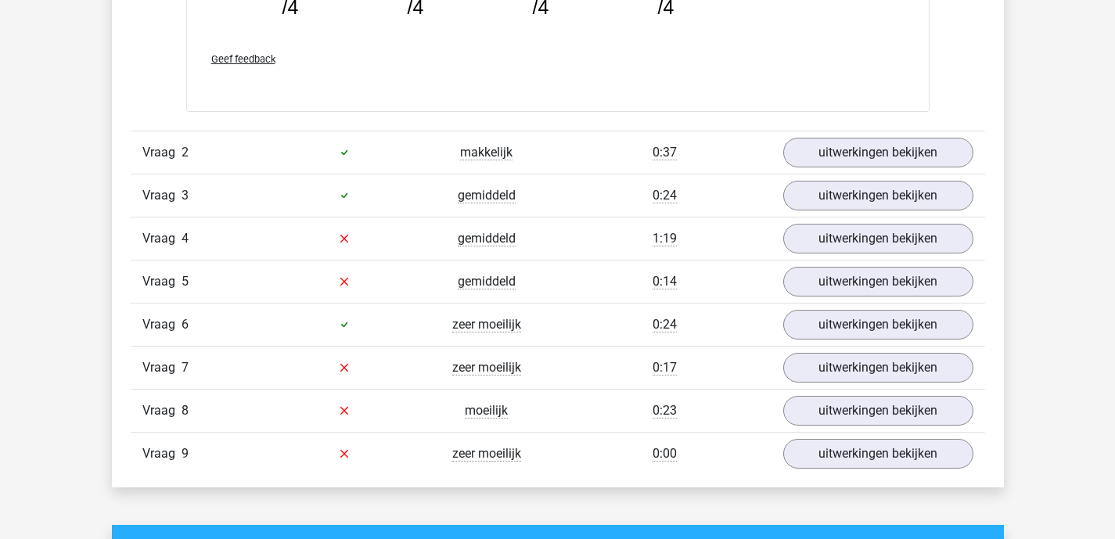
scroll to position [2468, 0]
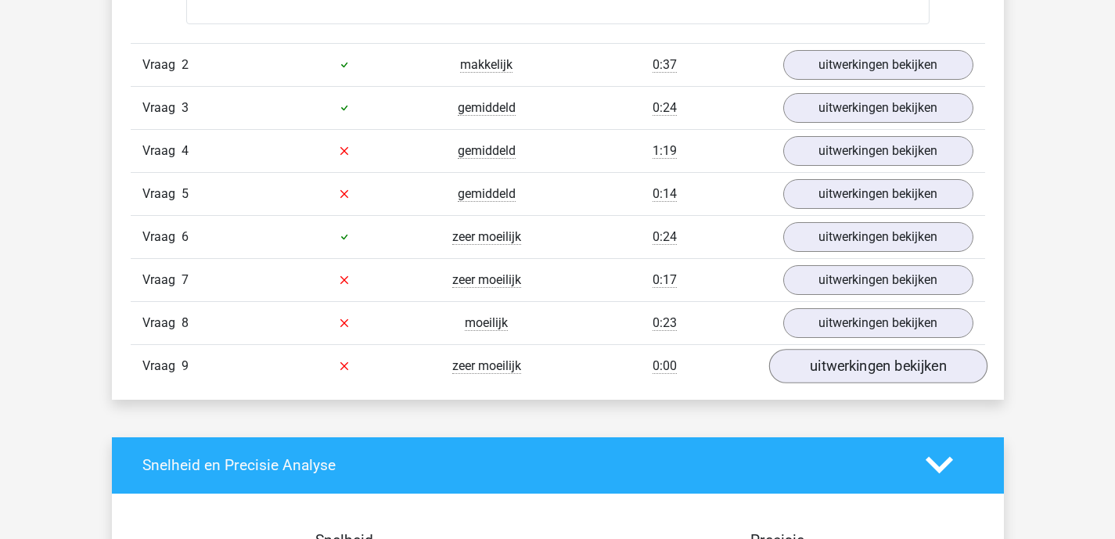
click at [859, 365] on link "uitwerkingen bekijken" at bounding box center [878, 366] width 218 height 34
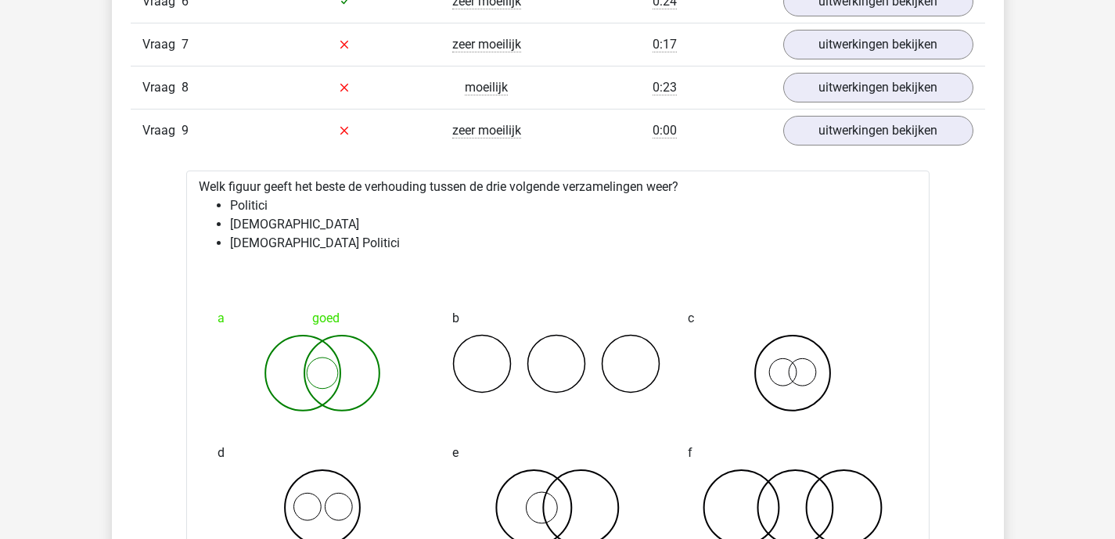
scroll to position [2409, 0]
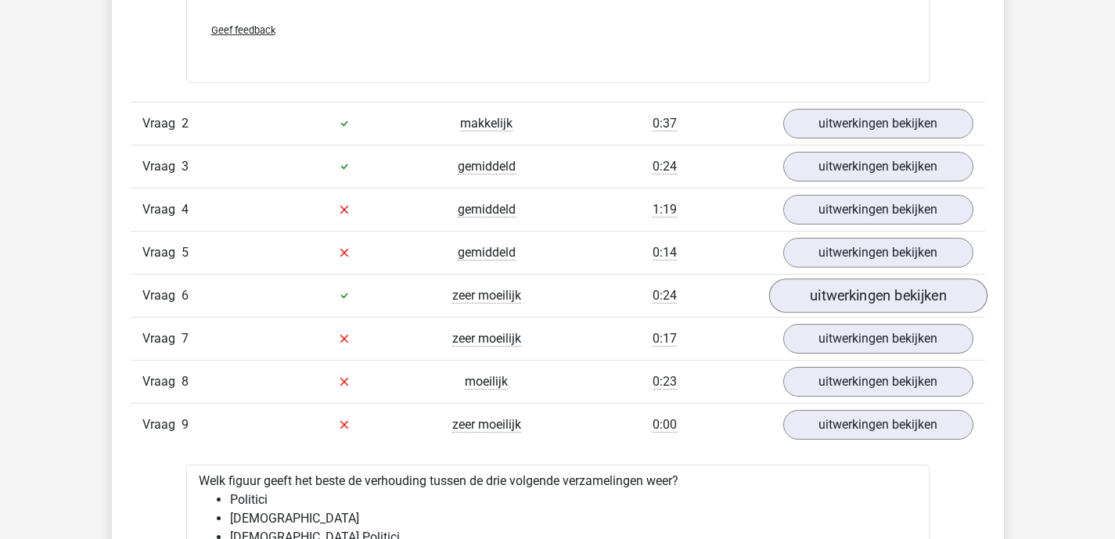
click at [857, 297] on link "uitwerkingen bekijken" at bounding box center [878, 296] width 218 height 34
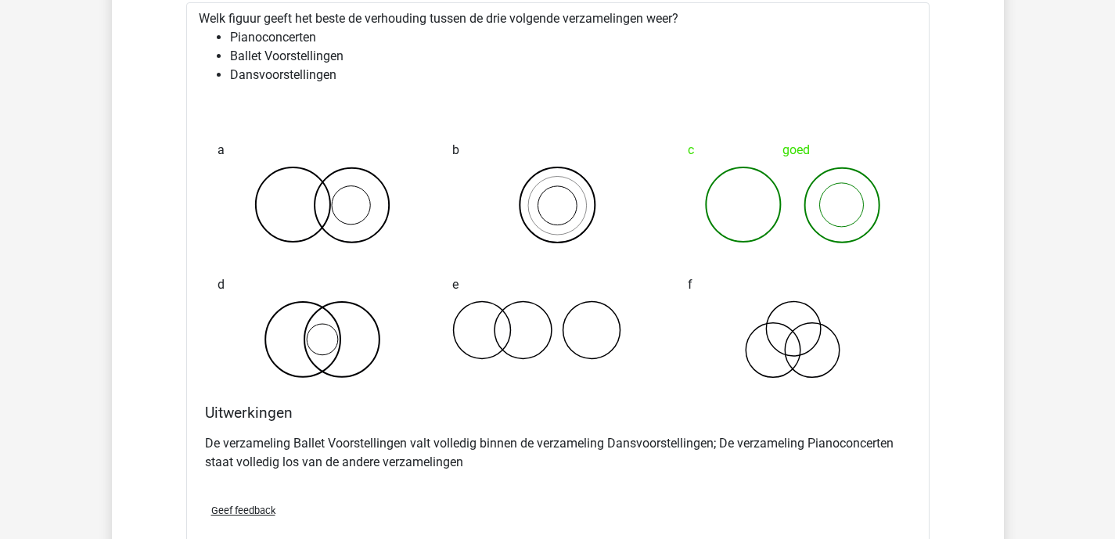
scroll to position [2950, 0]
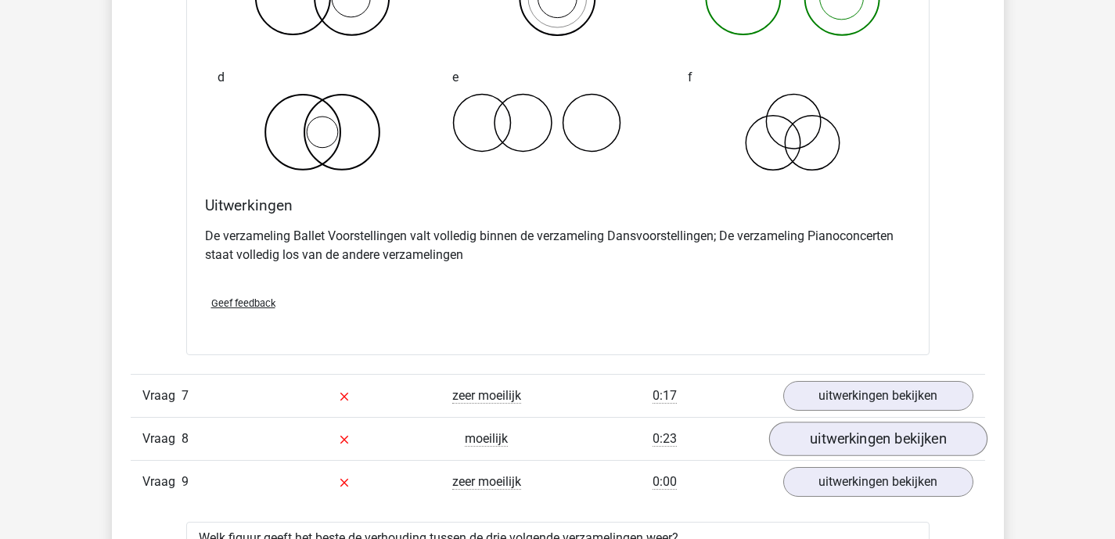
click at [816, 441] on link "uitwerkingen bekijken" at bounding box center [878, 439] width 218 height 34
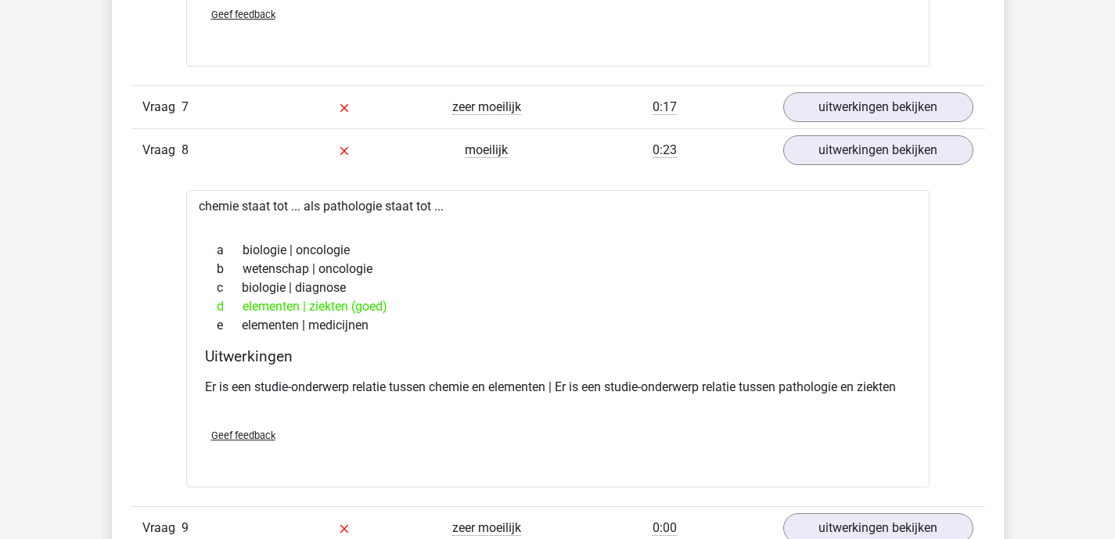
scroll to position [3214, 0]
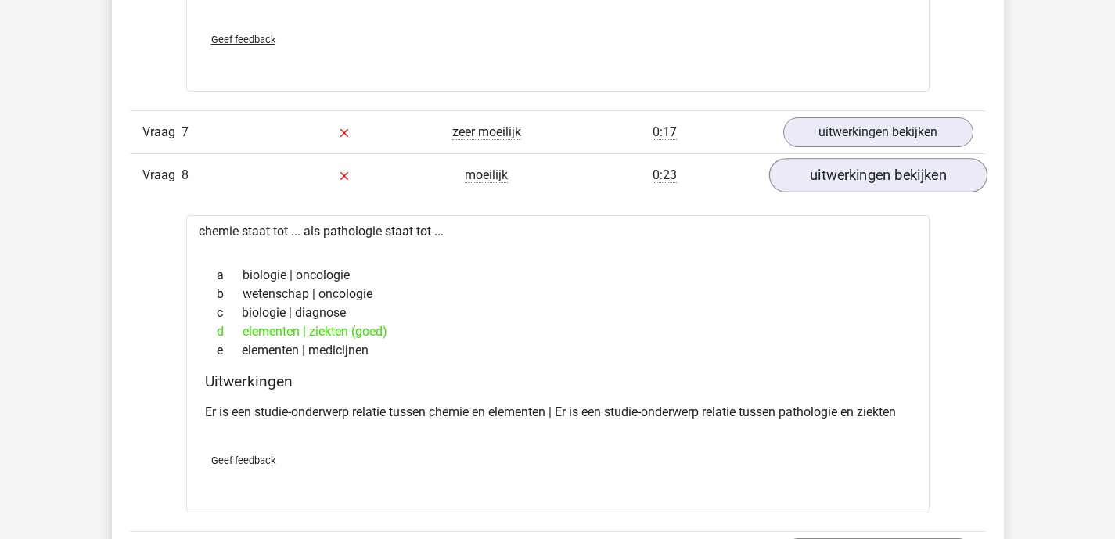
click at [851, 175] on link "uitwerkingen bekijken" at bounding box center [878, 175] width 218 height 34
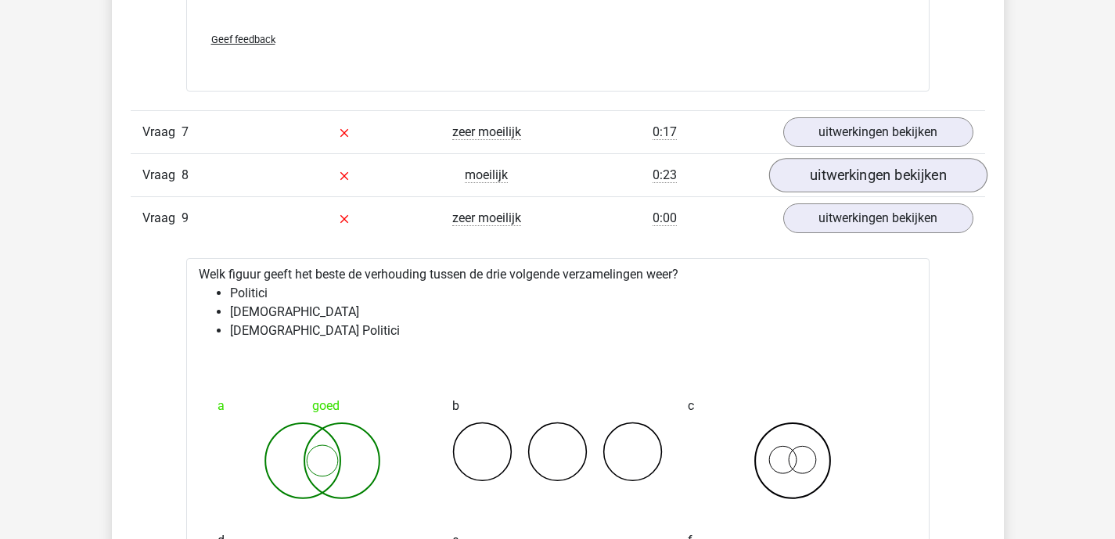
click at [820, 177] on link "uitwerkingen bekijken" at bounding box center [878, 175] width 218 height 34
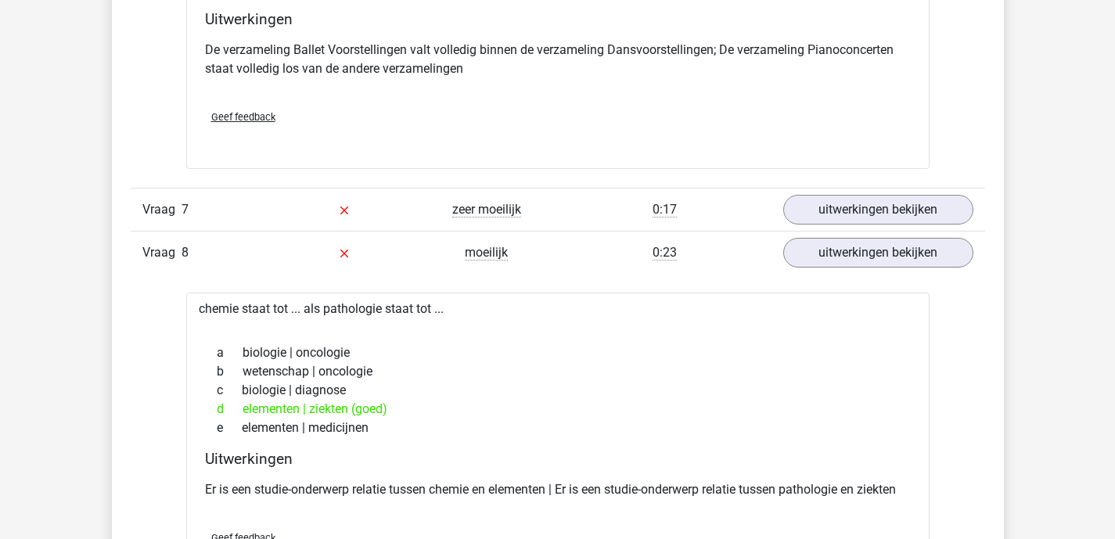
scroll to position [3237, 0]
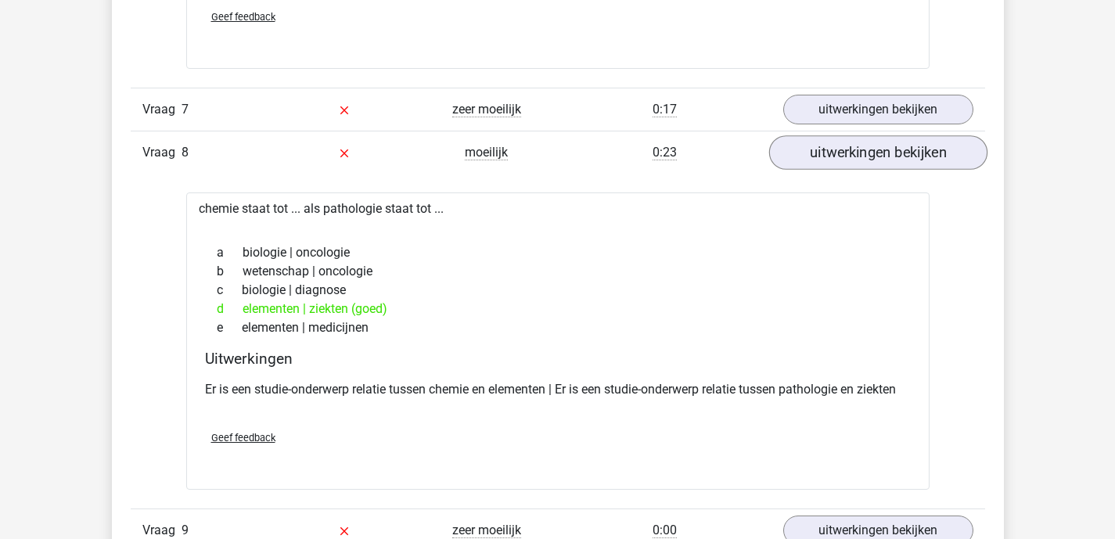
click at [838, 157] on link "uitwerkingen bekijken" at bounding box center [878, 152] width 218 height 34
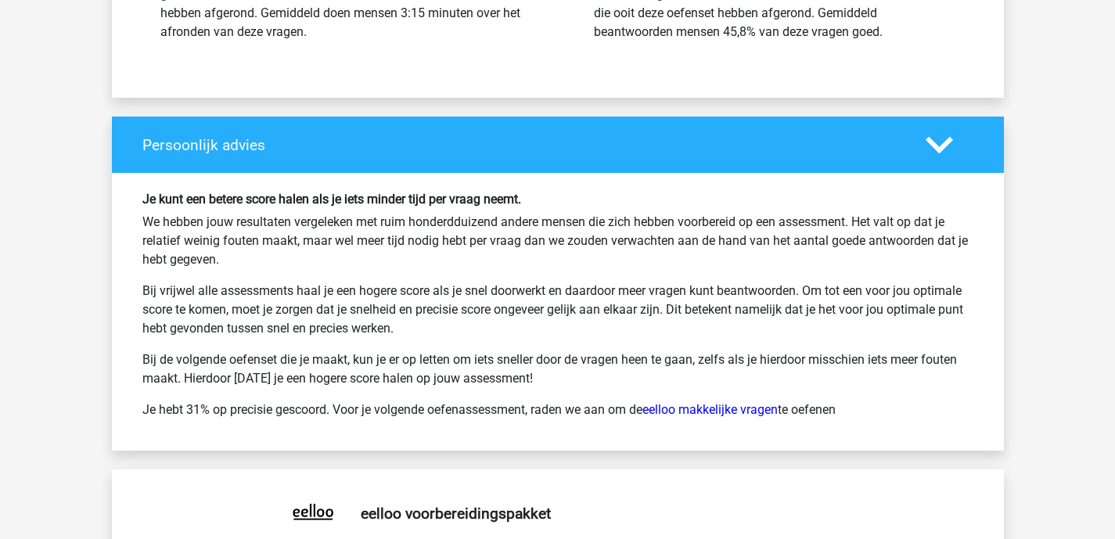
scroll to position [4922, 0]
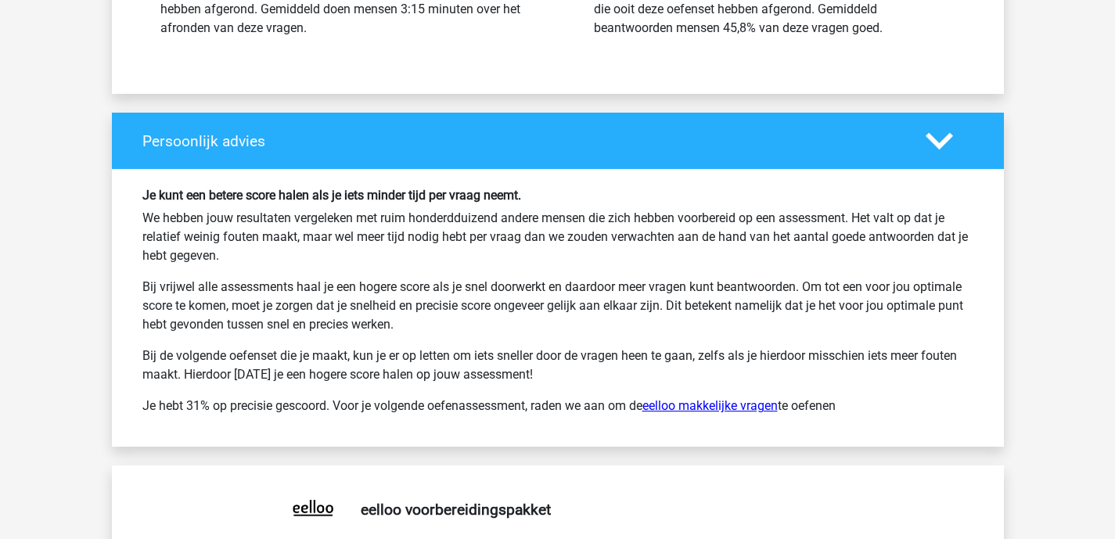
click at [679, 406] on link "eelloo makkelijke vragen" at bounding box center [710, 405] width 135 height 15
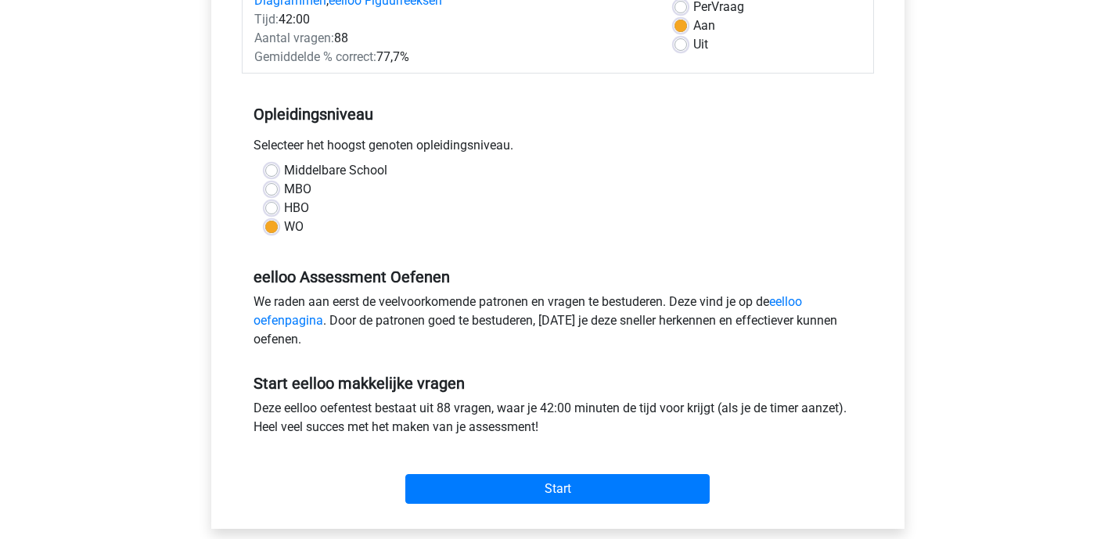
scroll to position [247, 0]
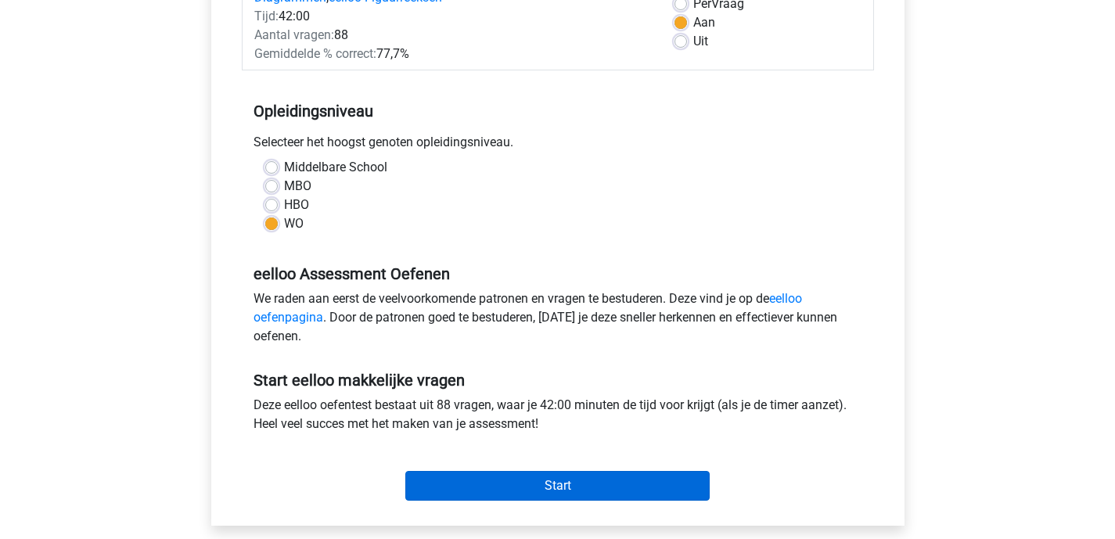
click at [560, 496] on input "Start" at bounding box center [557, 486] width 304 height 30
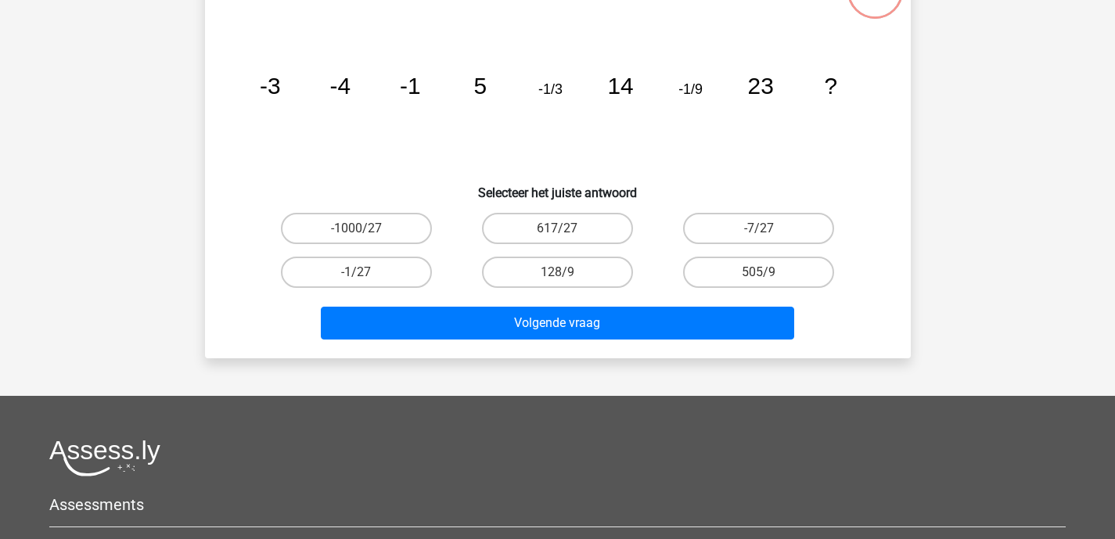
scroll to position [240, 0]
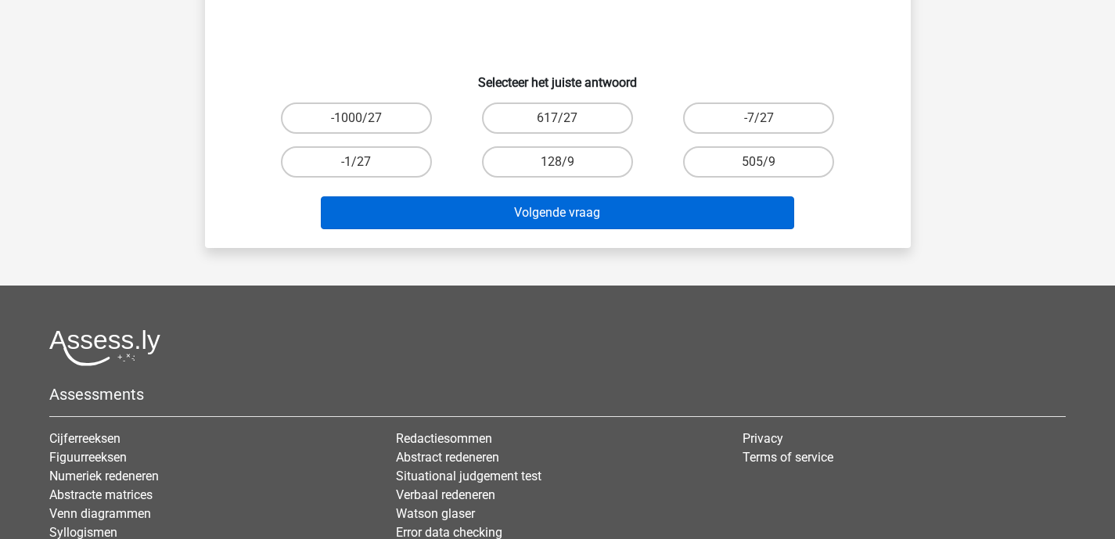
click at [560, 224] on button "Volgende vraag" at bounding box center [558, 212] width 474 height 33
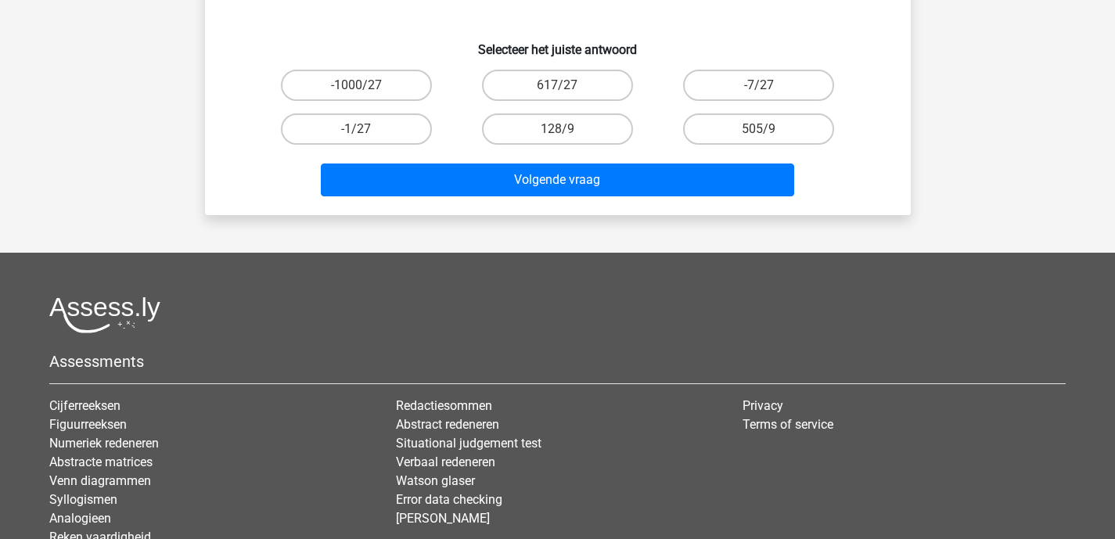
scroll to position [0, 0]
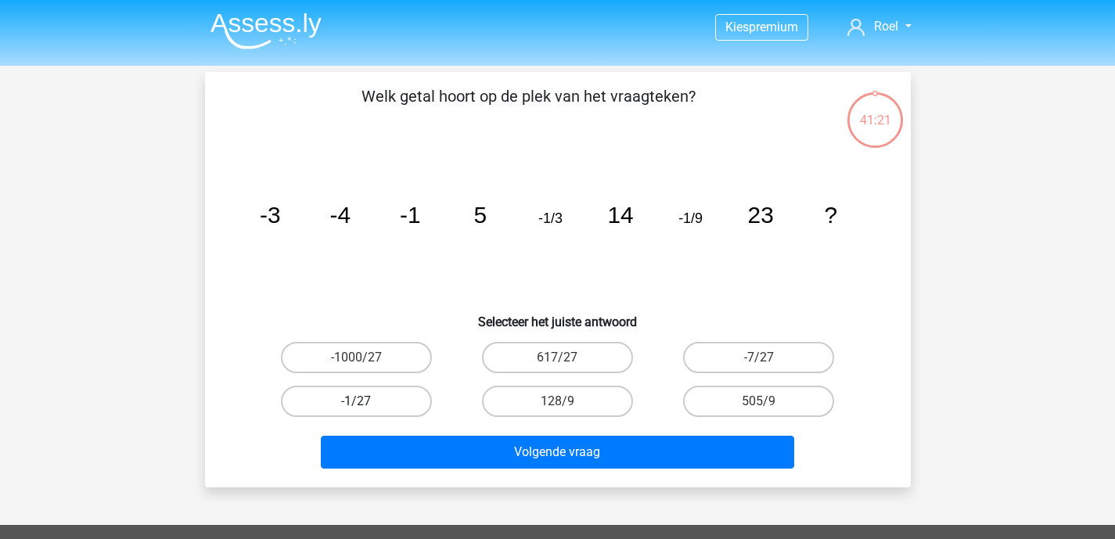
click at [379, 408] on label "-1/27" at bounding box center [356, 401] width 151 height 31
click at [366, 408] on input "-1/27" at bounding box center [361, 407] width 10 height 10
radio input "true"
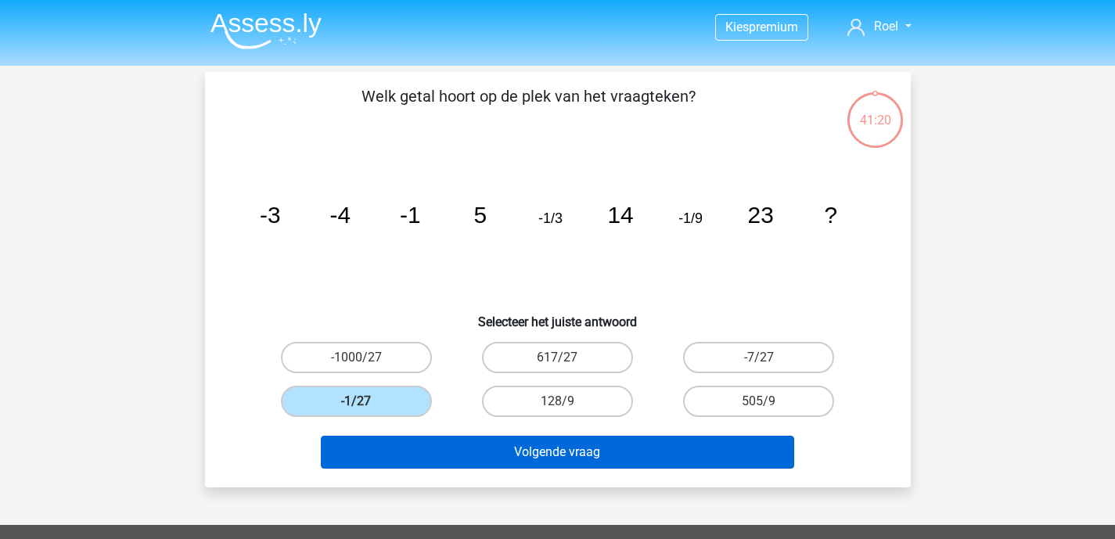
click at [505, 455] on button "Volgende vraag" at bounding box center [558, 452] width 474 height 33
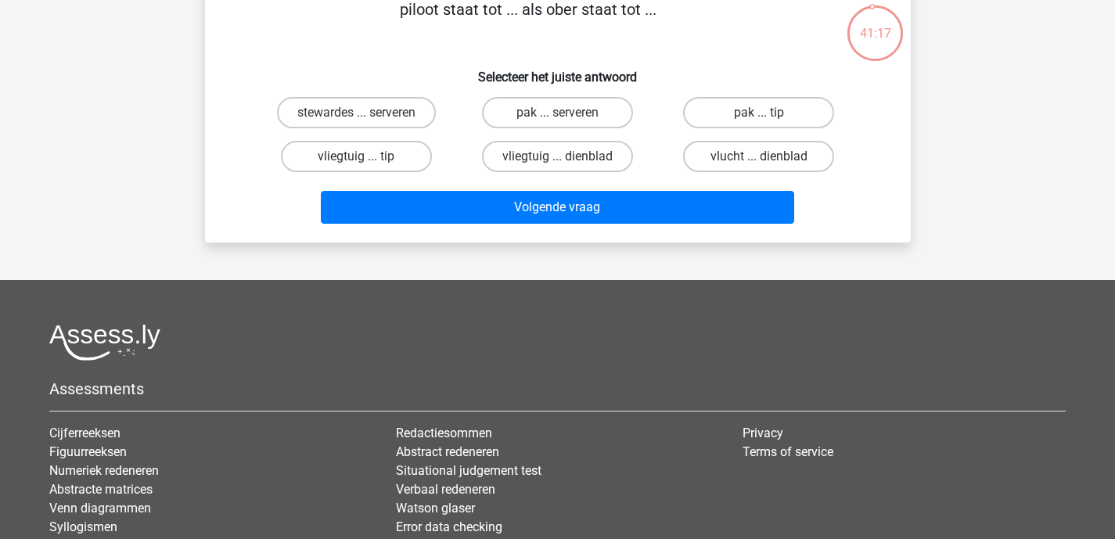
scroll to position [69, 0]
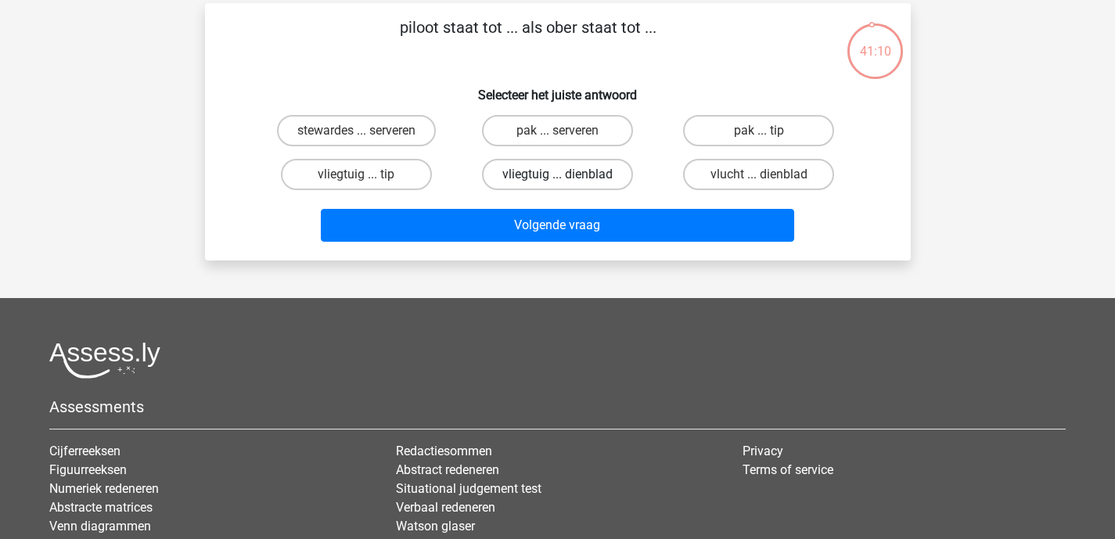
click at [581, 175] on label "vliegtuig ... dienblad" at bounding box center [557, 174] width 151 height 31
click at [567, 175] on input "vliegtuig ... dienblad" at bounding box center [562, 180] width 10 height 10
radio input "true"
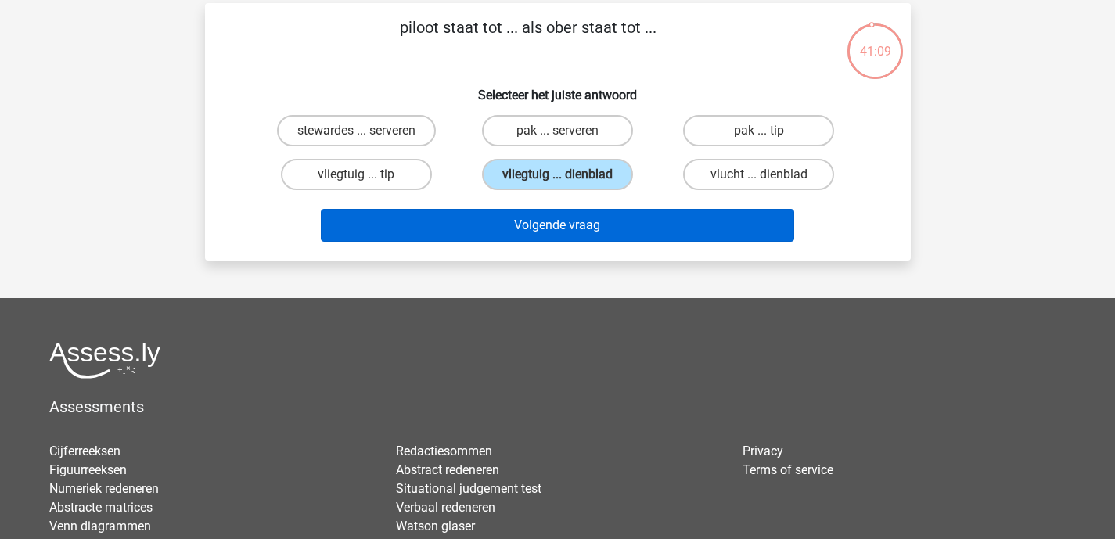
click at [581, 225] on button "Volgende vraag" at bounding box center [558, 225] width 474 height 33
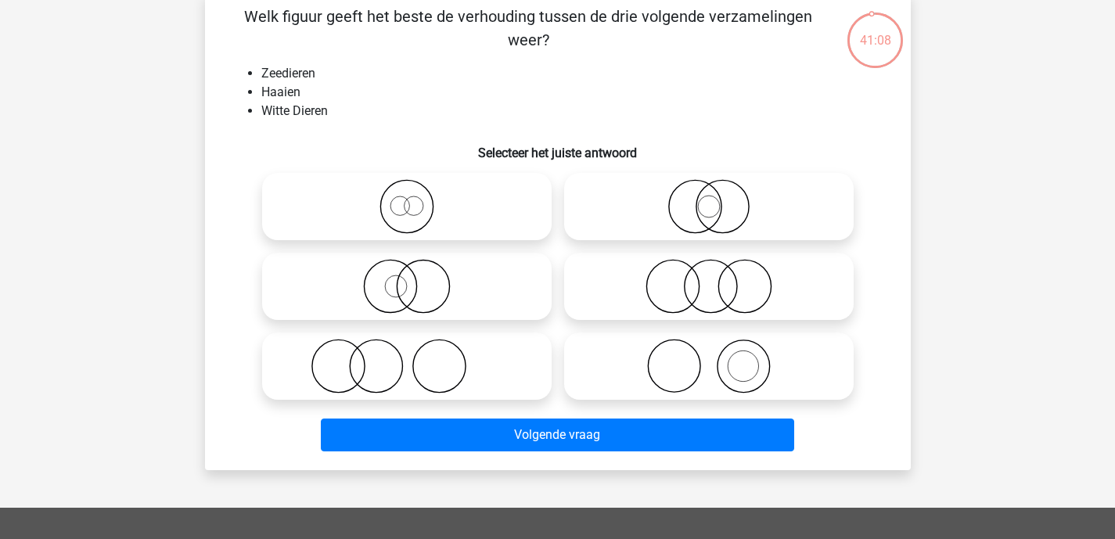
scroll to position [63, 0]
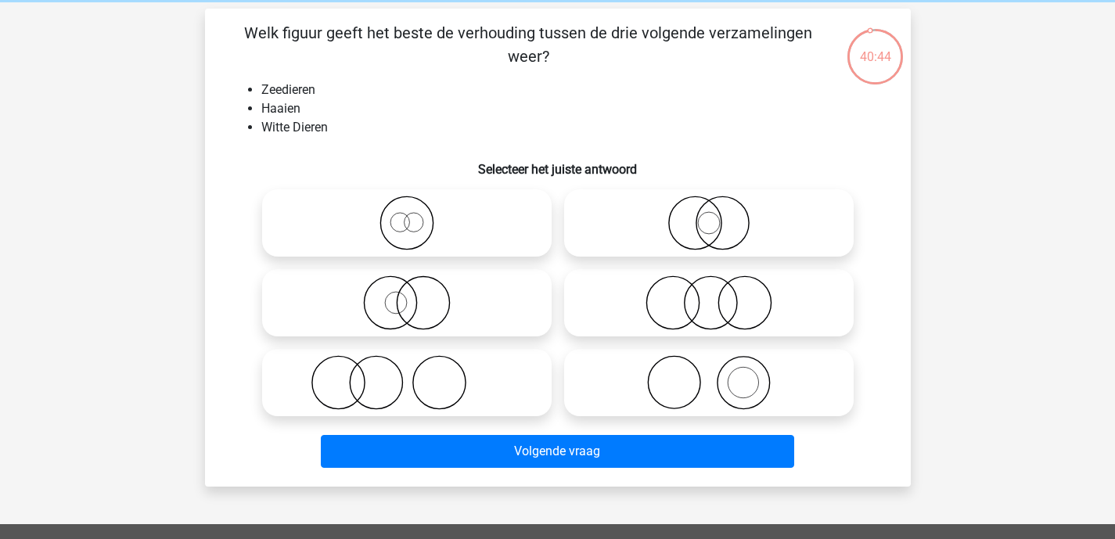
click at [704, 214] on icon at bounding box center [709, 223] width 277 height 55
click at [709, 214] on input "radio" at bounding box center [714, 210] width 10 height 10
radio input "true"
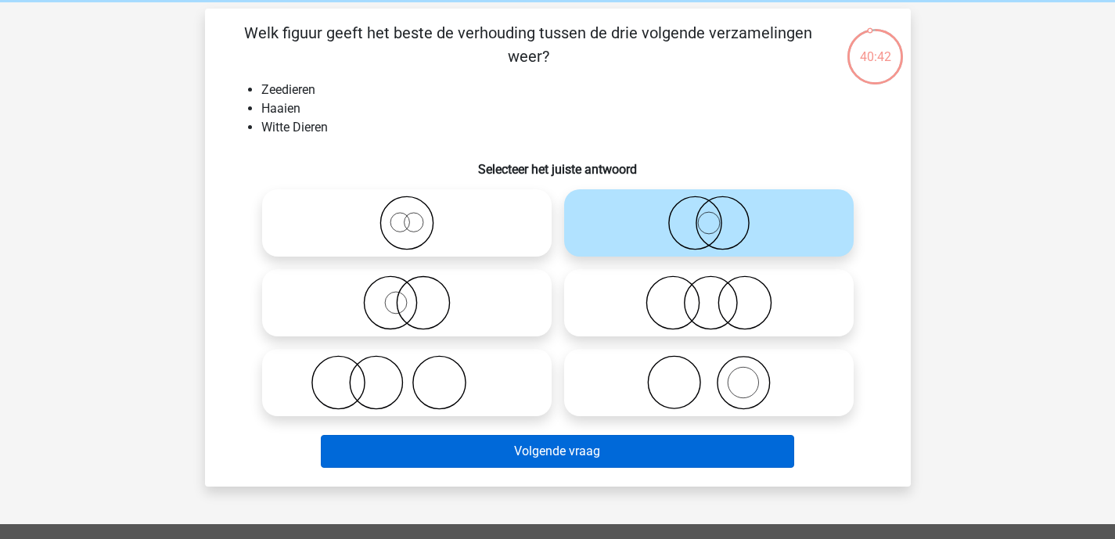
click at [589, 450] on button "Volgende vraag" at bounding box center [558, 451] width 474 height 33
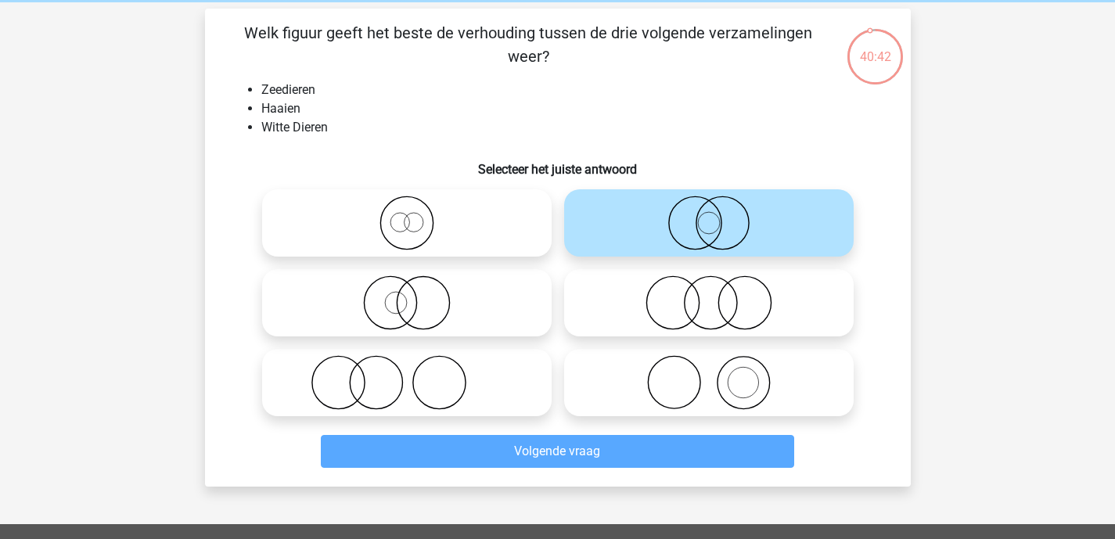
scroll to position [72, 0]
